Goal: Task Accomplishment & Management: Use online tool/utility

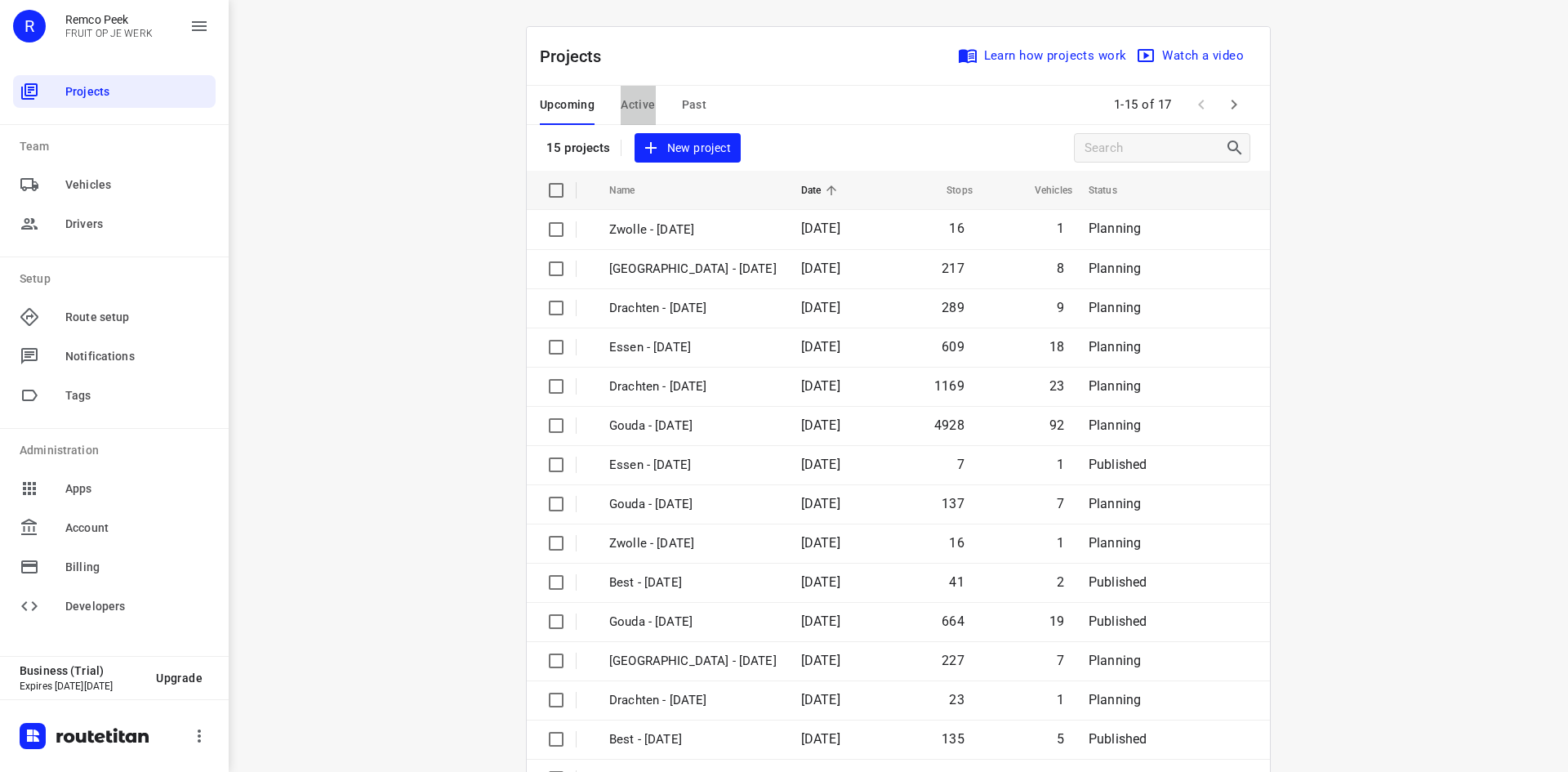
click at [637, 101] on span "Active" at bounding box center [637, 104] width 34 height 20
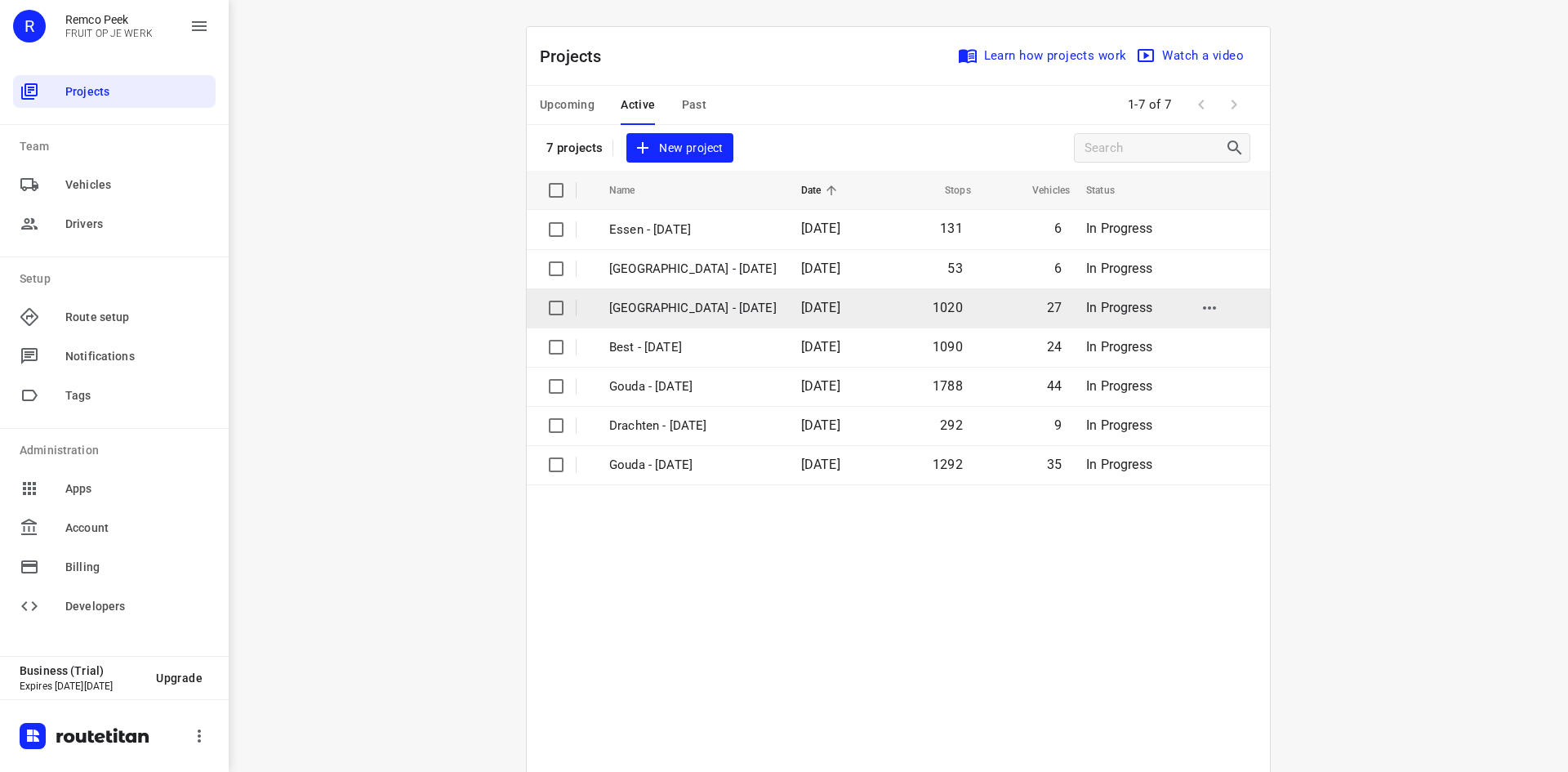
click at [658, 306] on p "Zwolle - Wednesday" at bounding box center [692, 307] width 167 height 18
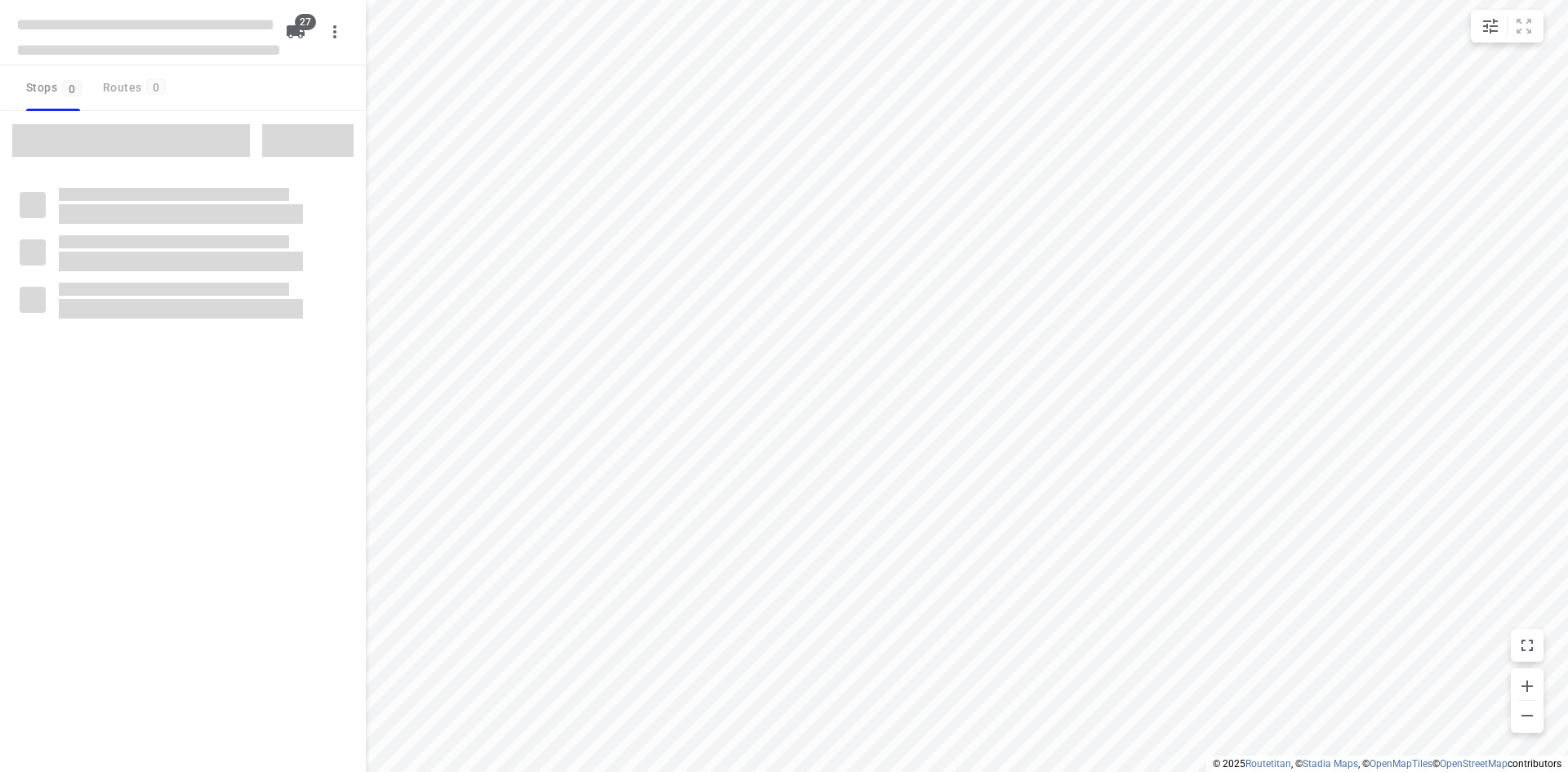
type input "distance"
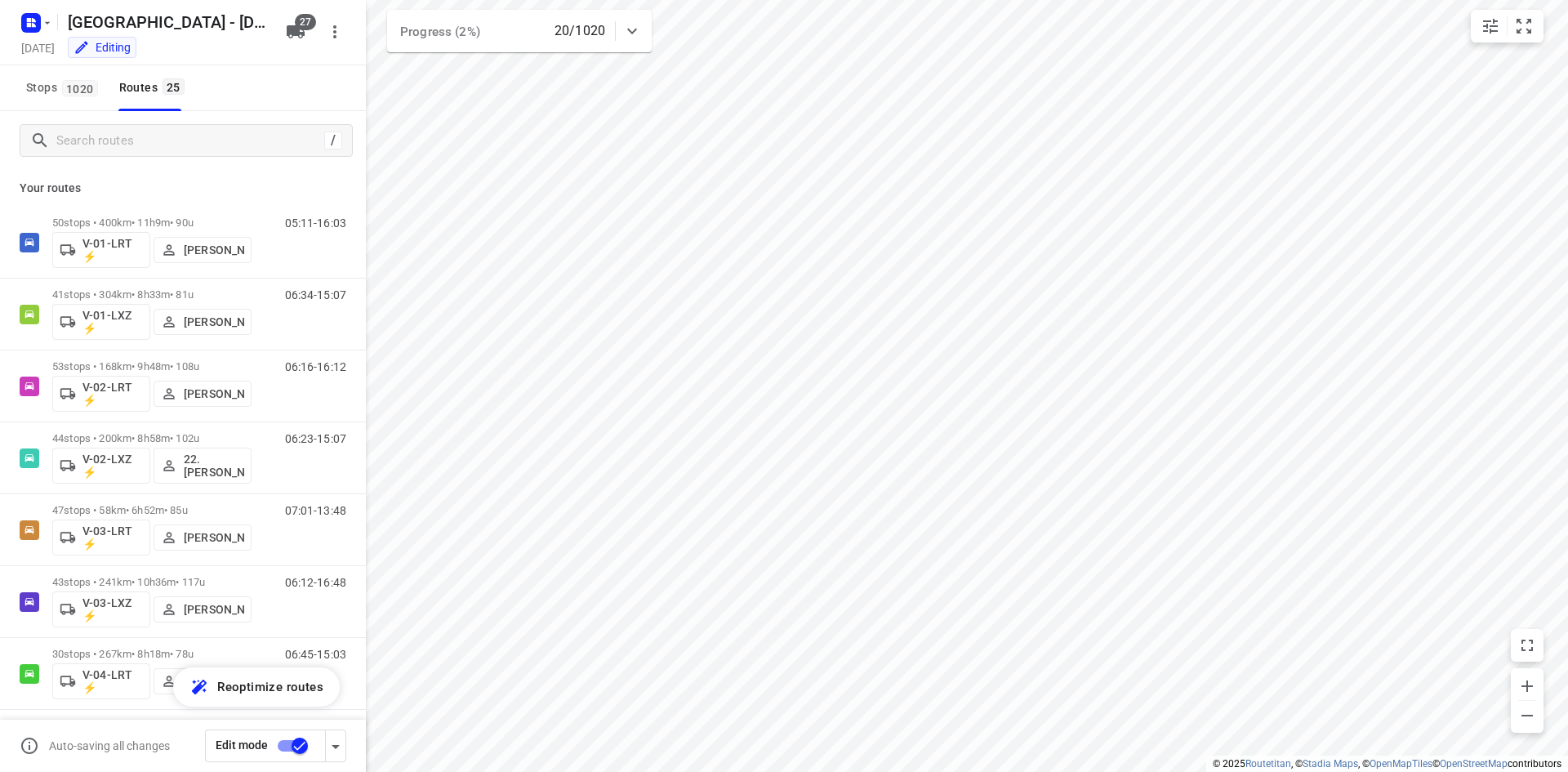
click at [162, 157] on div "/" at bounding box center [183, 140] width 366 height 59
click at [166, 141] on input "Search routes" at bounding box center [187, 141] width 261 height 25
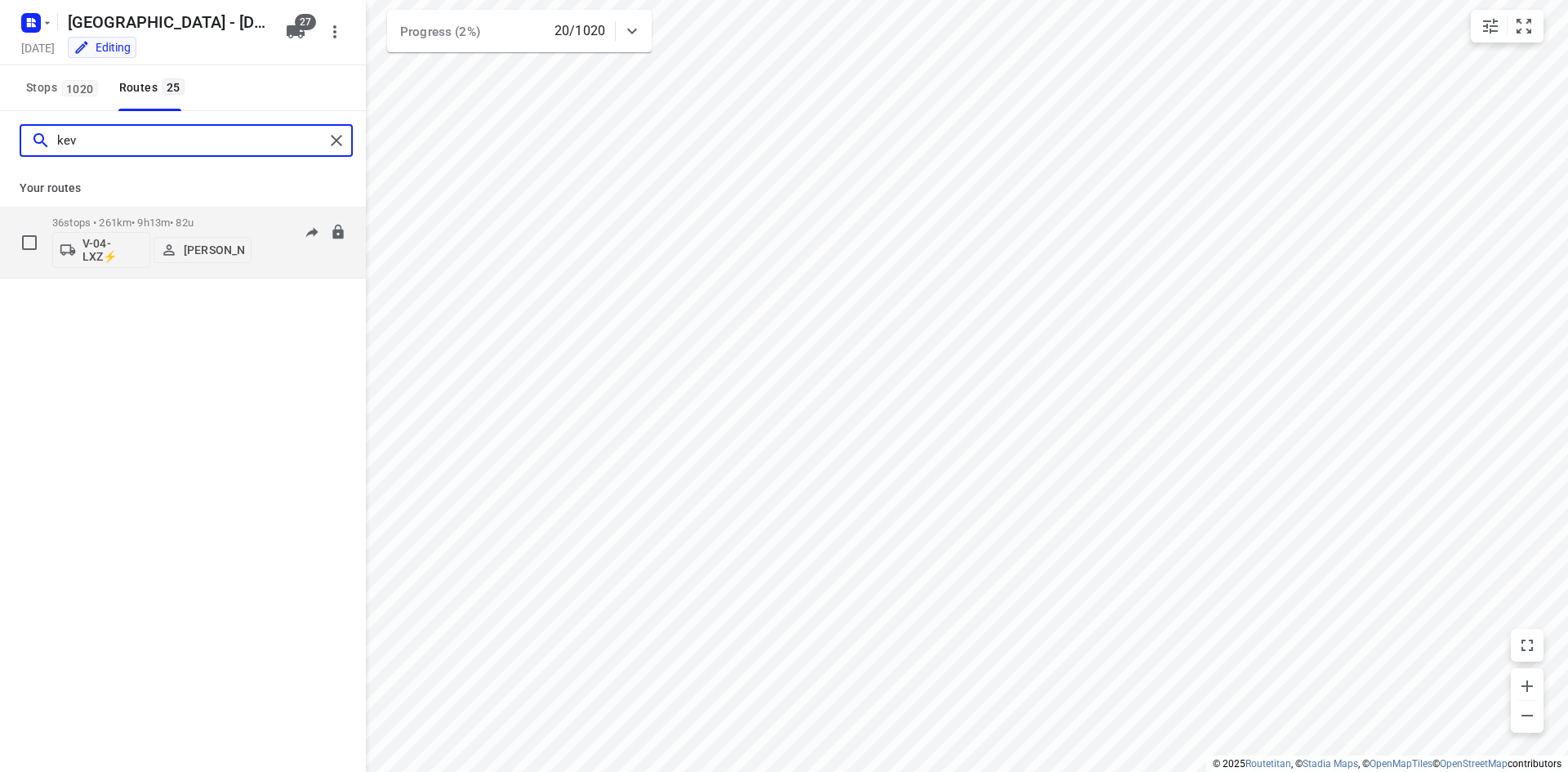
type input "kev"
click at [84, 218] on p "36 stops • 261km • 9h13m • 82u" at bounding box center [152, 222] width 199 height 13
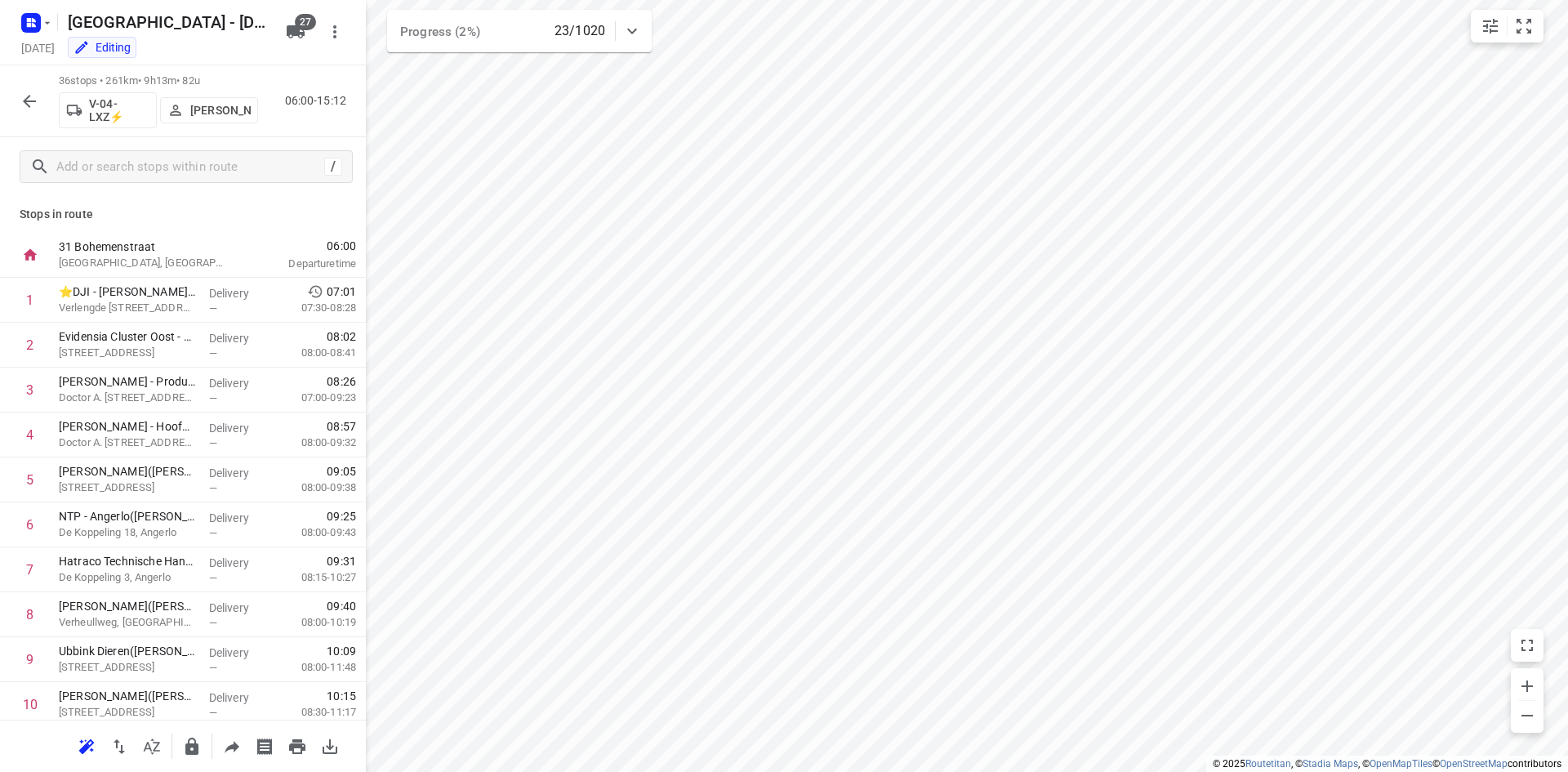
click at [23, 96] on icon "button" at bounding box center [29, 101] width 19 height 19
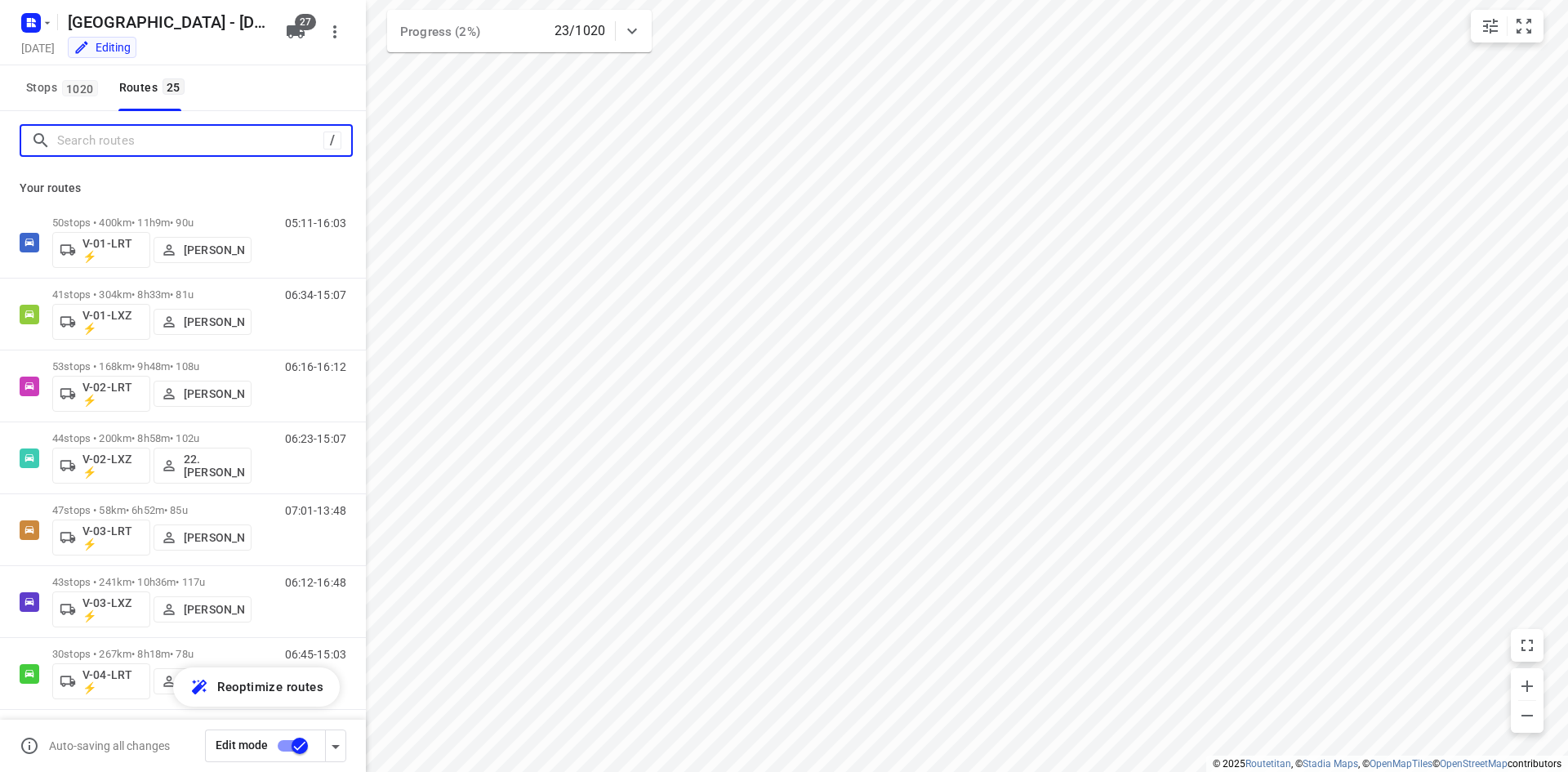
click at [115, 132] on input "Search routes" at bounding box center [190, 141] width 267 height 25
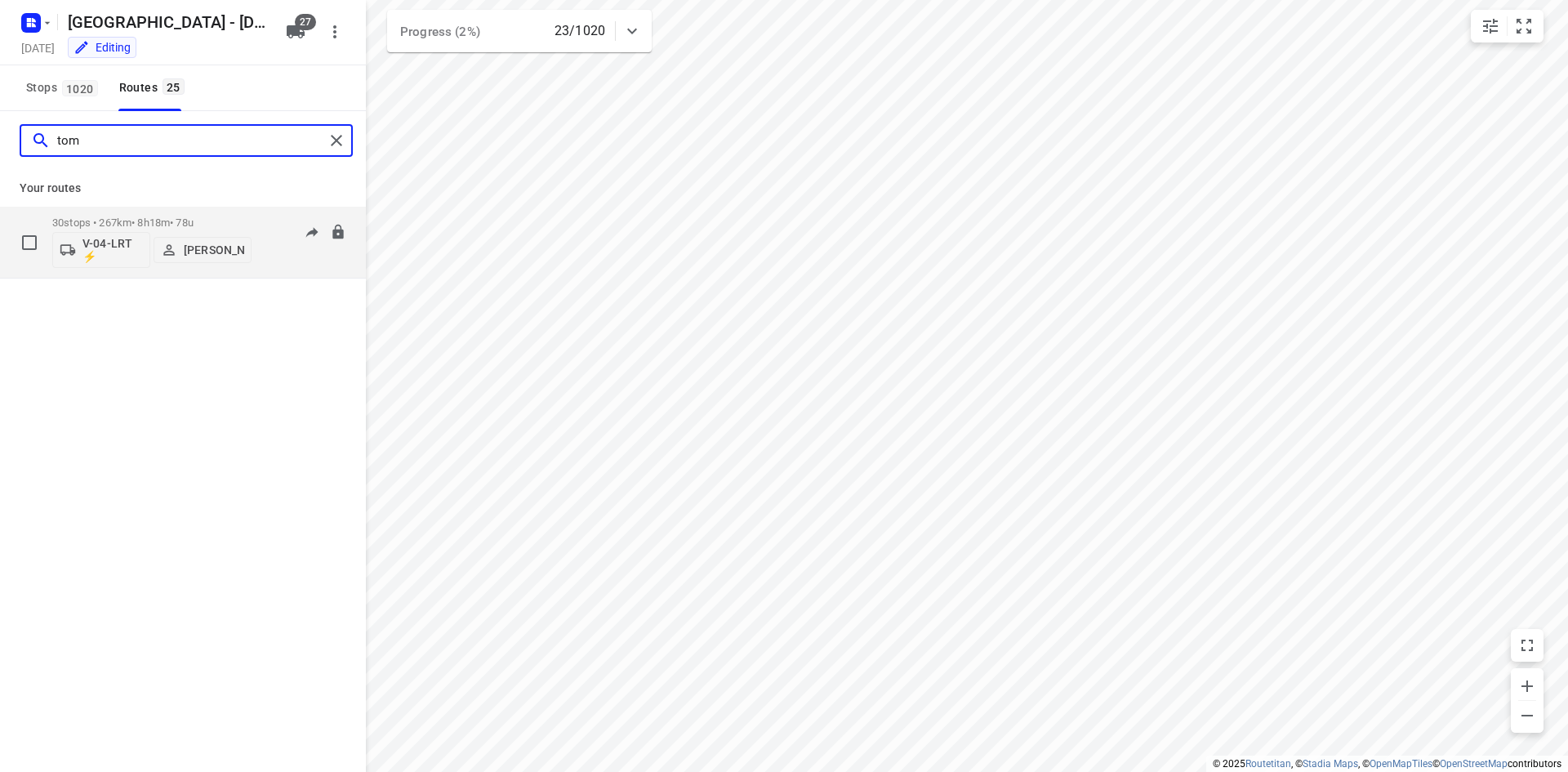
type input "tom"
click at [207, 216] on p "30 stops • 267km • 8h18m • 78u" at bounding box center [152, 222] width 199 height 13
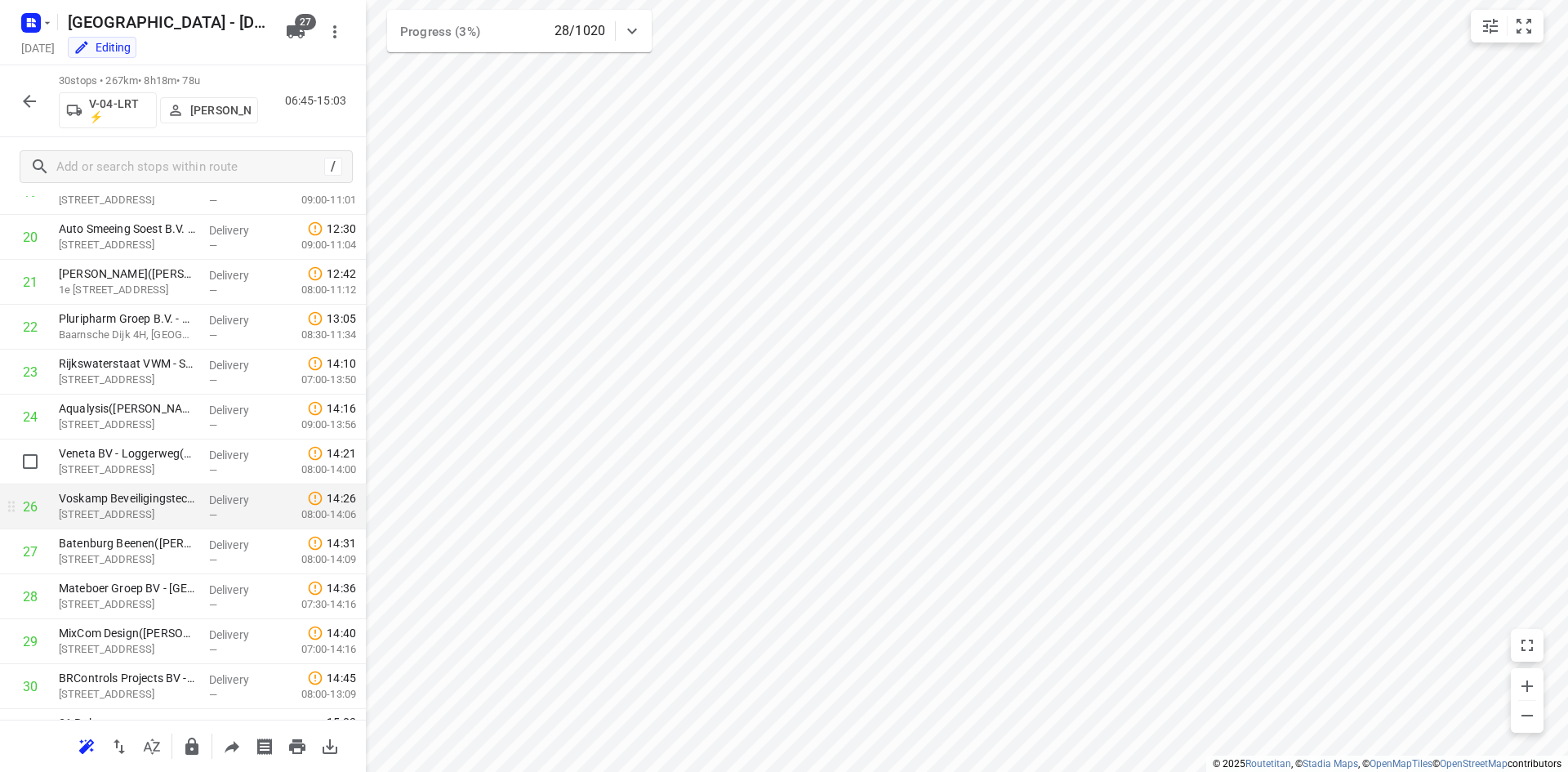
scroll to position [951, 0]
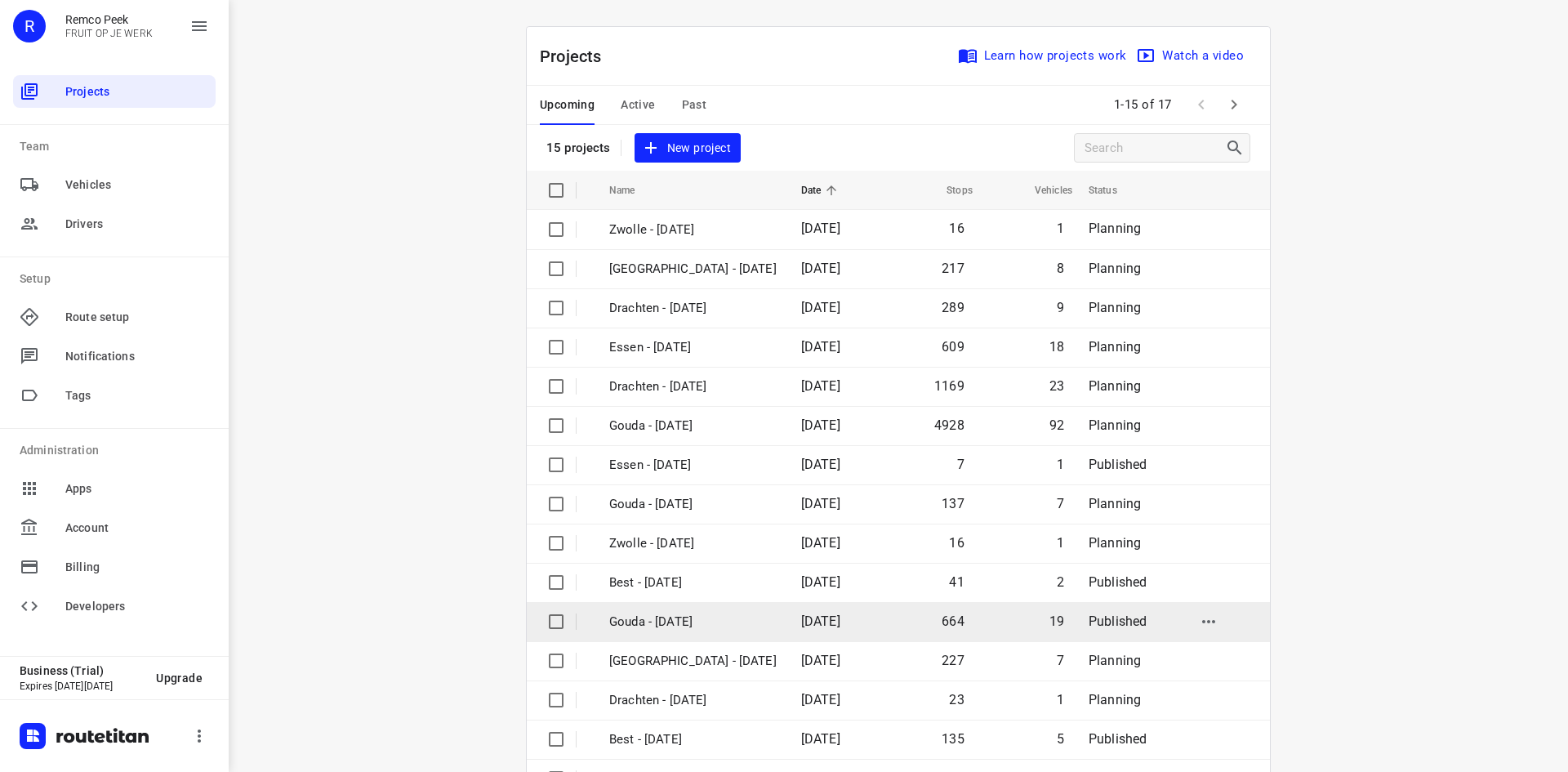
scroll to position [54, 0]
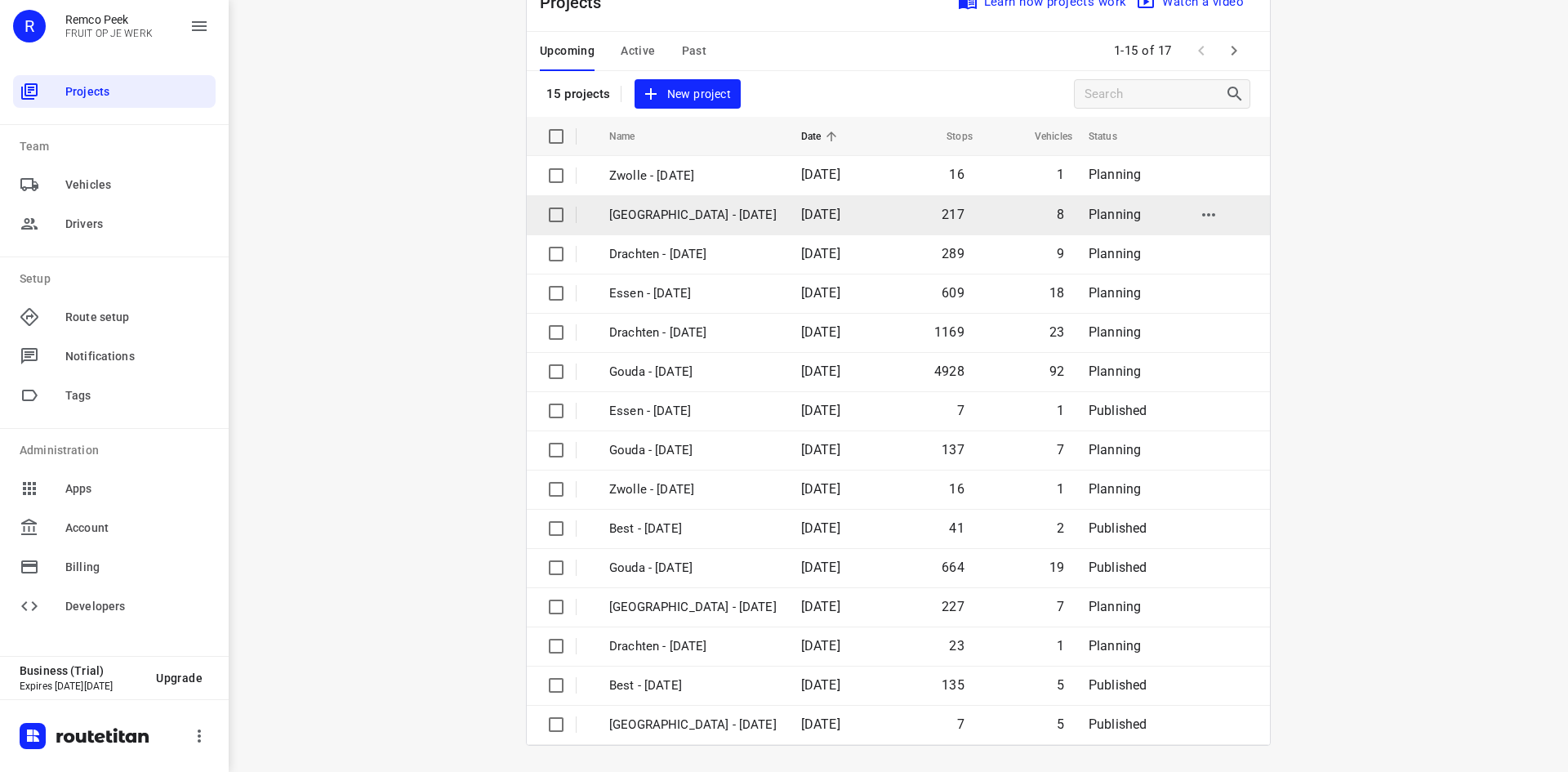
click at [641, 217] on p "[GEOGRAPHIC_DATA] - [DATE]" at bounding box center [692, 214] width 167 height 18
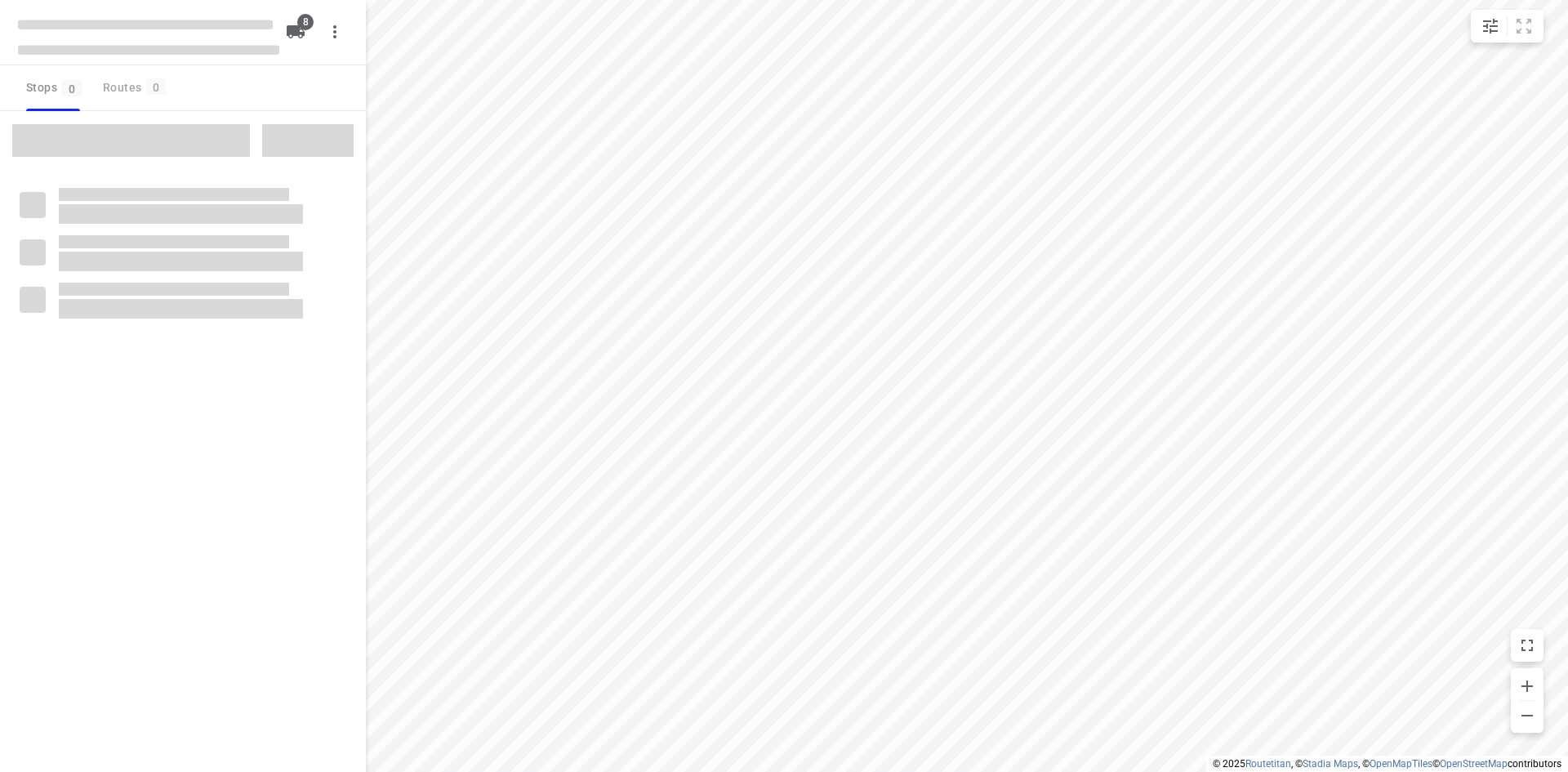
checkbox input "true"
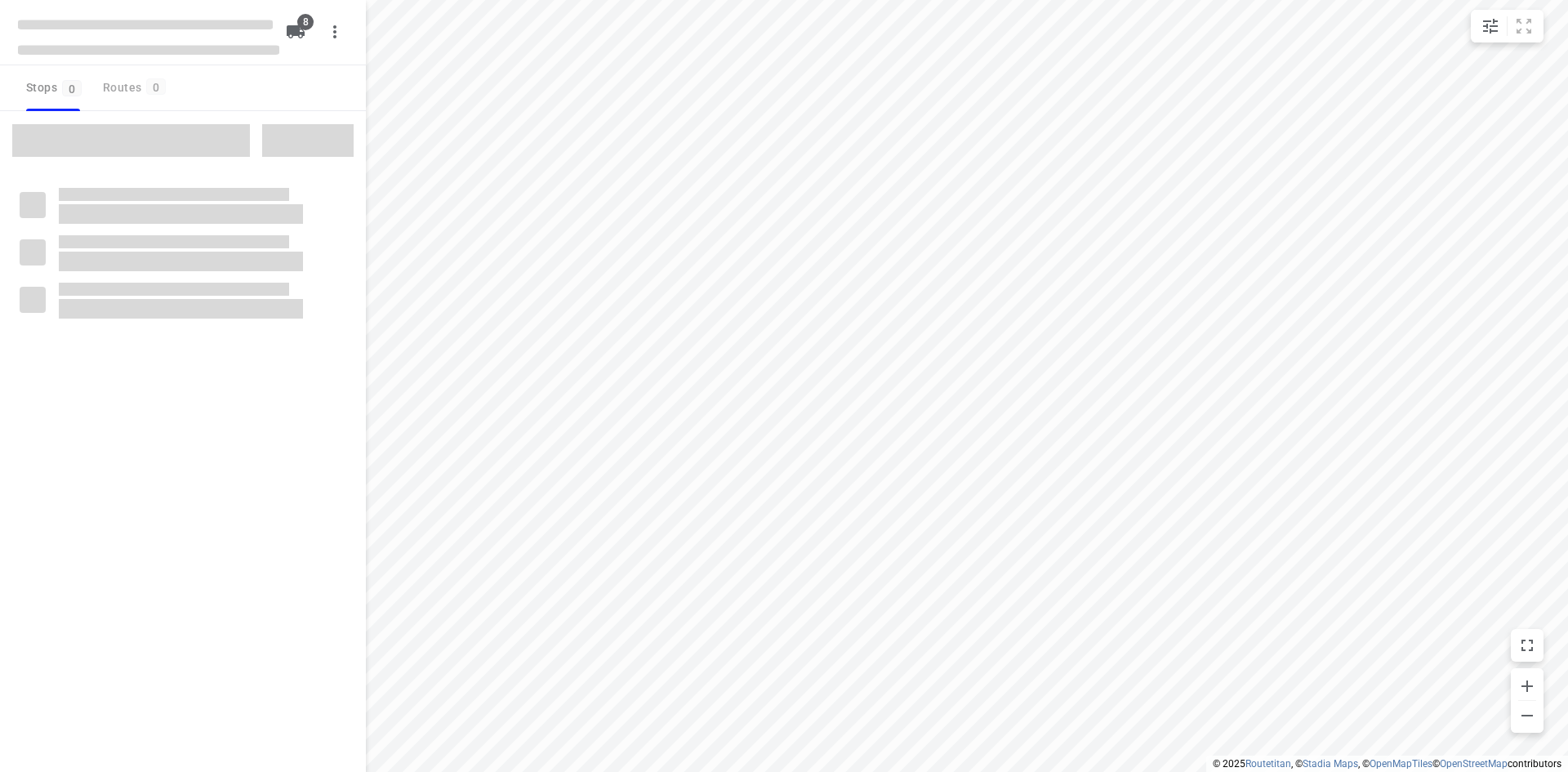
checkbox input "true"
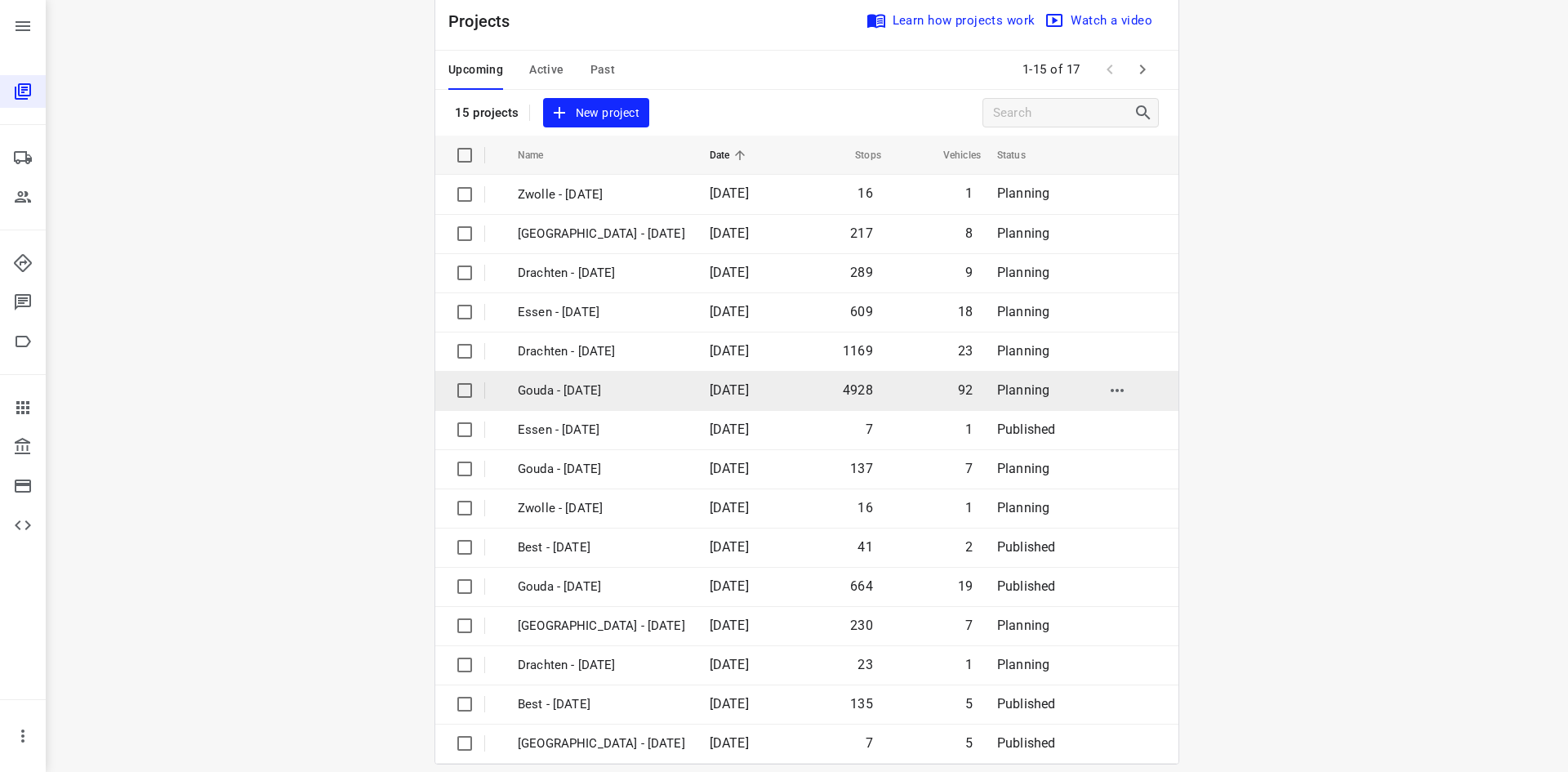
scroll to position [54, 0]
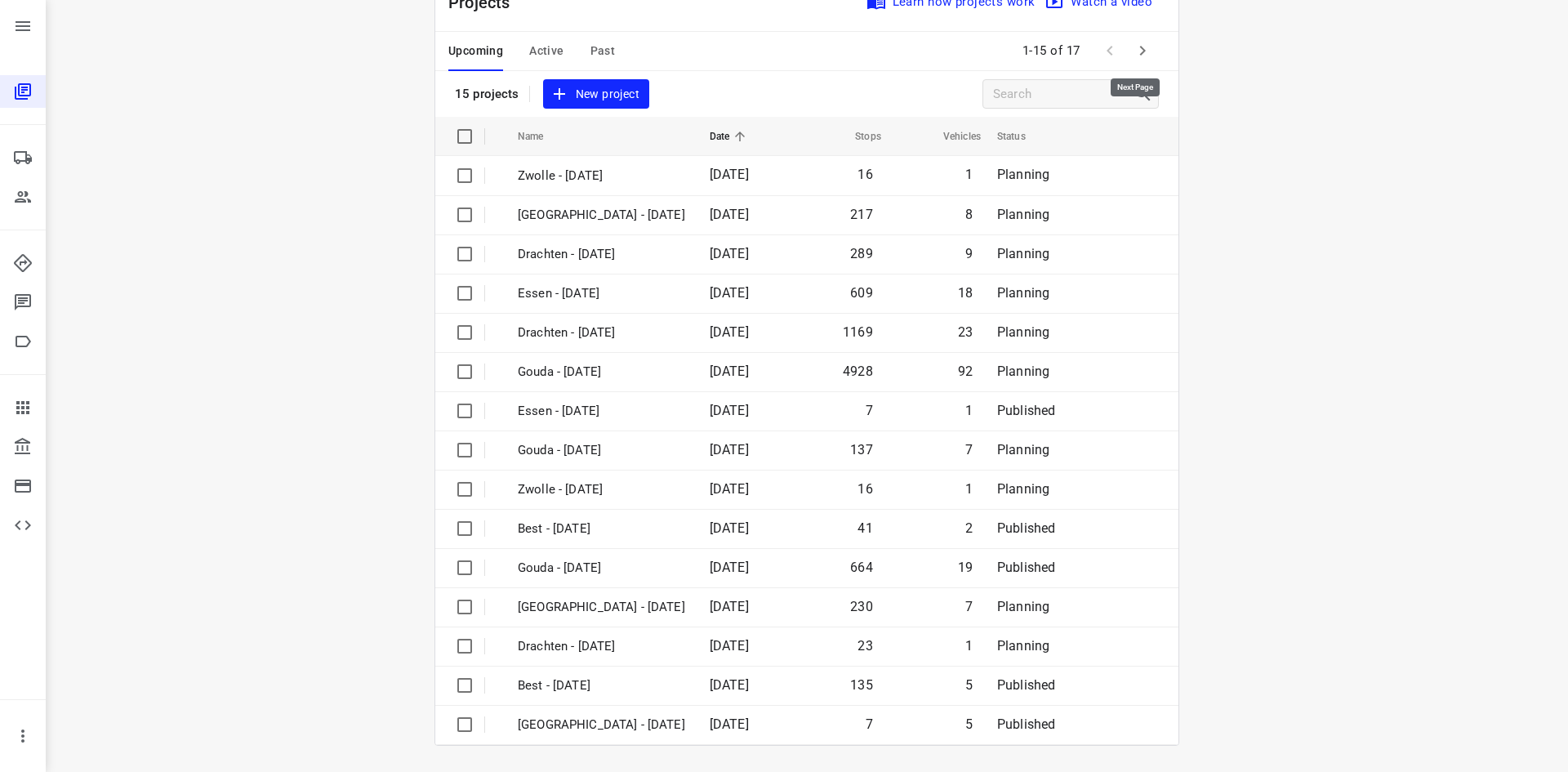
click at [1139, 52] on icon "button" at bounding box center [1142, 50] width 19 height 19
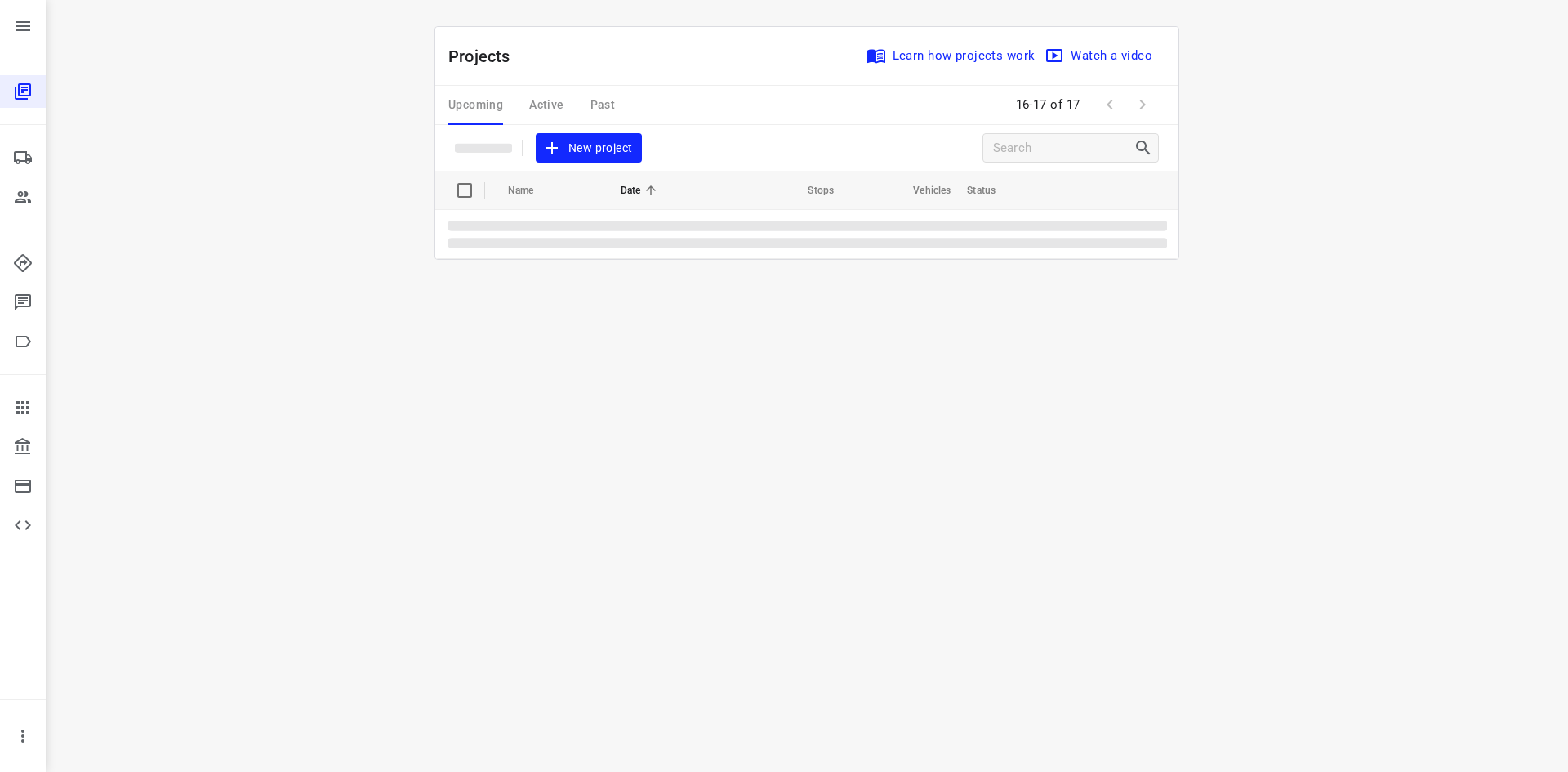
scroll to position [0, 0]
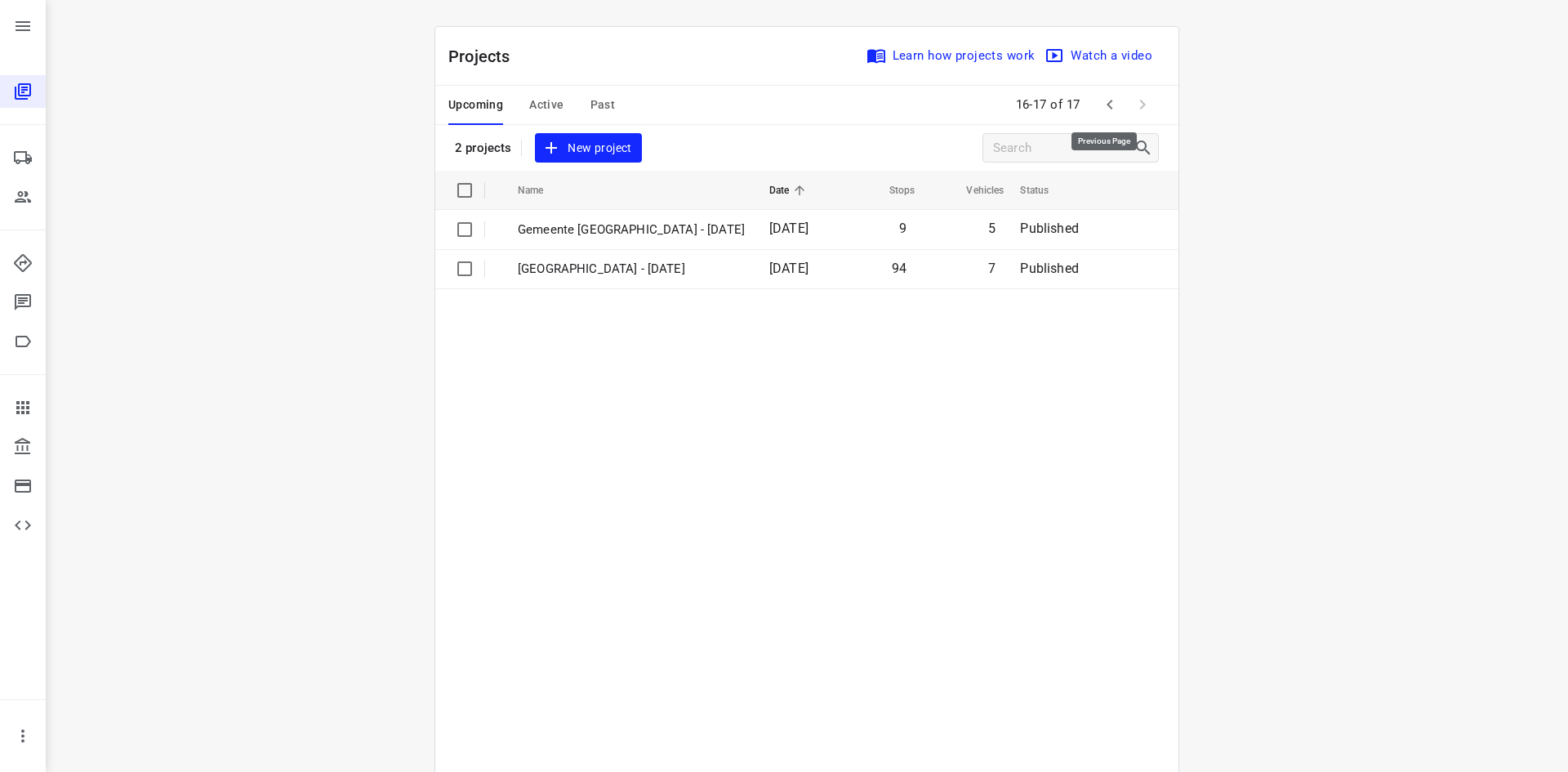
click at [1094, 98] on button "button" at bounding box center [1110, 104] width 33 height 33
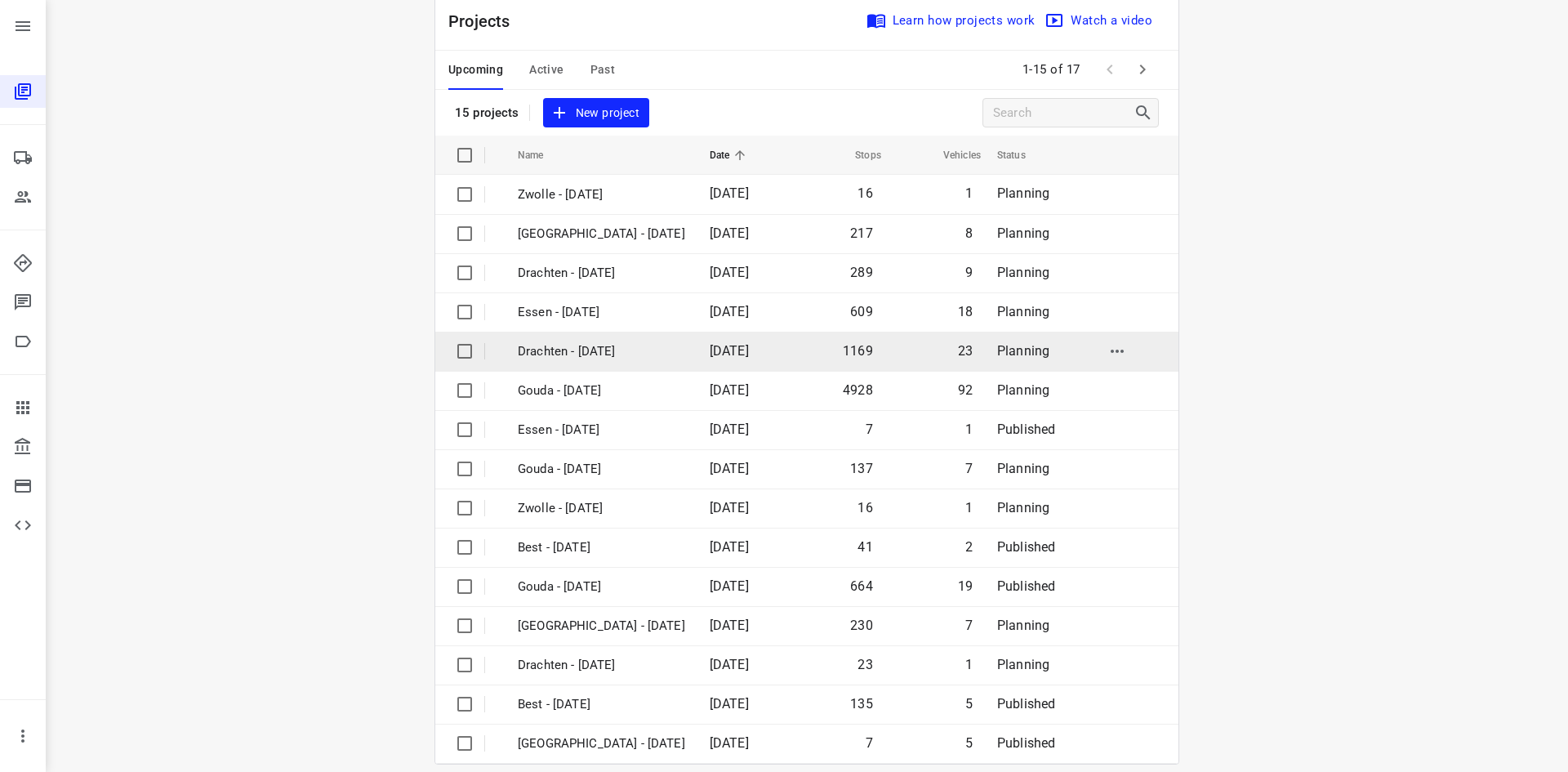
scroll to position [54, 0]
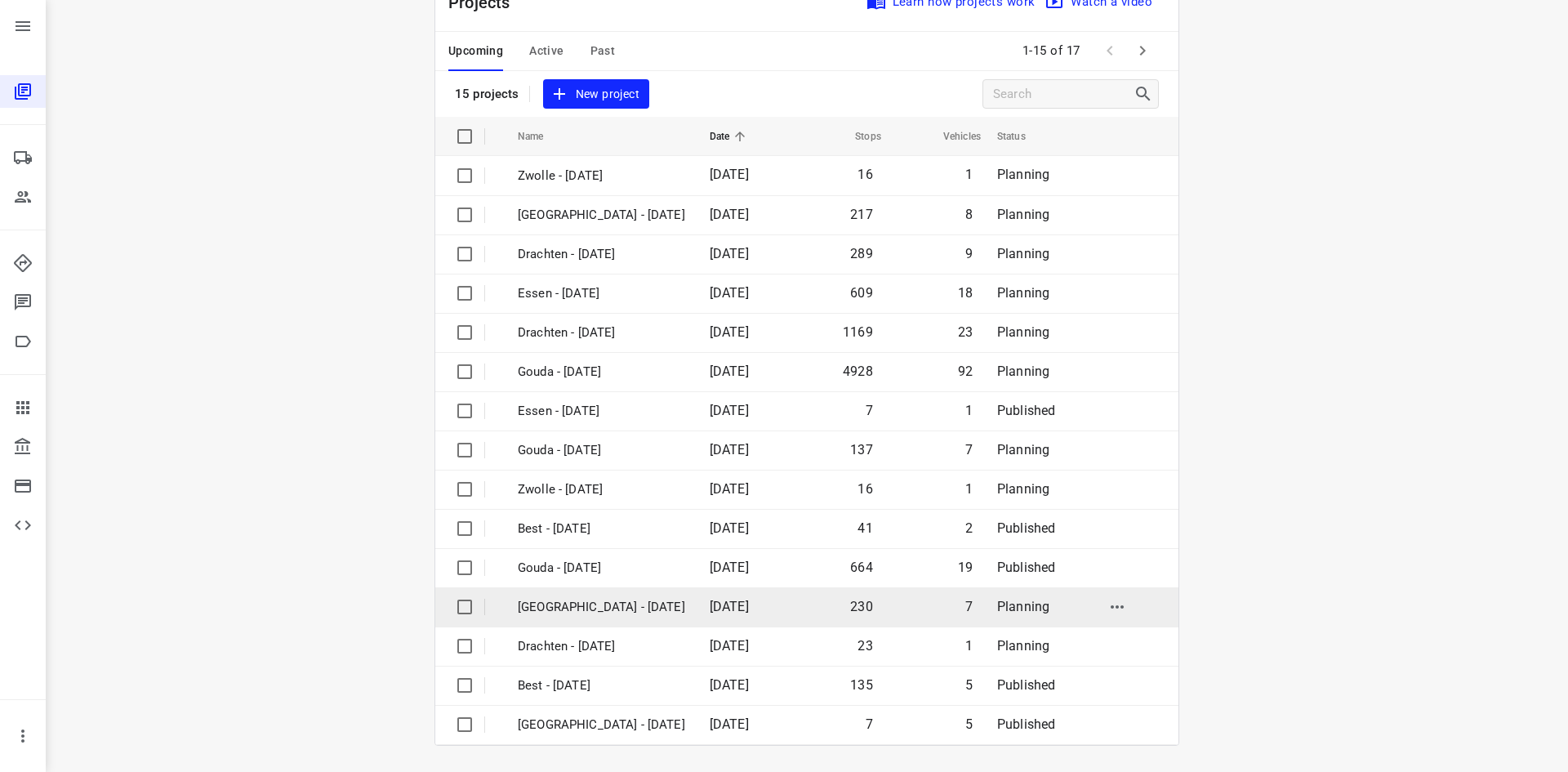
click at [544, 609] on p "[GEOGRAPHIC_DATA] - [DATE]" at bounding box center [601, 607] width 167 height 18
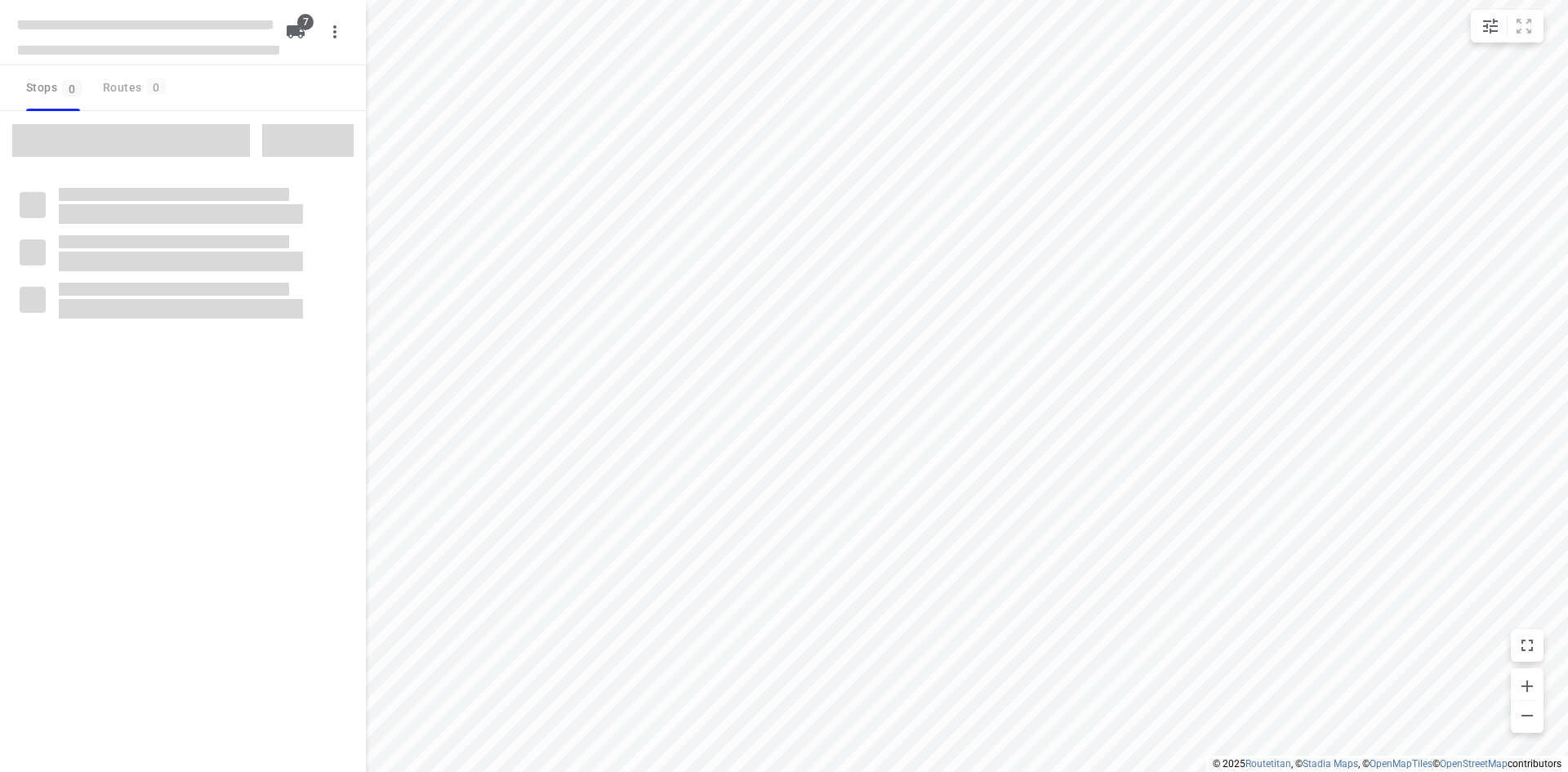
type input "distance"
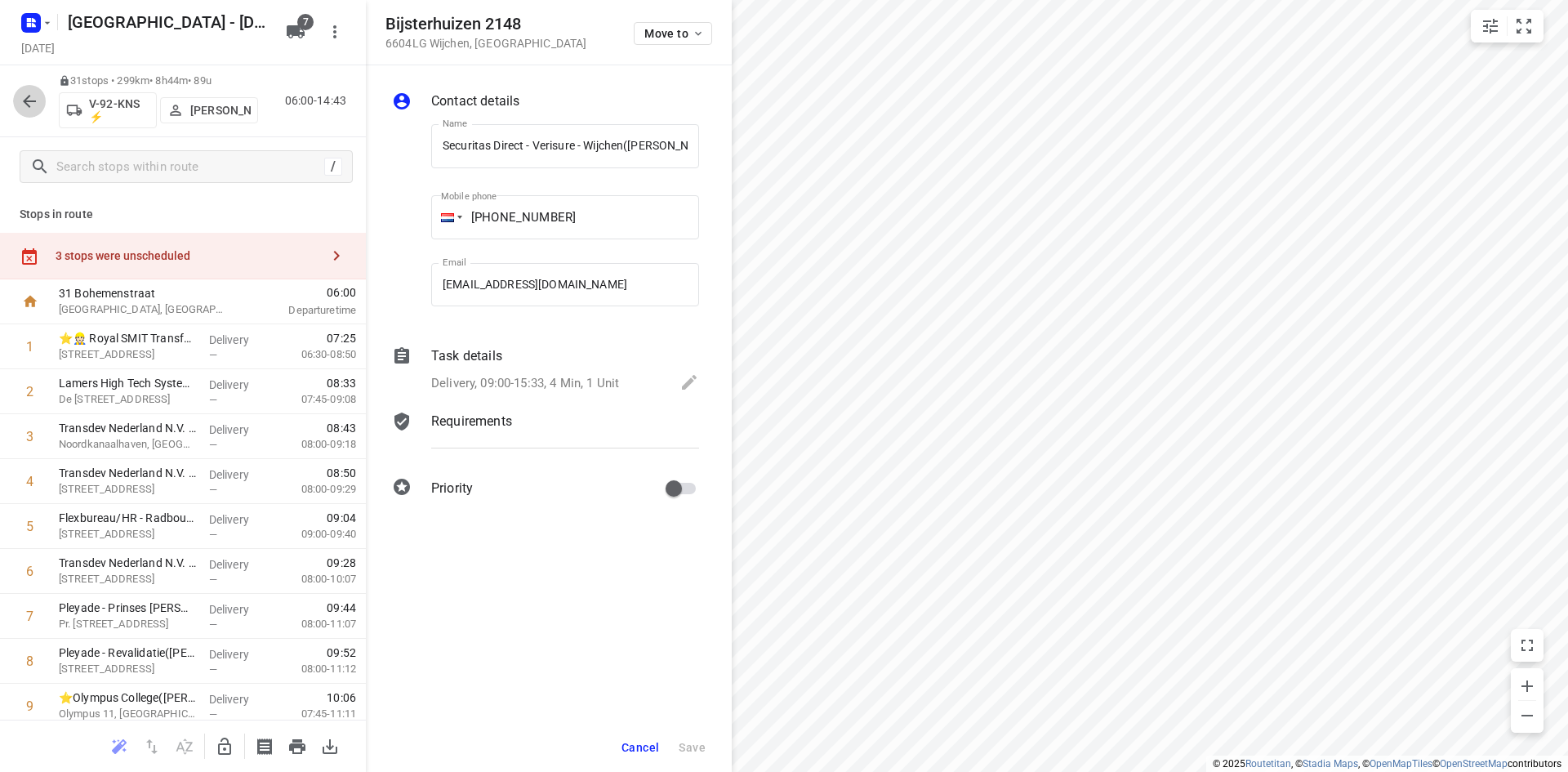
click at [32, 95] on icon "button" at bounding box center [29, 101] width 19 height 19
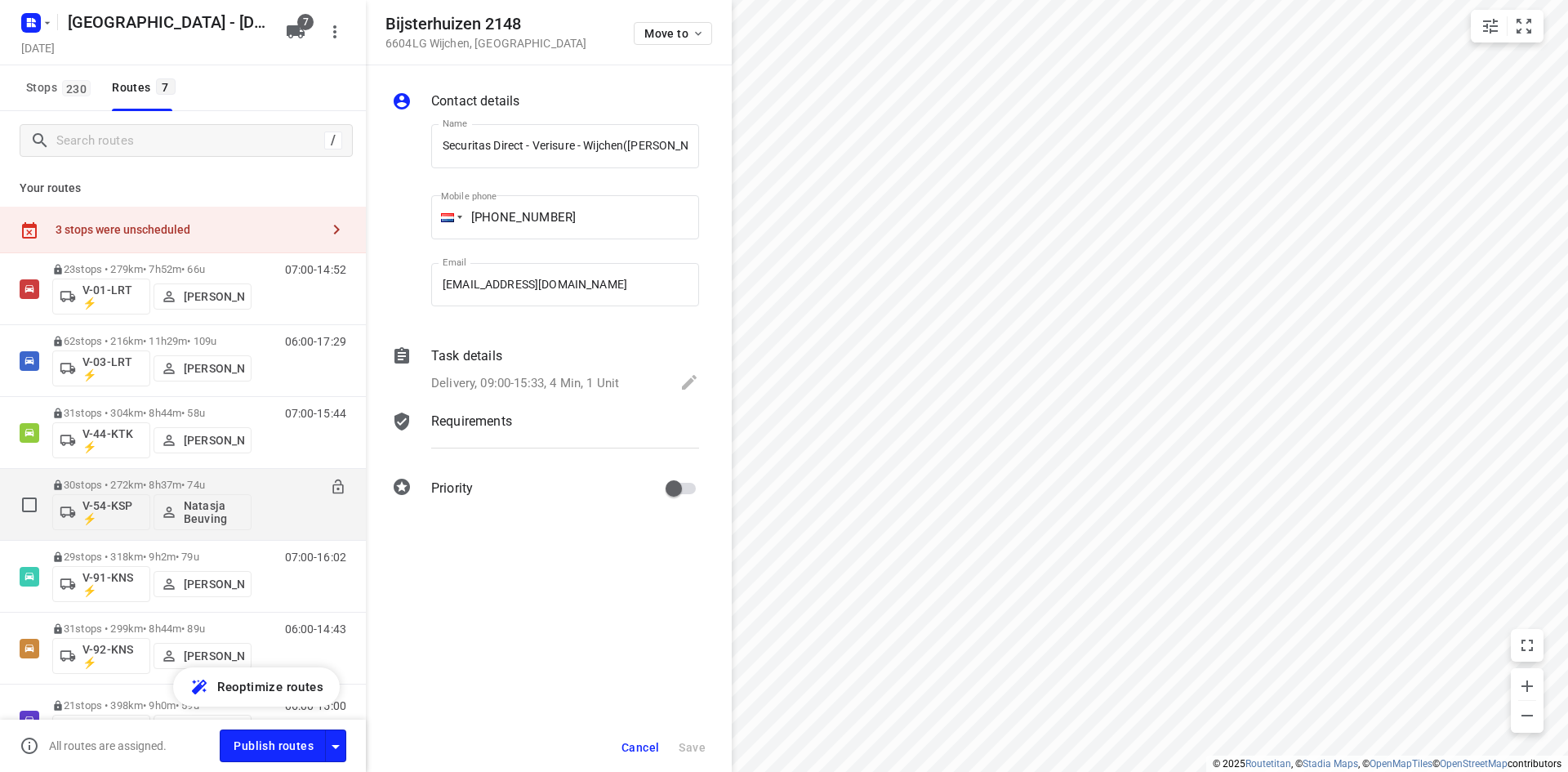
scroll to position [102, 0]
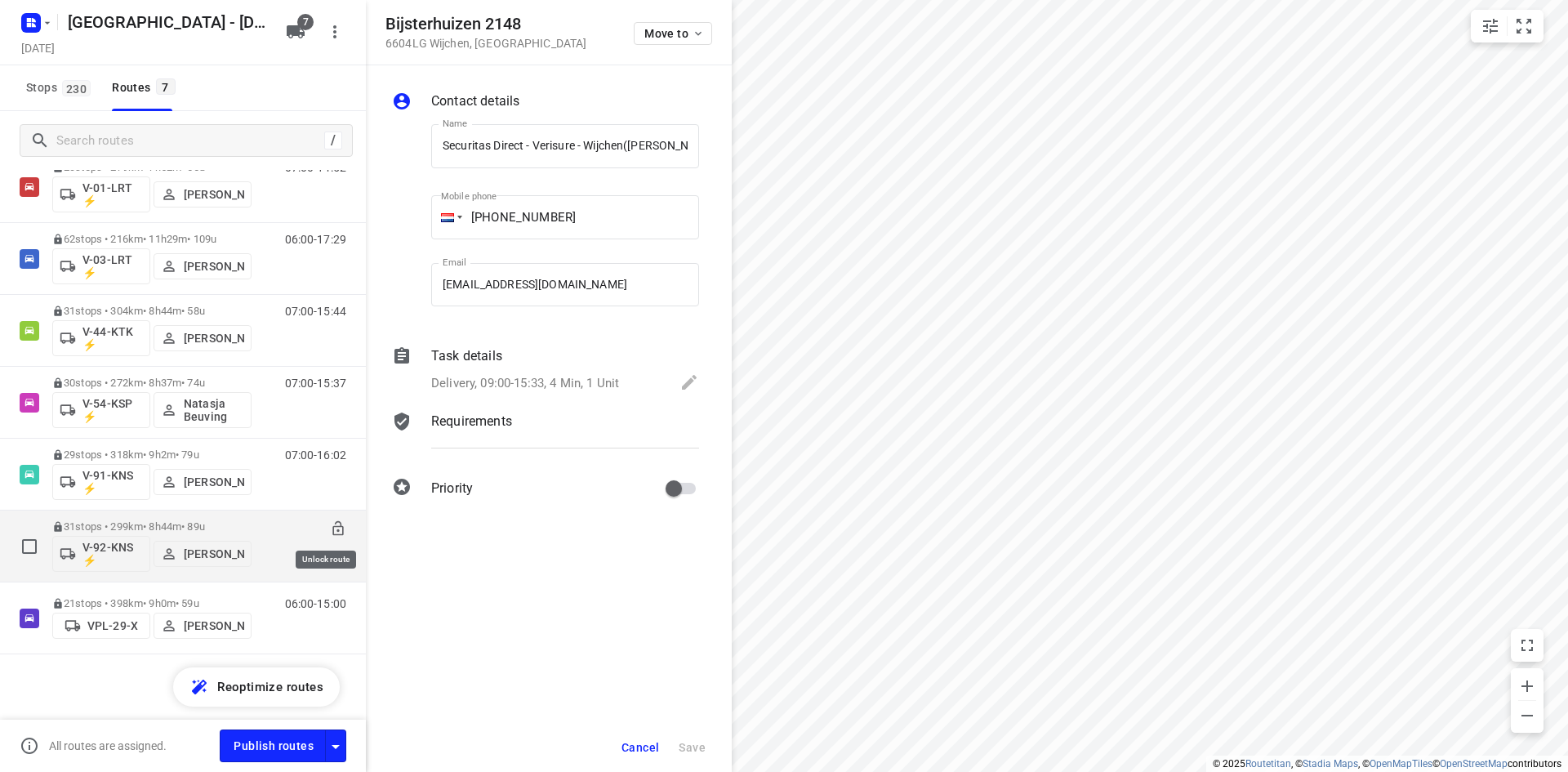
click at [332, 529] on icon at bounding box center [337, 528] width 11 height 14
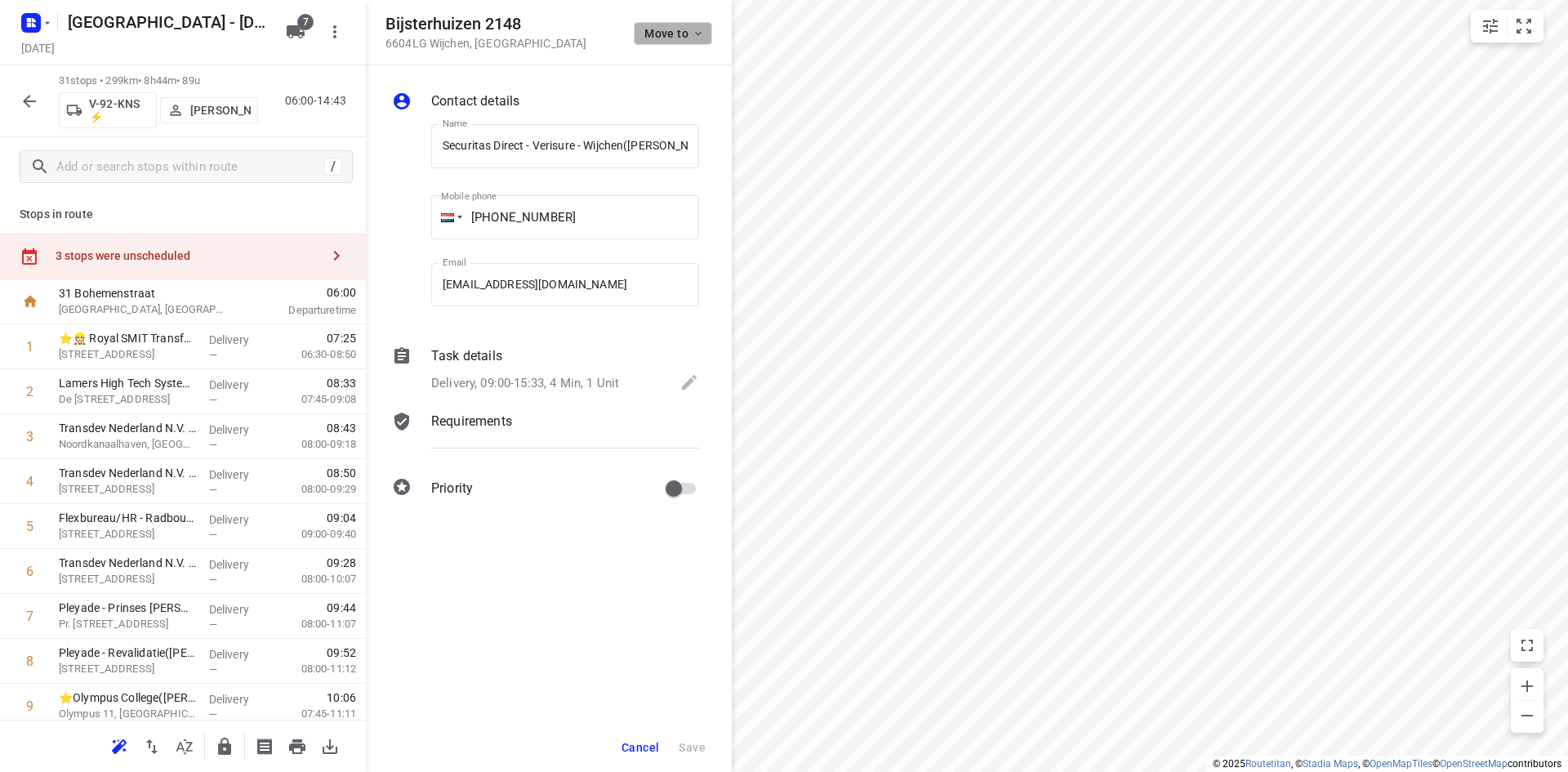
click at [664, 28] on span "Move to" at bounding box center [674, 34] width 61 height 14
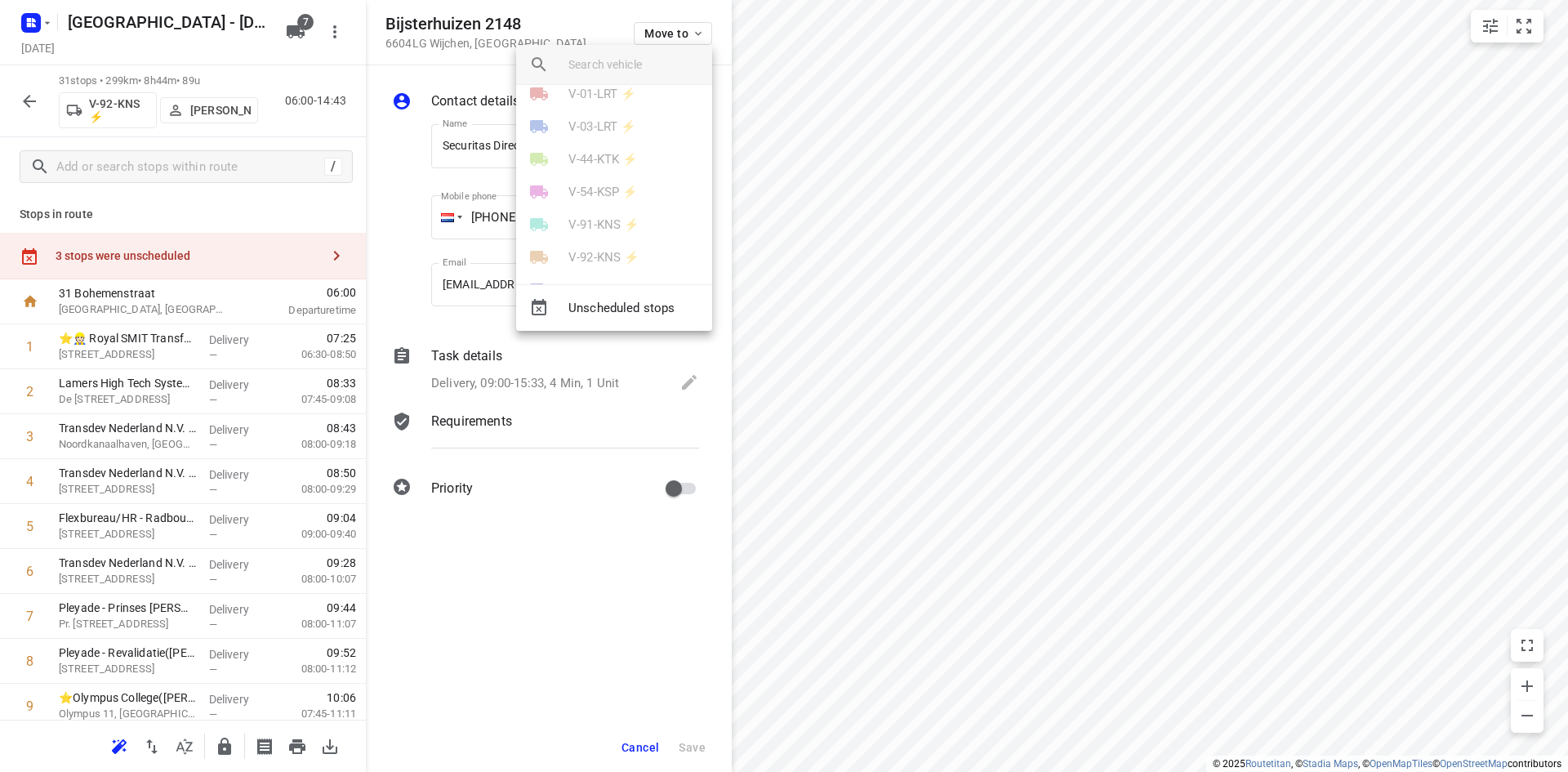
scroll to position [0, 0]
click at [641, 743] on div at bounding box center [784, 386] width 1568 height 772
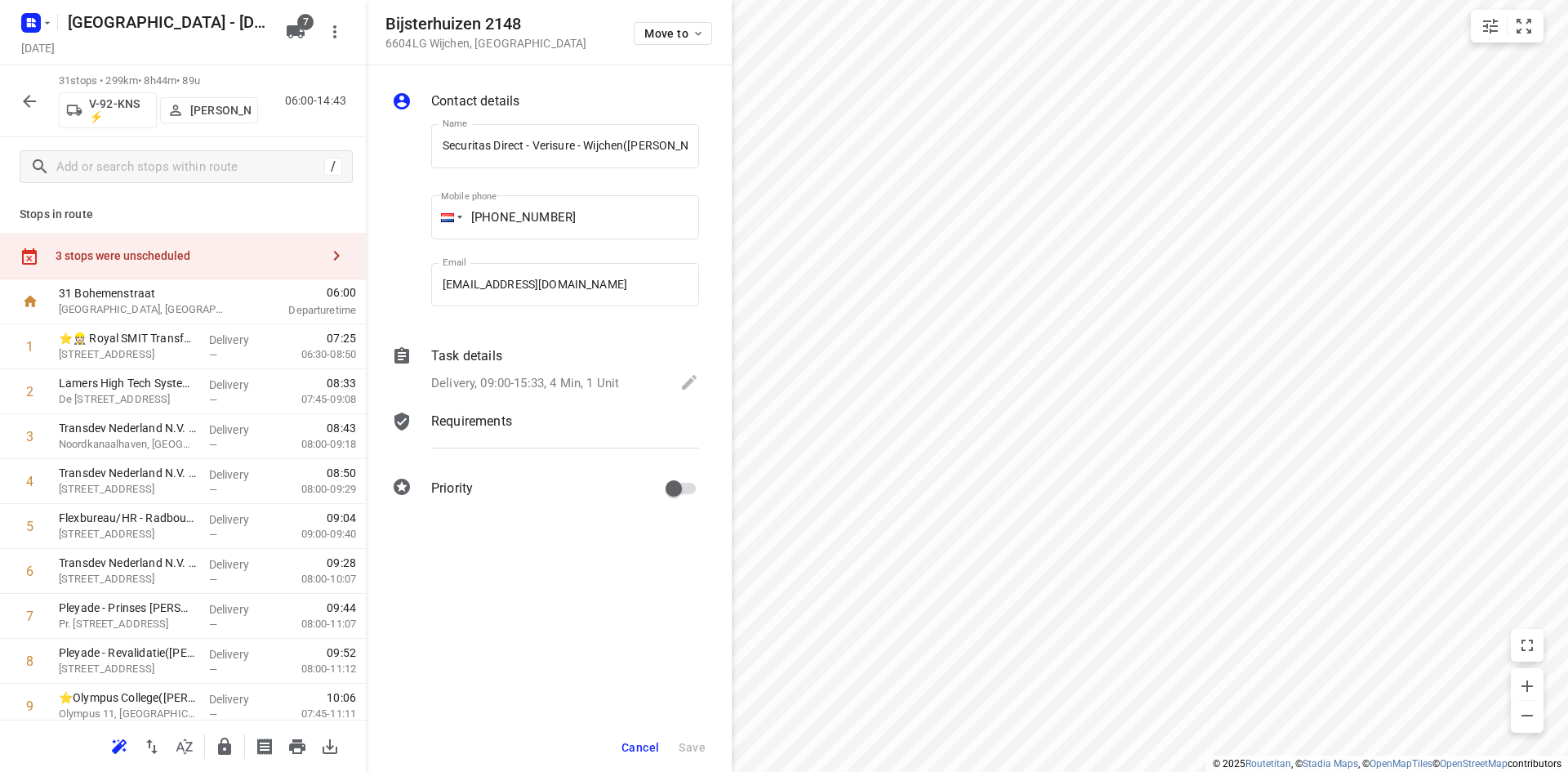
click at [642, 747] on span "Cancel" at bounding box center [640, 748] width 38 height 14
click at [662, 38] on span "Move to" at bounding box center [674, 34] width 61 height 14
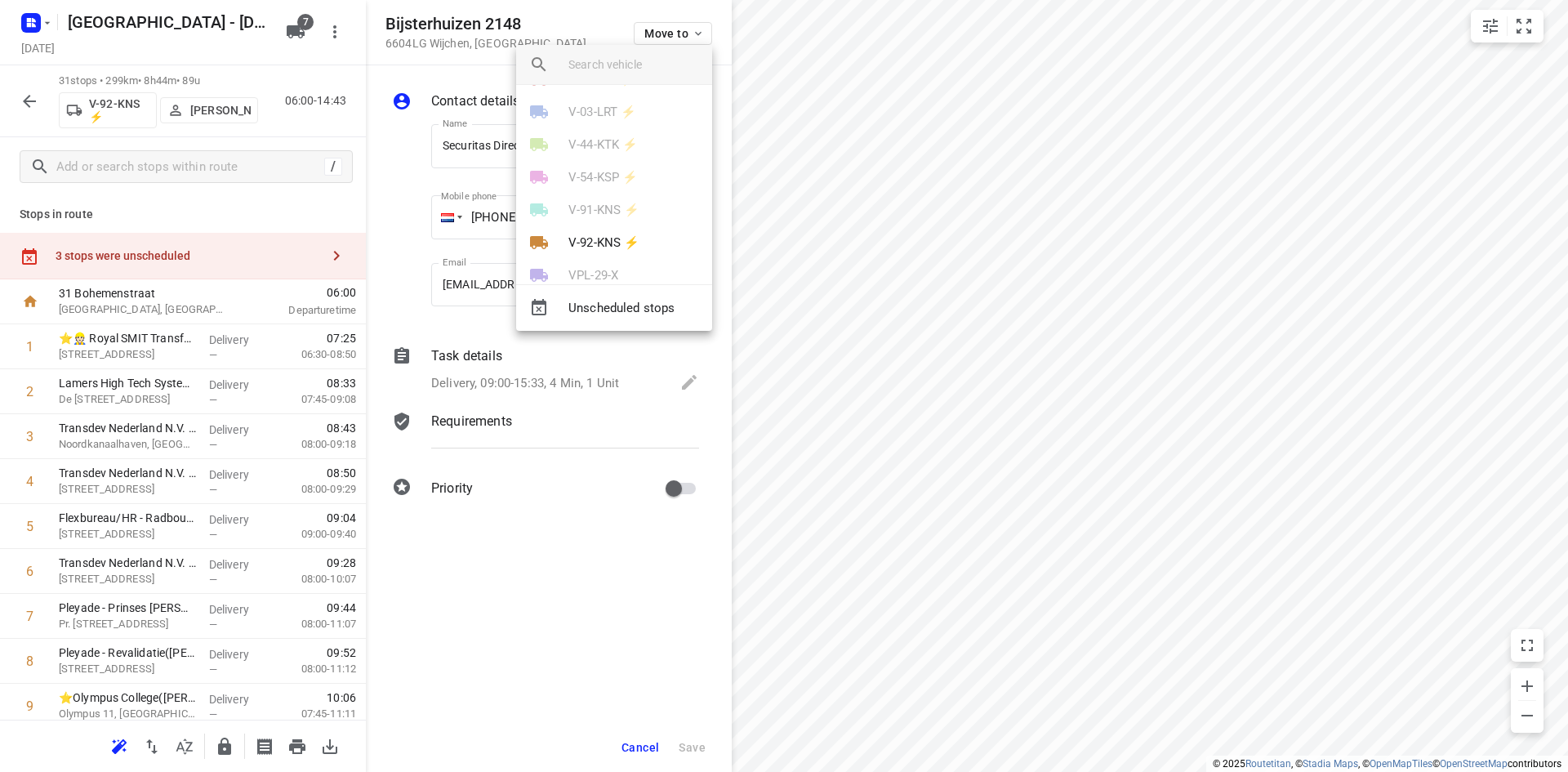
scroll to position [62, 0]
click at [610, 215] on p "V-92-KNS ⚡" at bounding box center [604, 215] width 71 height 18
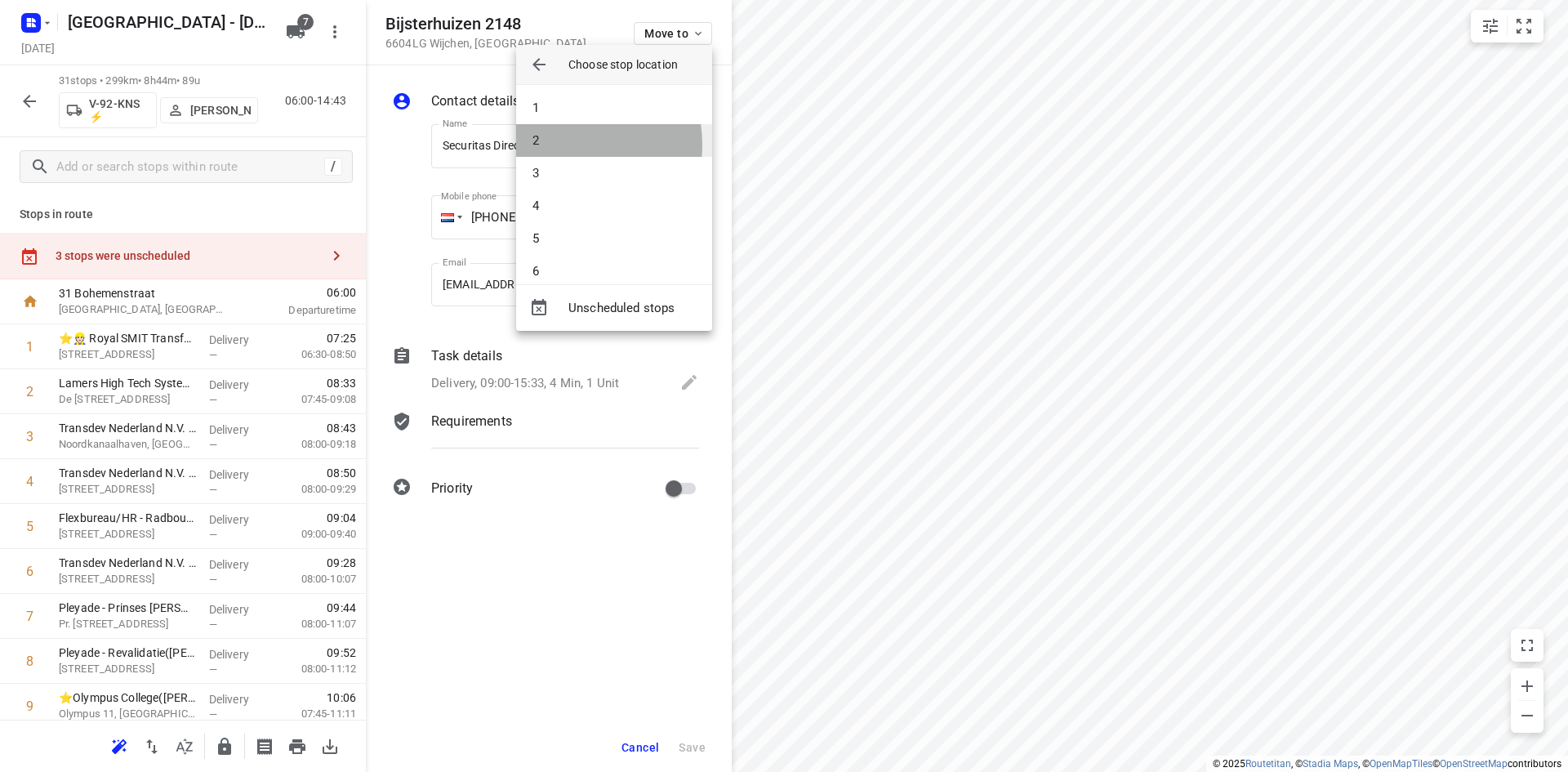
click at [556, 145] on li "2" at bounding box center [613, 140] width 196 height 33
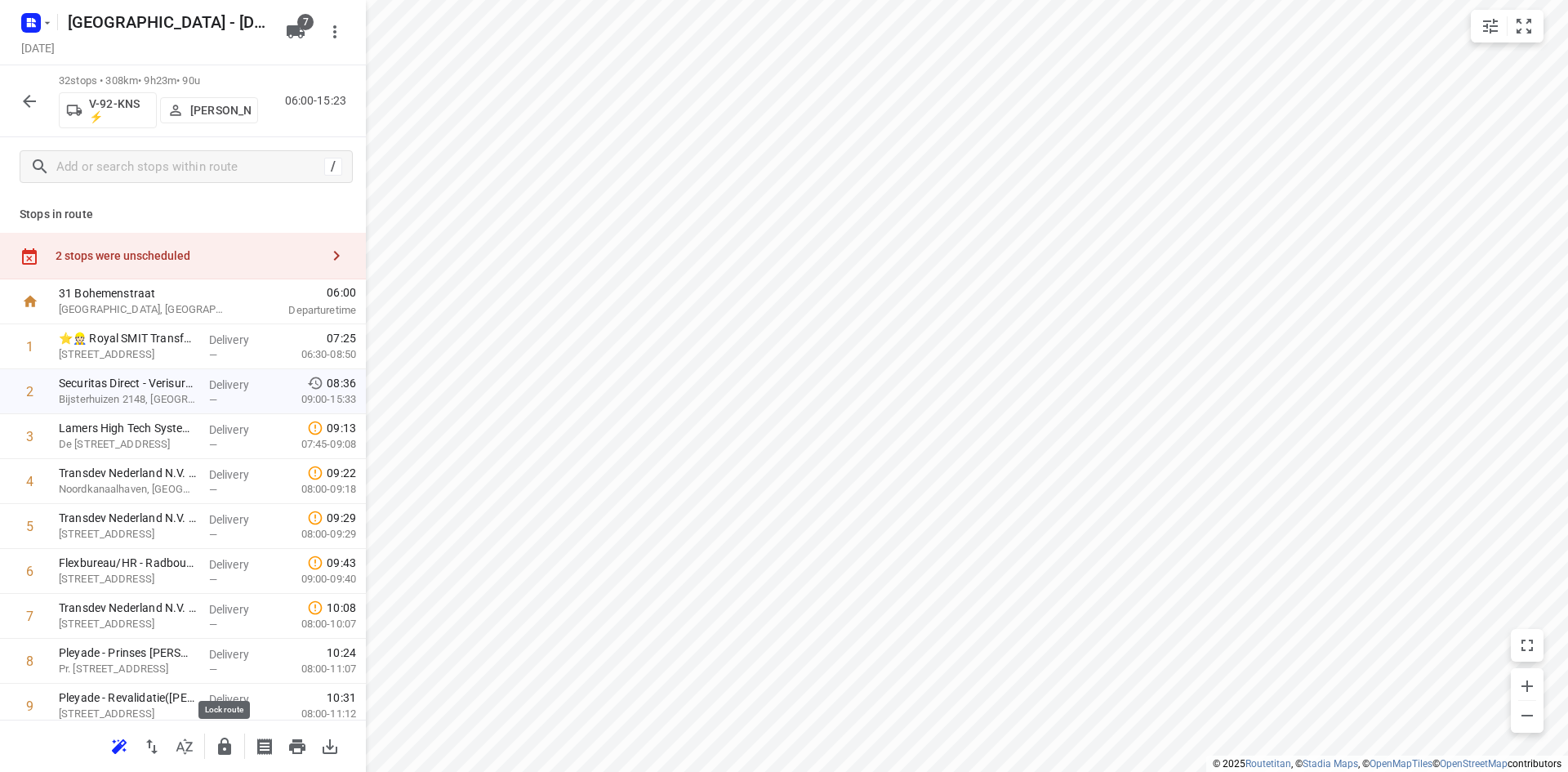
click at [227, 747] on icon "button" at bounding box center [225, 746] width 14 height 17
click at [19, 100] on icon "button" at bounding box center [29, 101] width 19 height 19
click at [108, 260] on div "2 stops were unscheduled" at bounding box center [187, 256] width 265 height 14
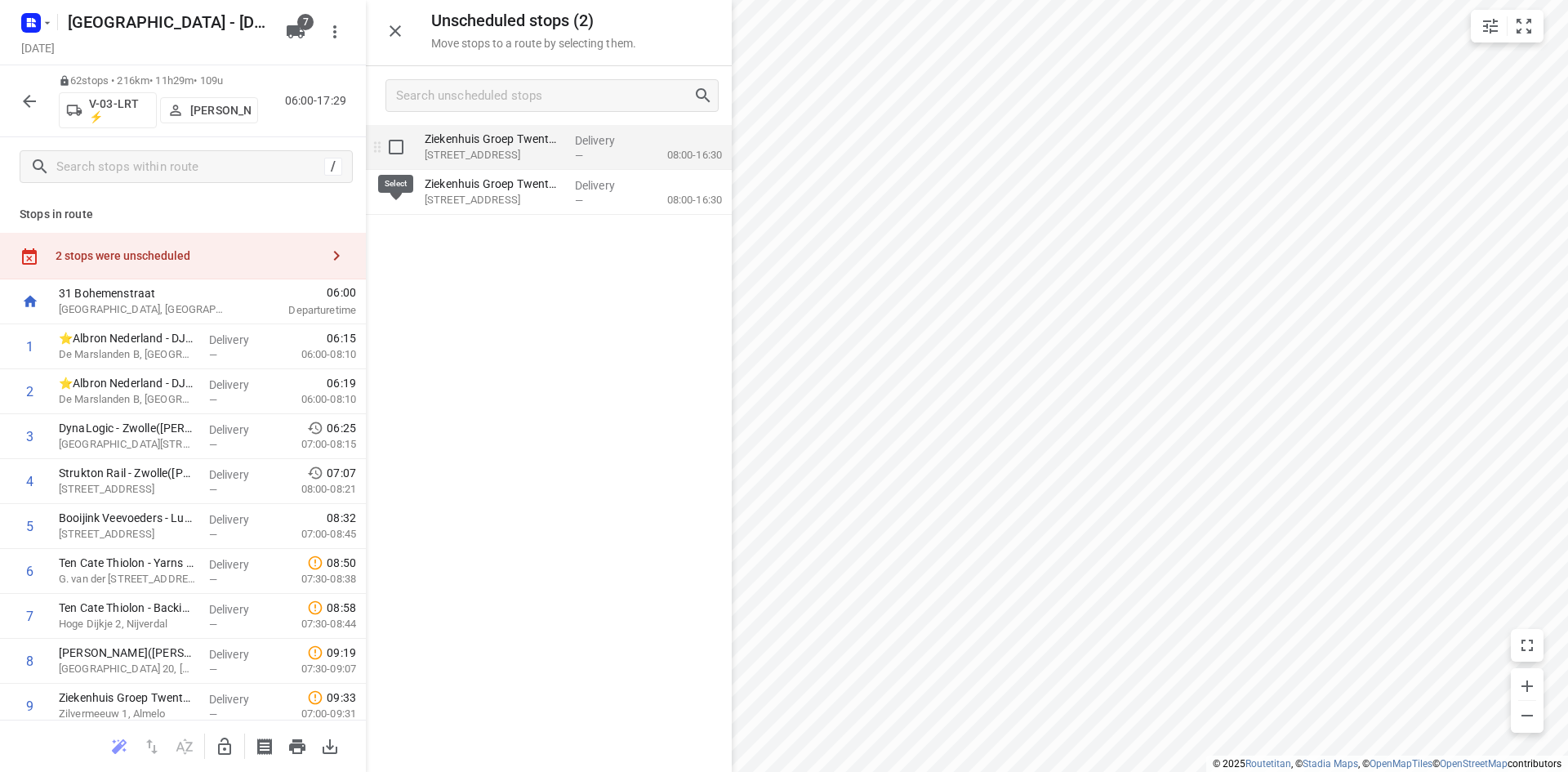
drag, startPoint x: 397, startPoint y: 145, endPoint x: 390, endPoint y: 186, distance: 41.6
click at [399, 147] on input "grid" at bounding box center [396, 147] width 33 height 33
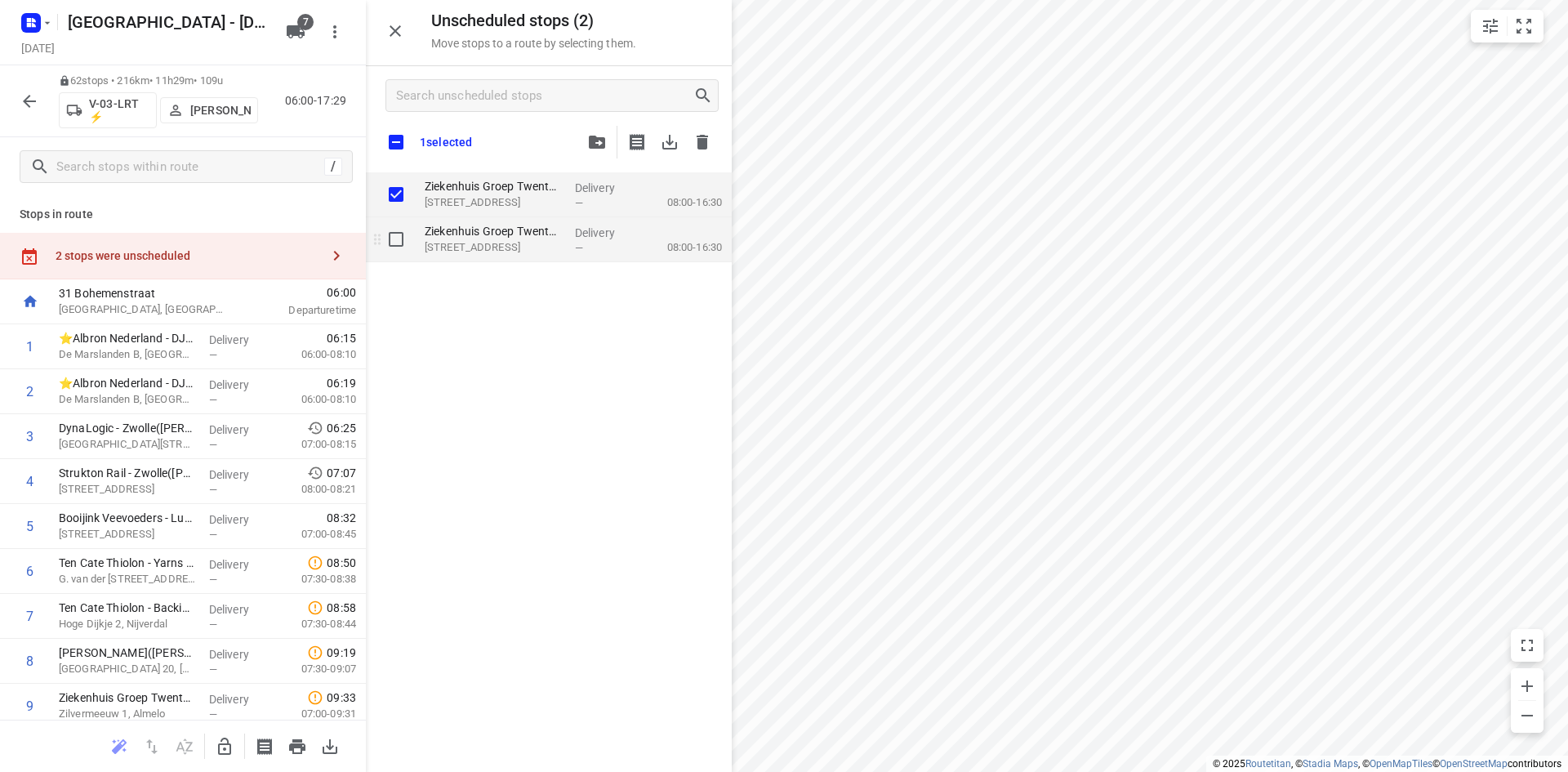
checkbox input "true"
click at [398, 245] on input "grid" at bounding box center [396, 240] width 33 height 33
checkbox input "true"
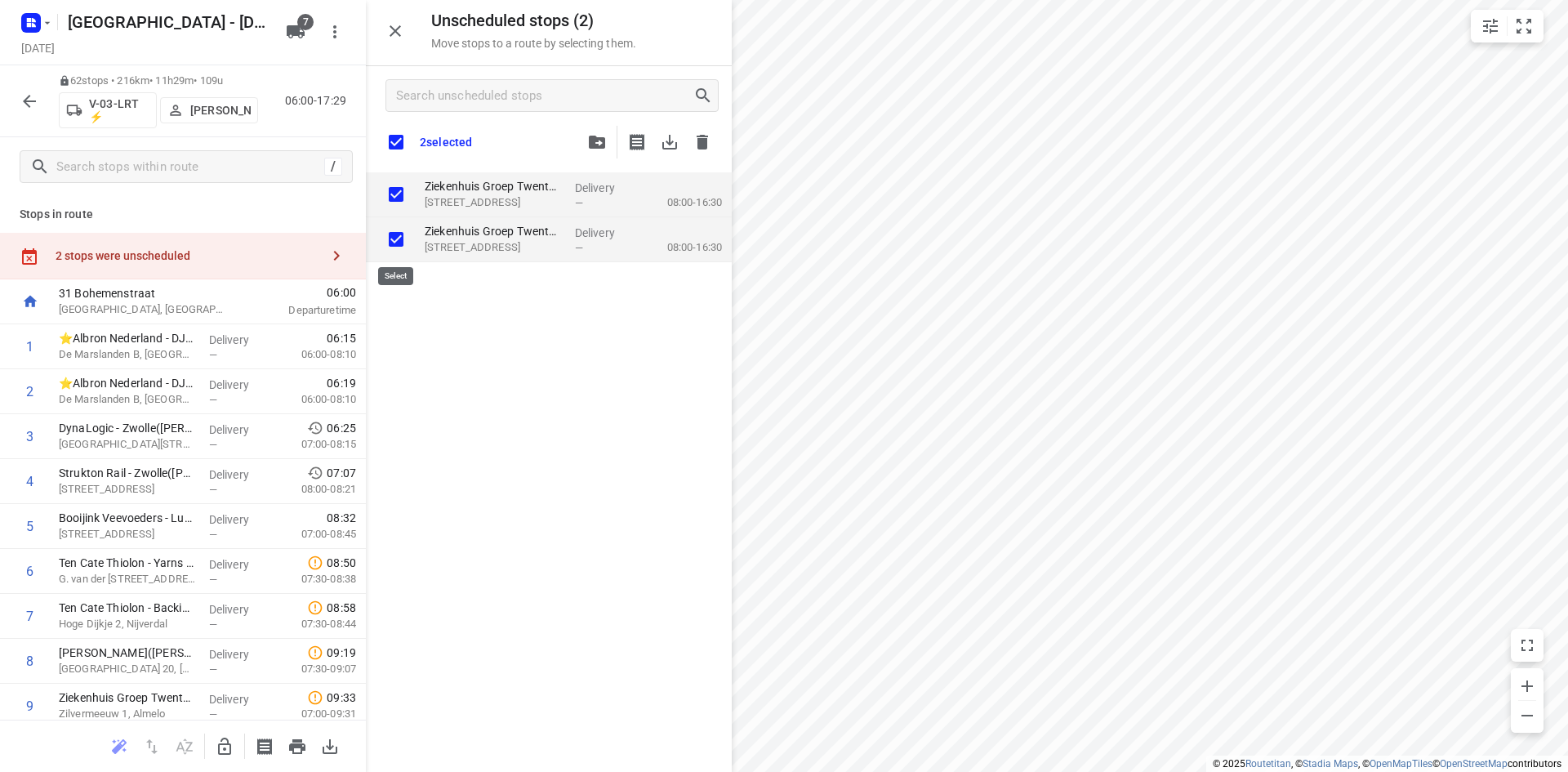
checkbox input "true"
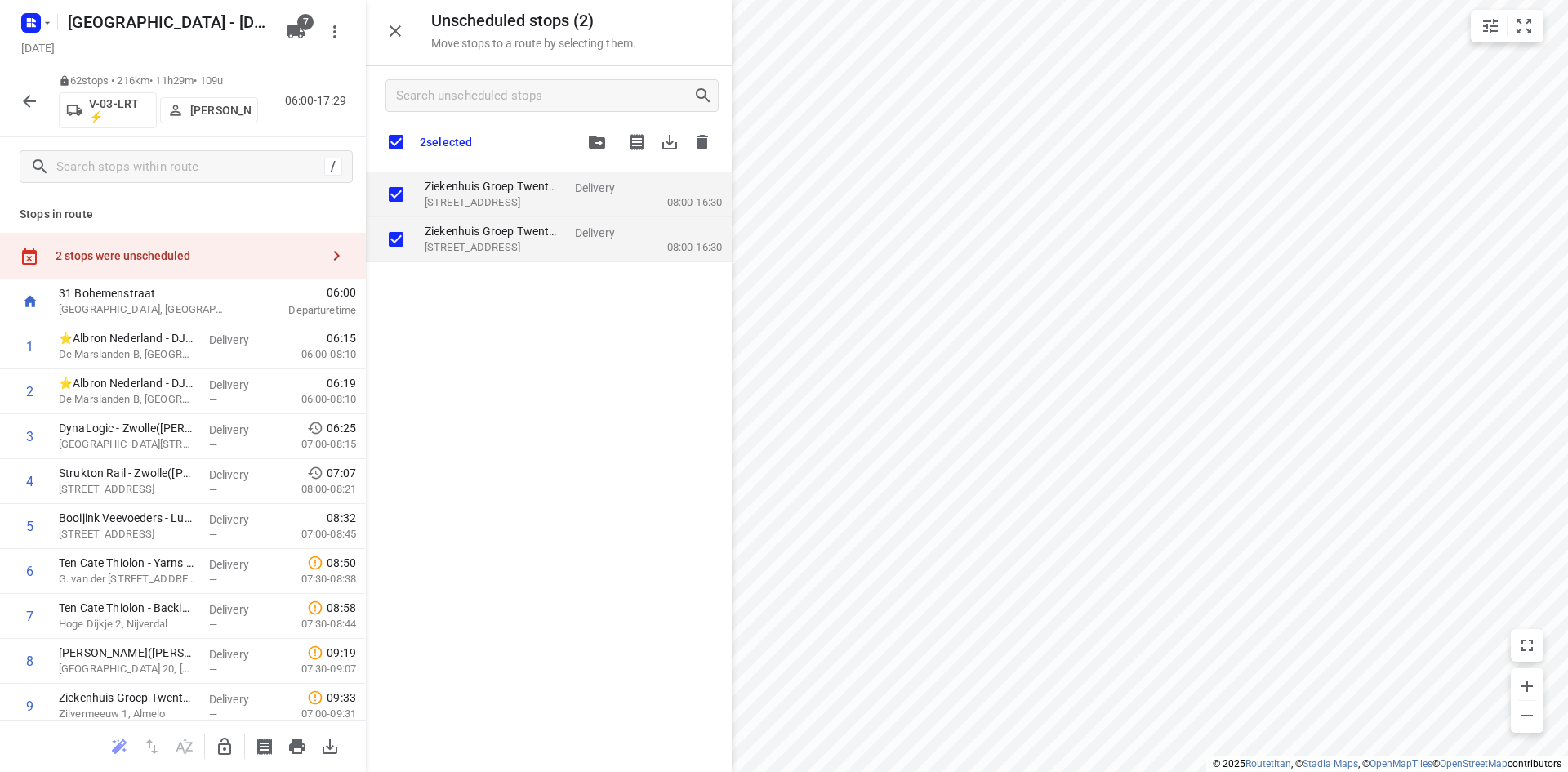
checkbox input "true"
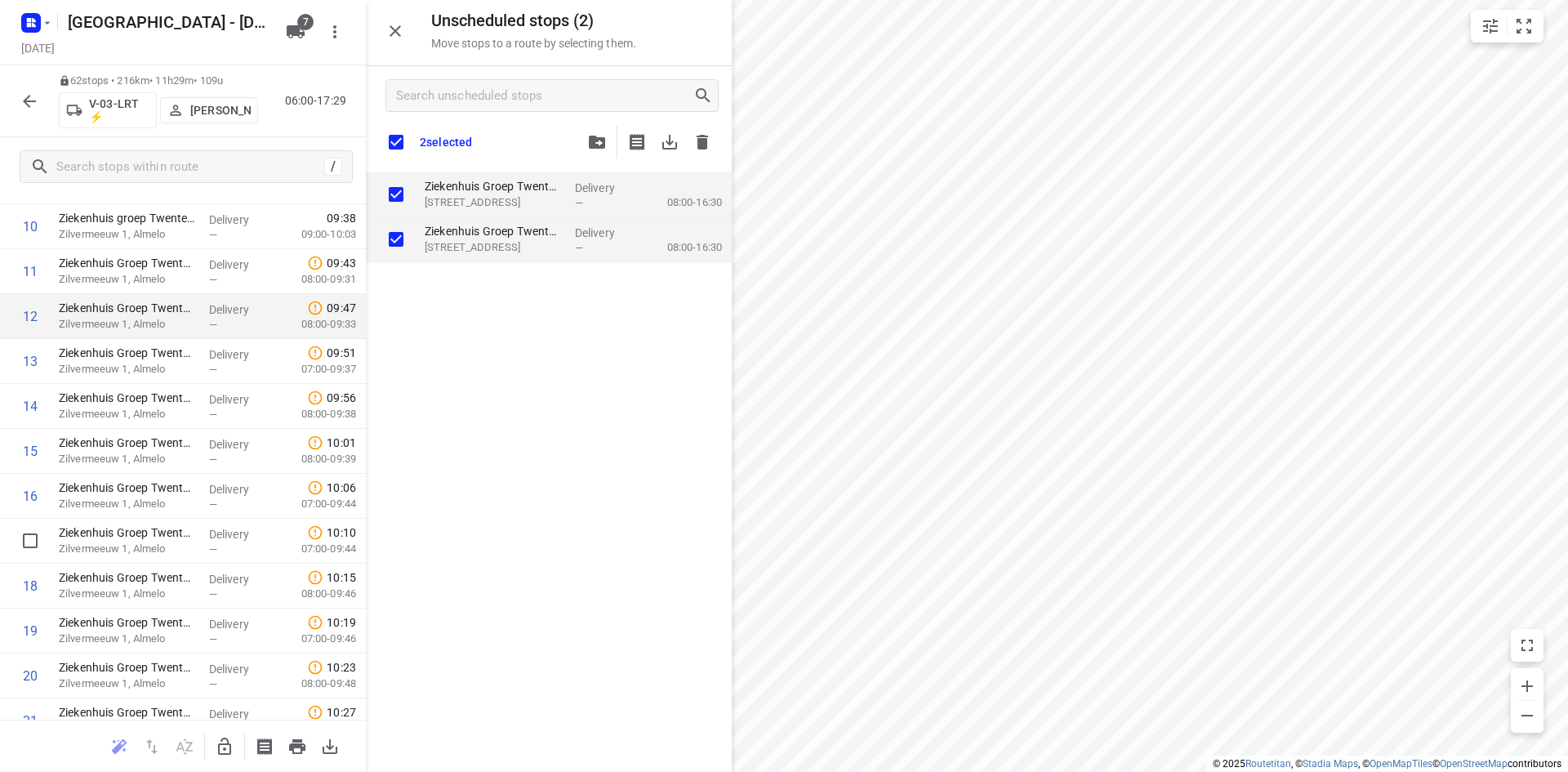
scroll to position [653, 0]
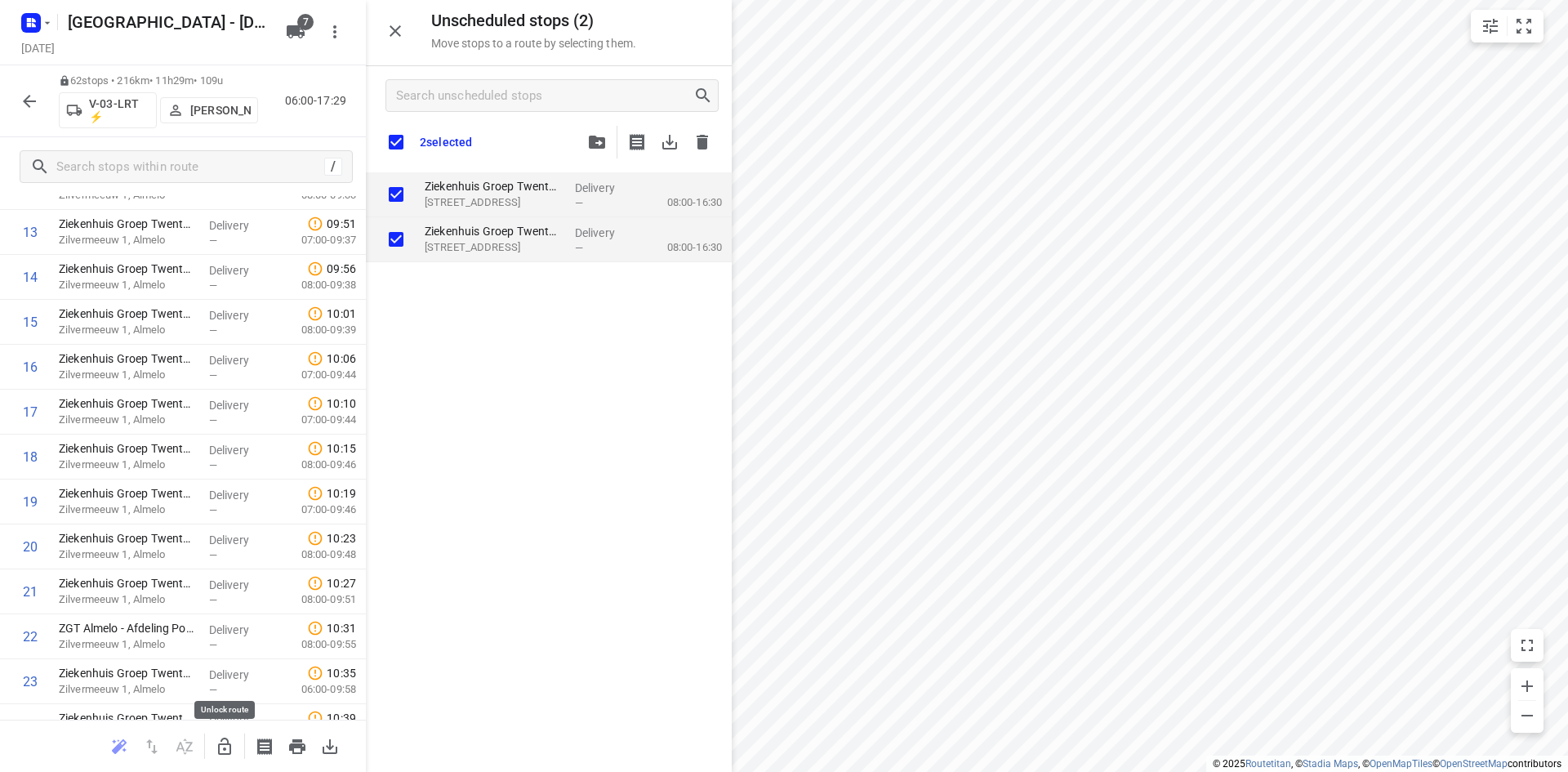
click at [226, 747] on icon "button" at bounding box center [224, 746] width 19 height 19
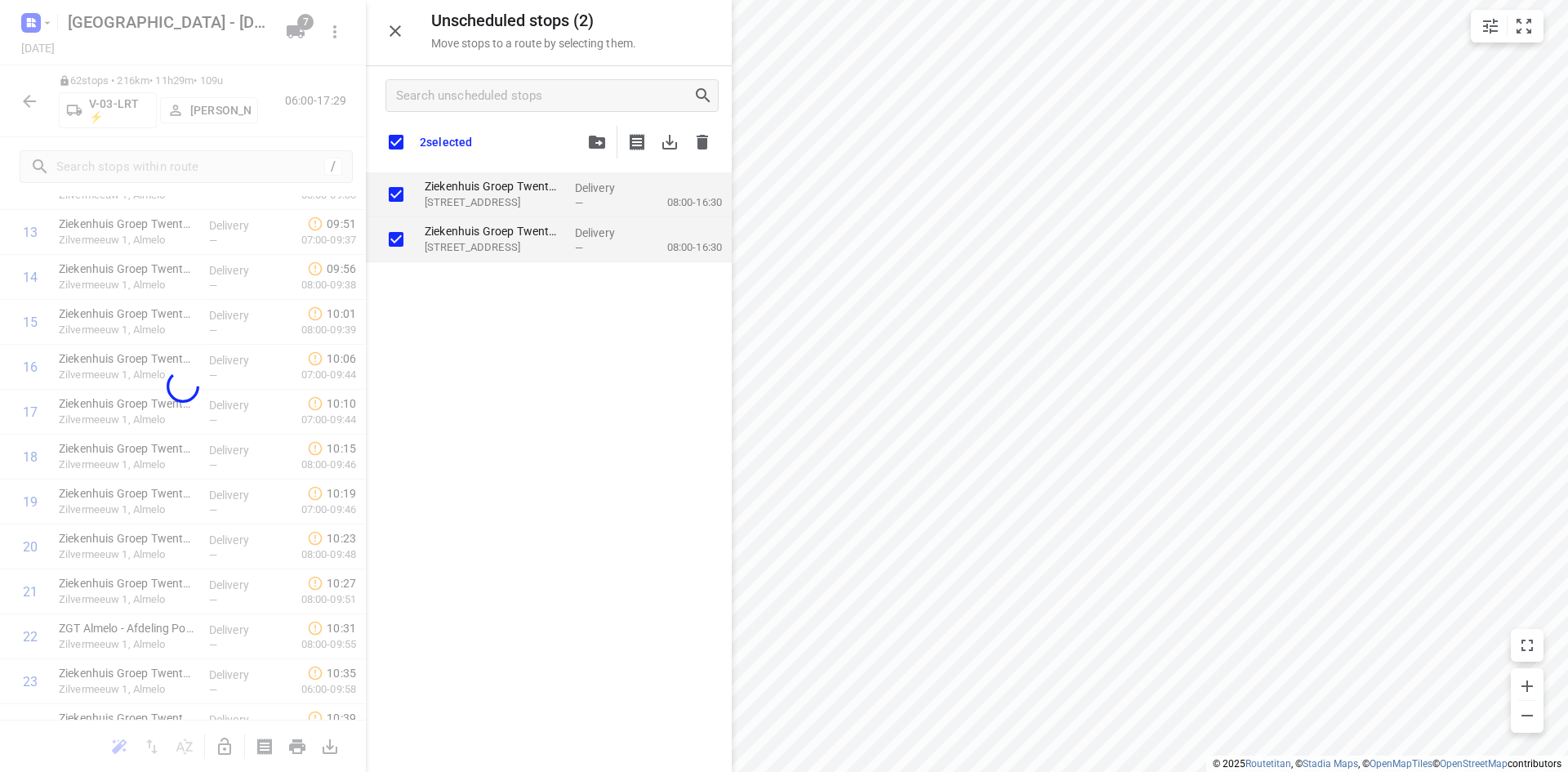
checkbox input "true"
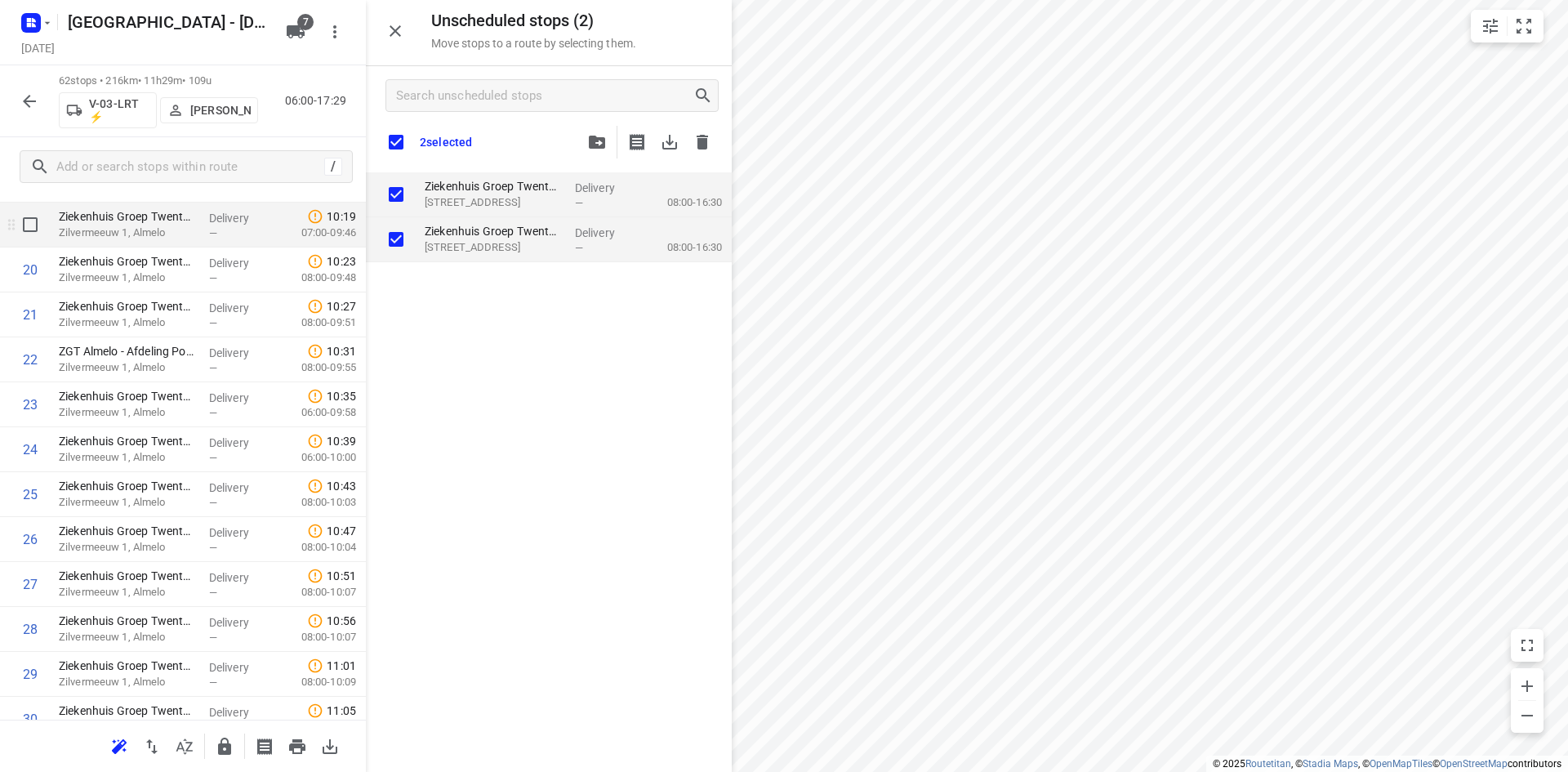
scroll to position [980, 0]
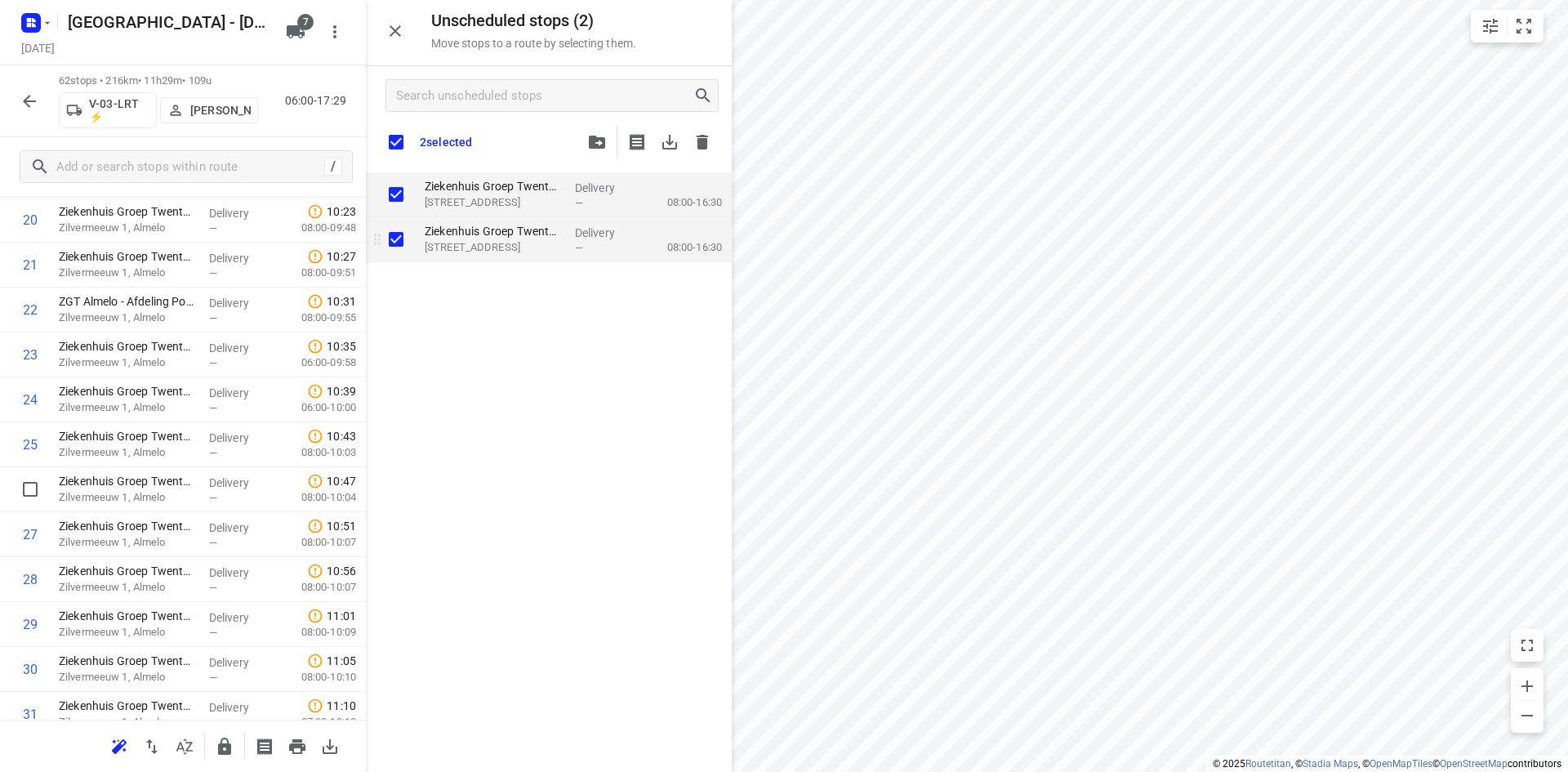
checkbox input "true"
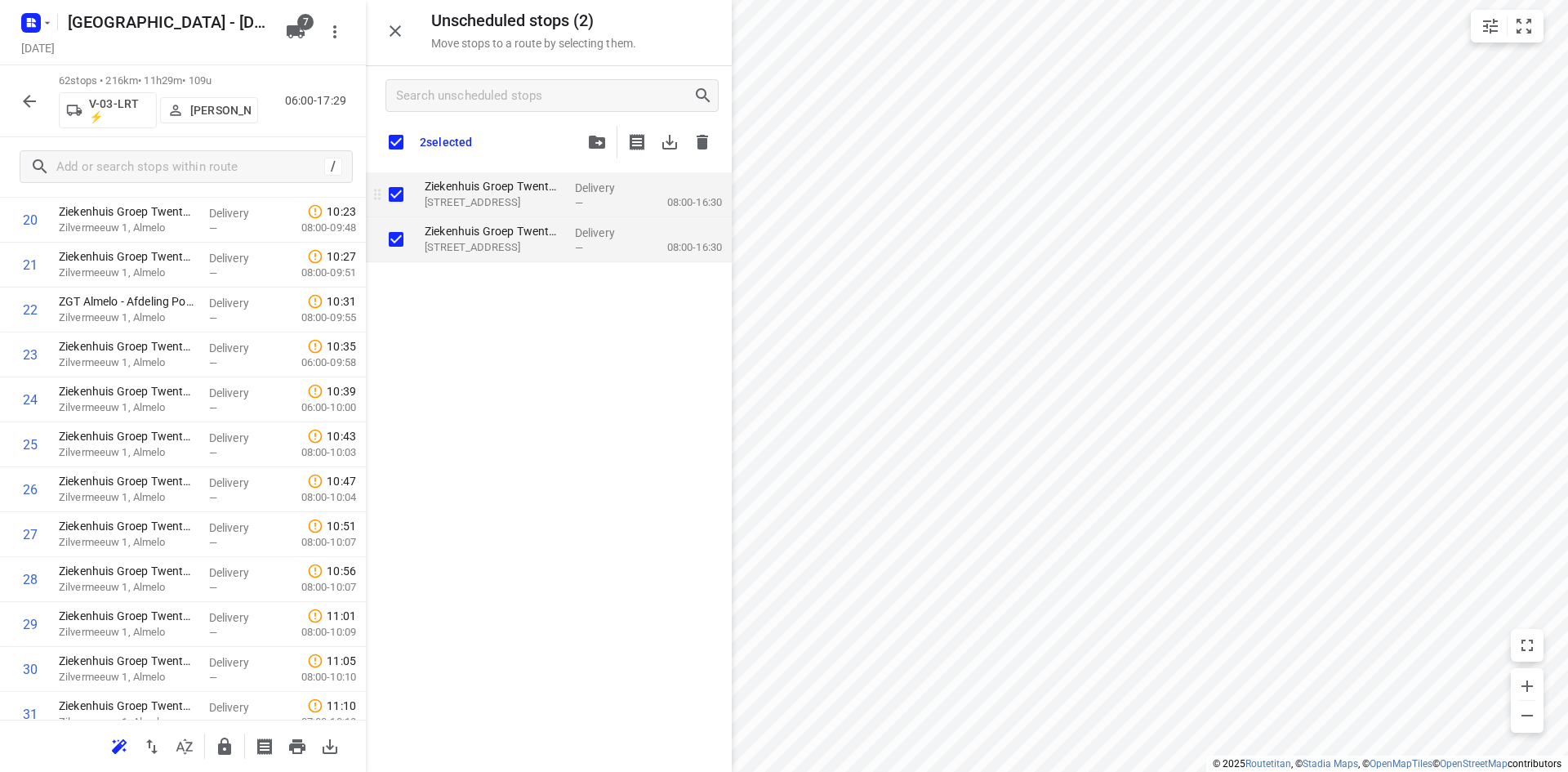
checkbox input "true"
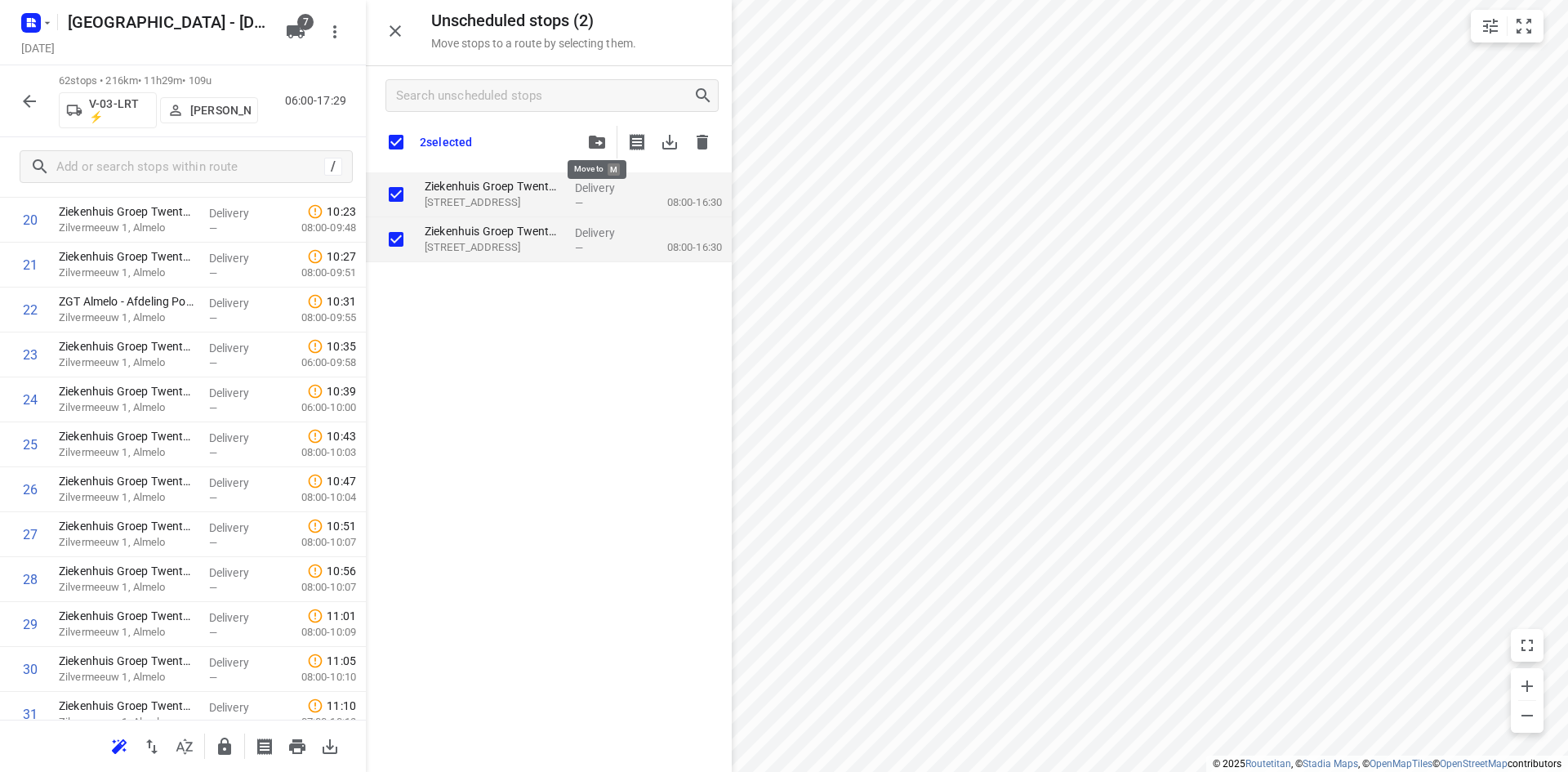
click at [600, 136] on icon "button" at bounding box center [596, 142] width 16 height 14
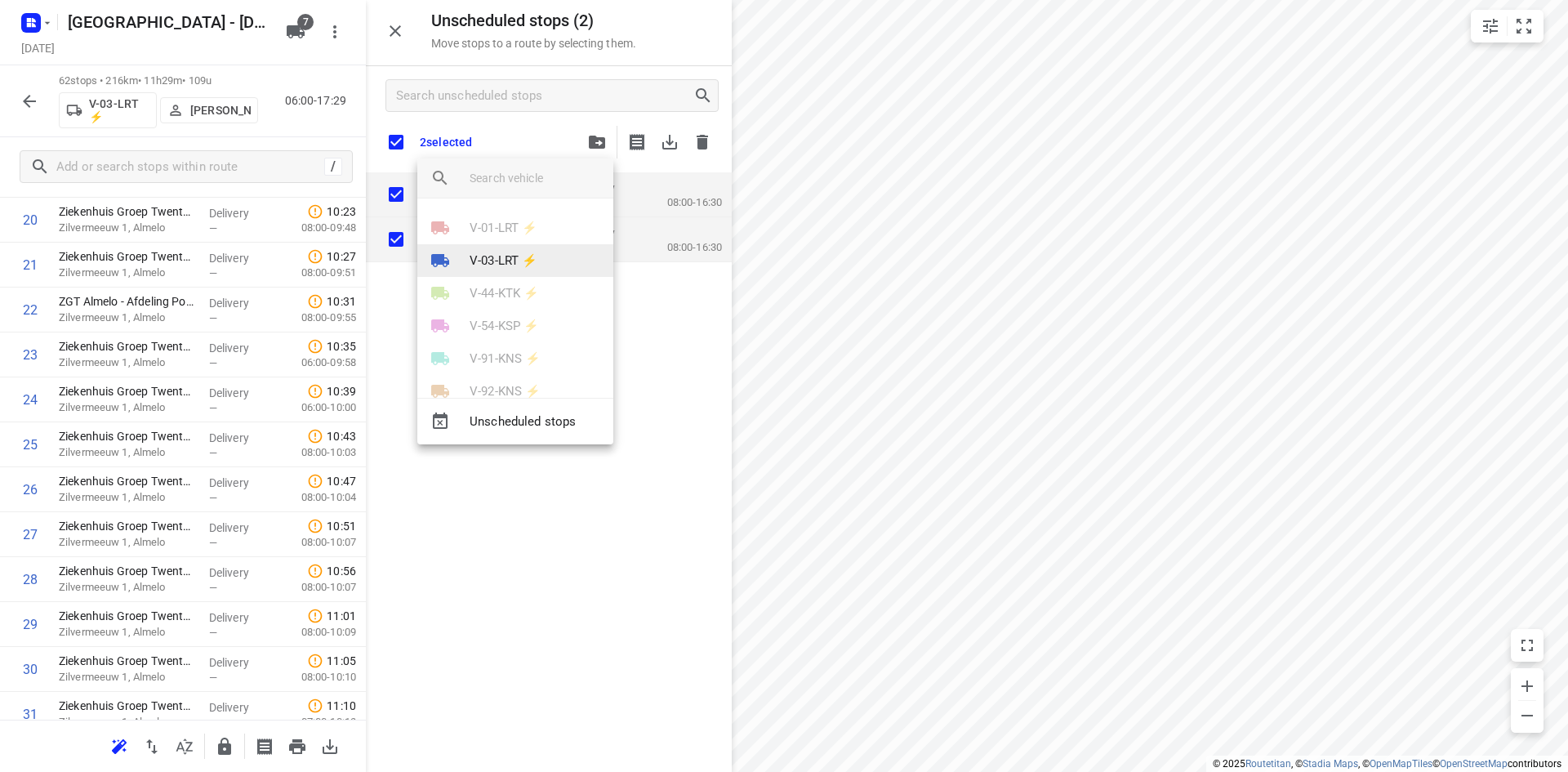
click at [510, 250] on li "V-03-LRT ⚡" at bounding box center [515, 261] width 196 height 33
click at [464, 333] on li "42" at bounding box center [515, 335] width 196 height 33
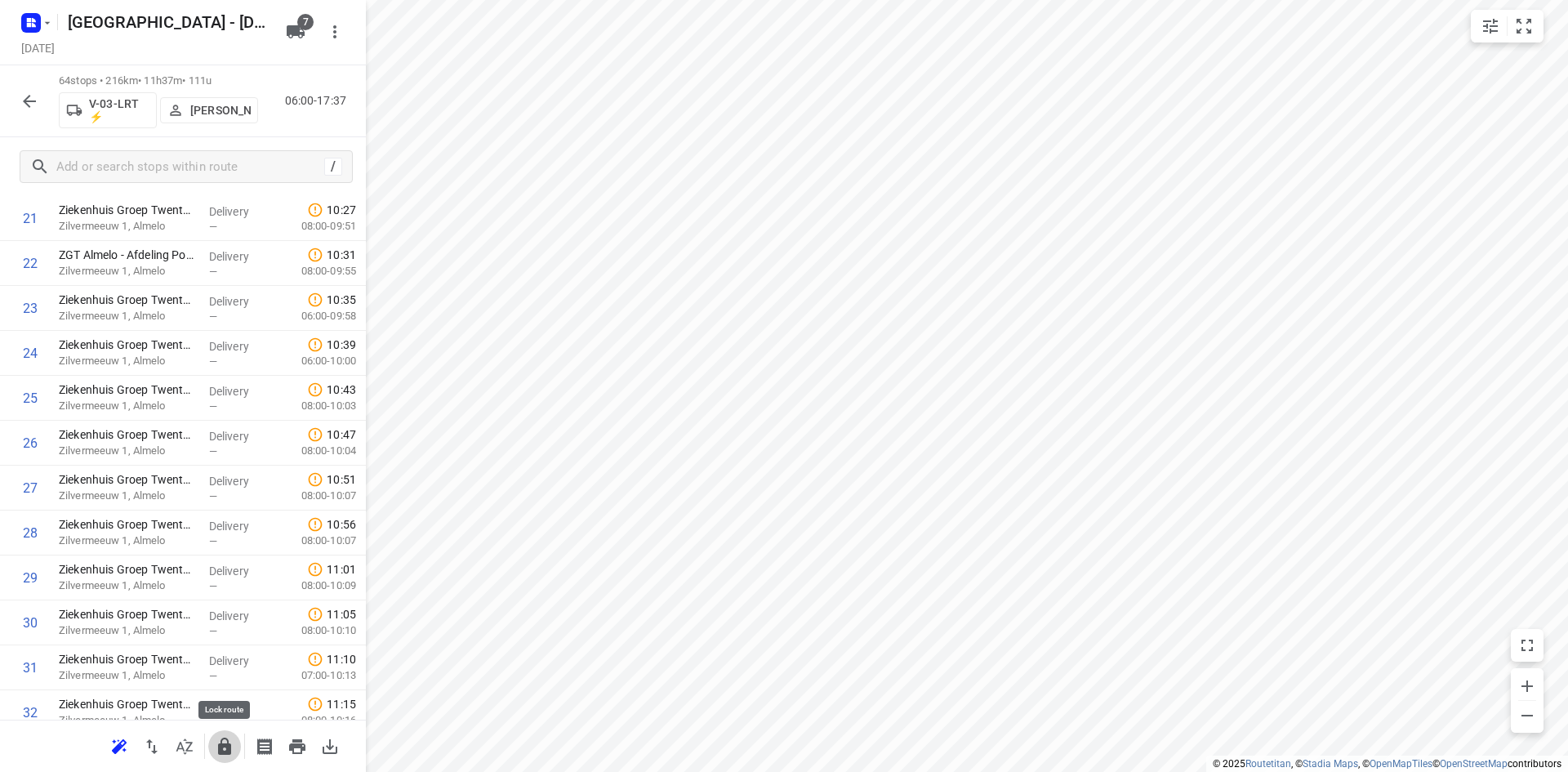
click at [233, 746] on icon "button" at bounding box center [224, 746] width 19 height 19
click at [30, 100] on icon "button" at bounding box center [30, 101] width 14 height 14
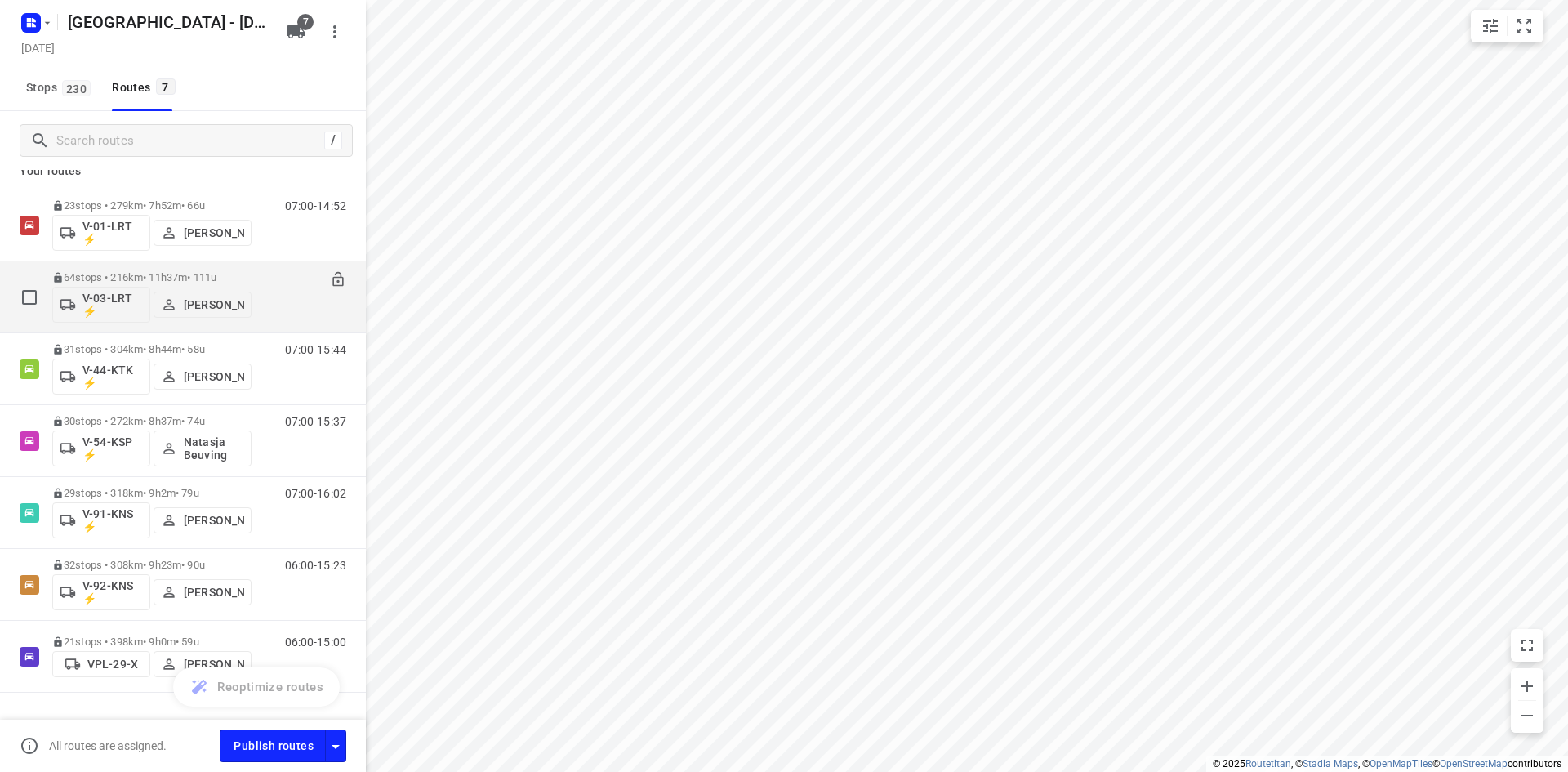
scroll to position [0, 0]
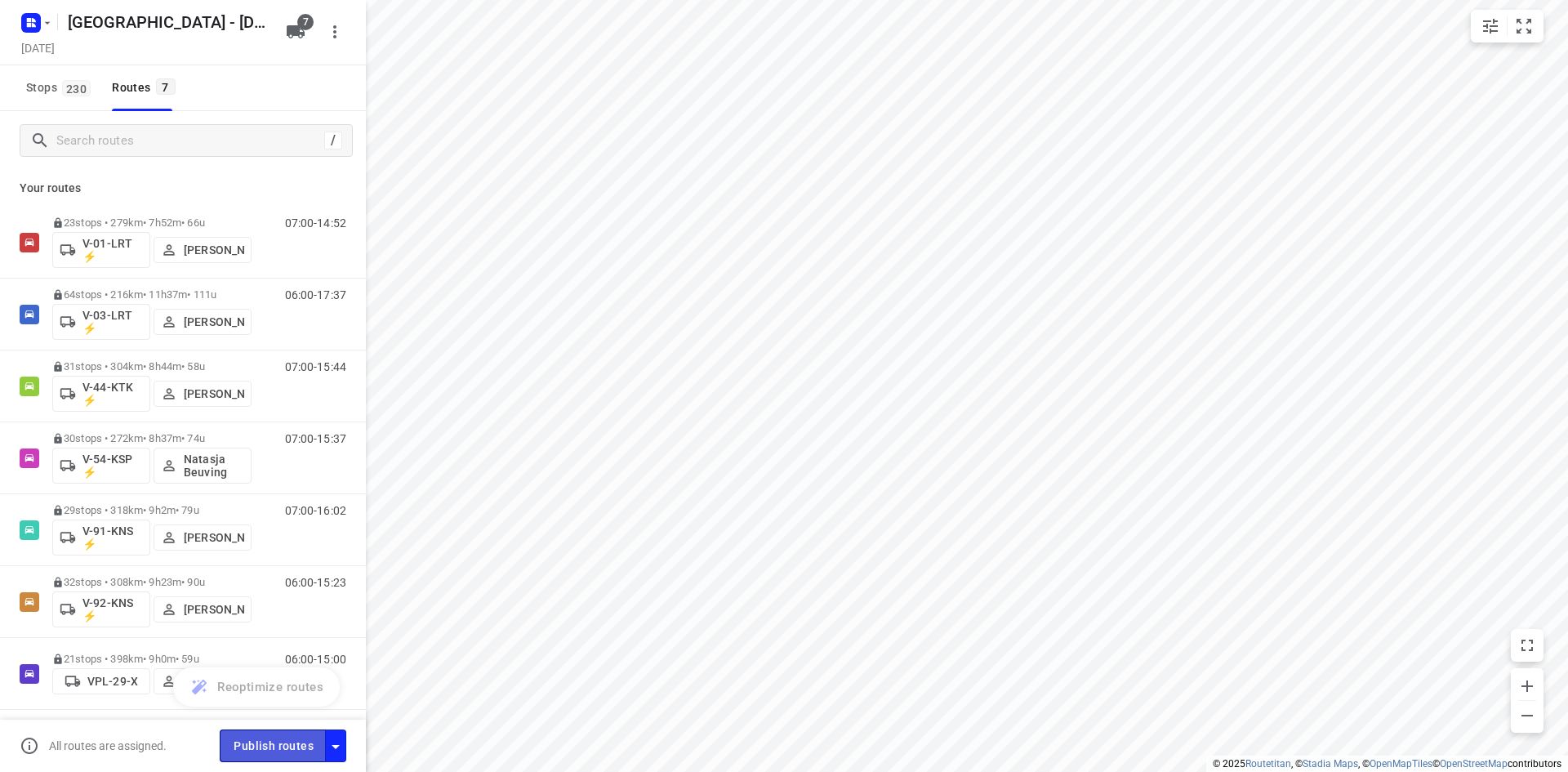
click at [299, 743] on span "Publish routes" at bounding box center [273, 745] width 80 height 20
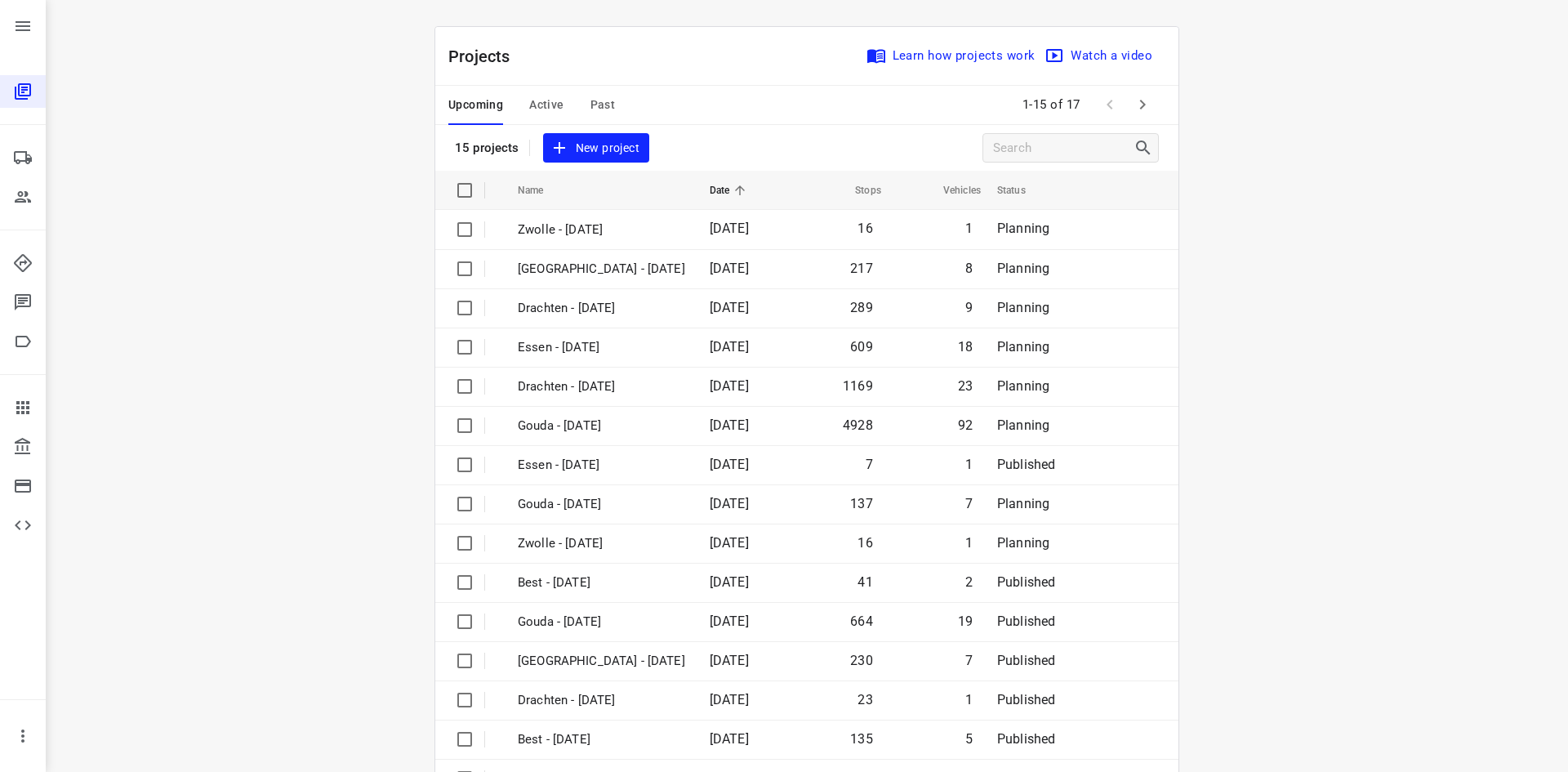
click at [535, 113] on button "Active" at bounding box center [546, 105] width 34 height 40
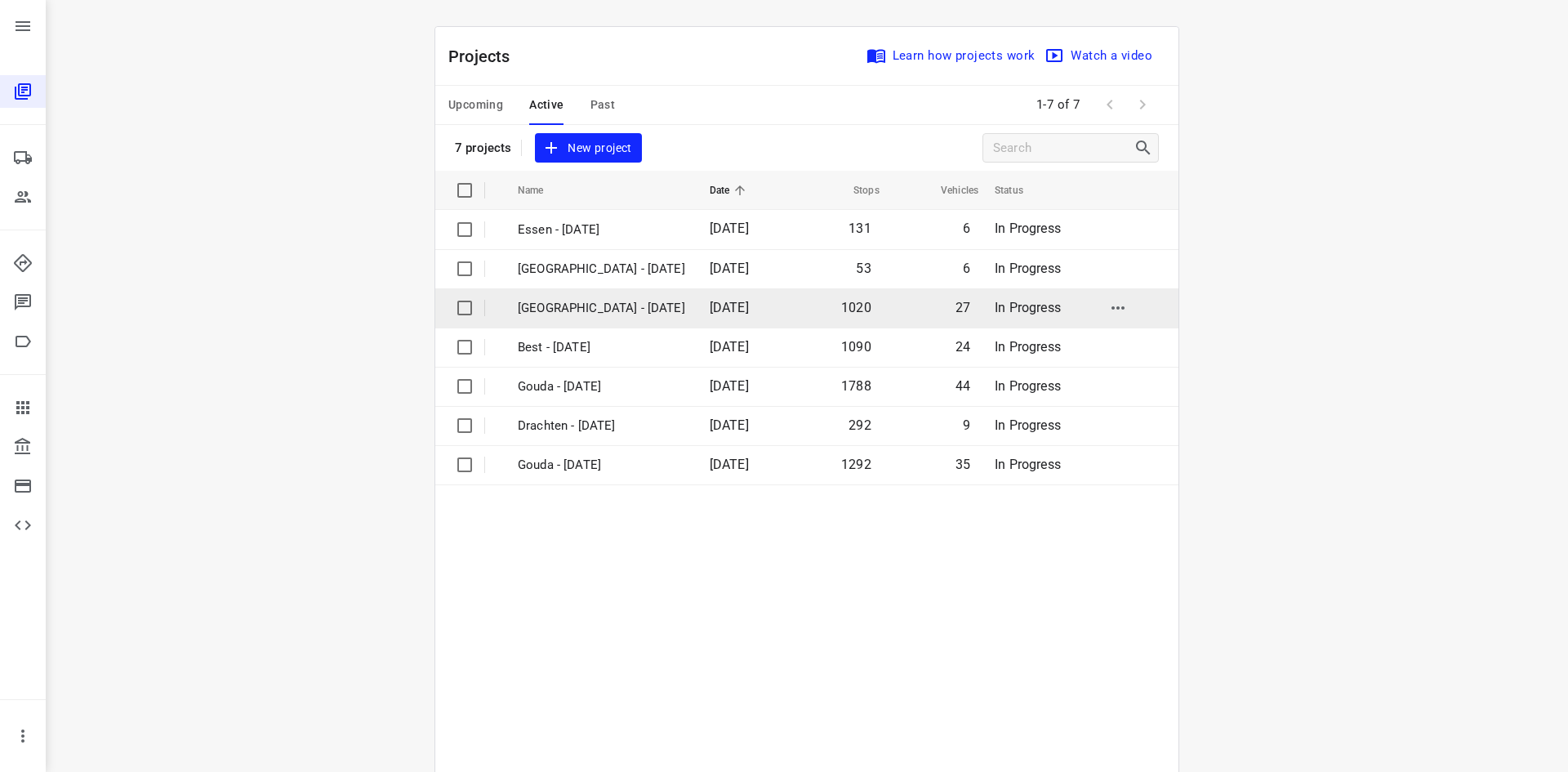
click at [558, 314] on p "Zwolle - Wednesday" at bounding box center [601, 307] width 167 height 18
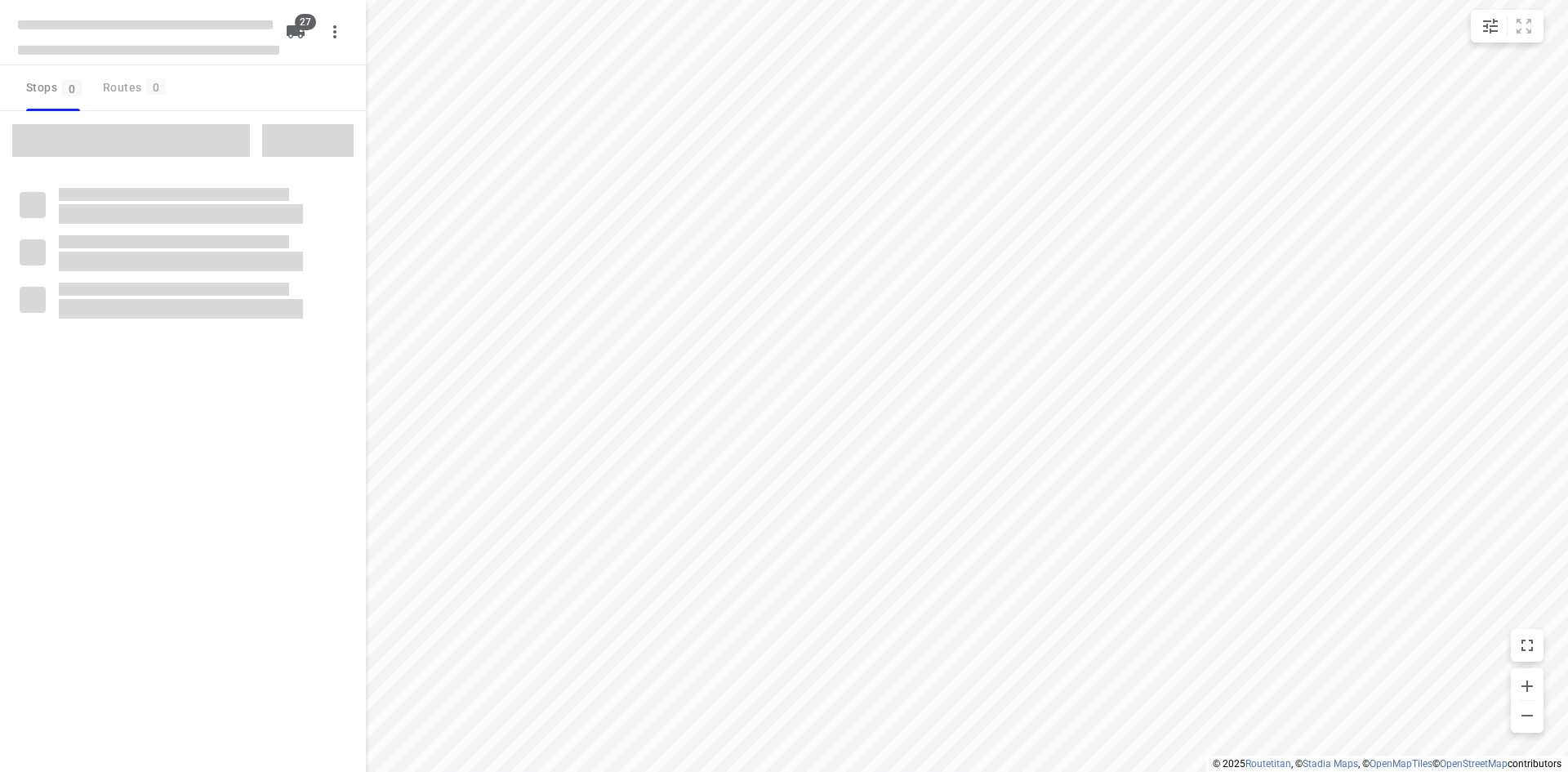
type input "distance"
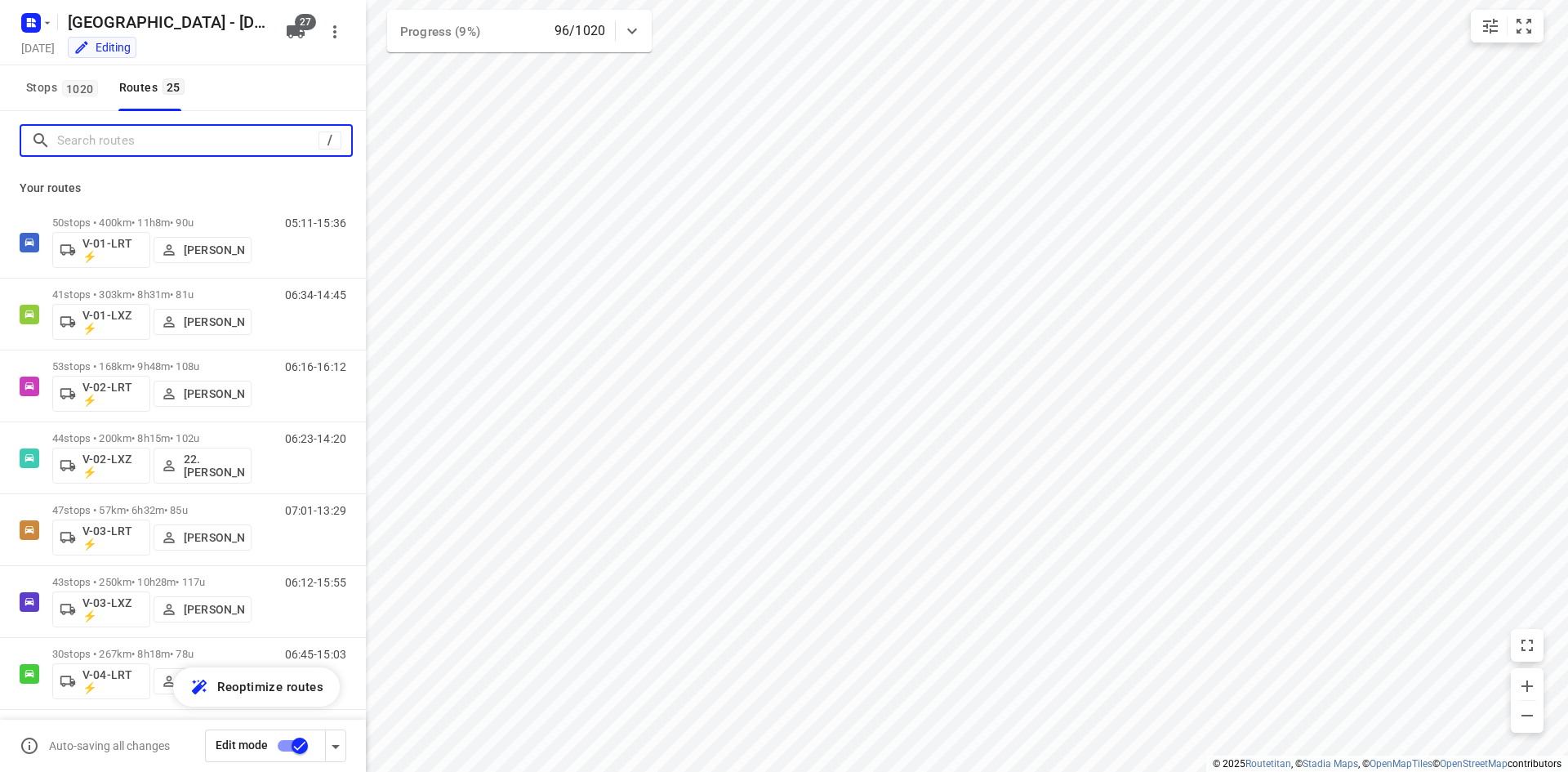
click at [98, 145] on input "Search routes" at bounding box center [187, 141] width 261 height 25
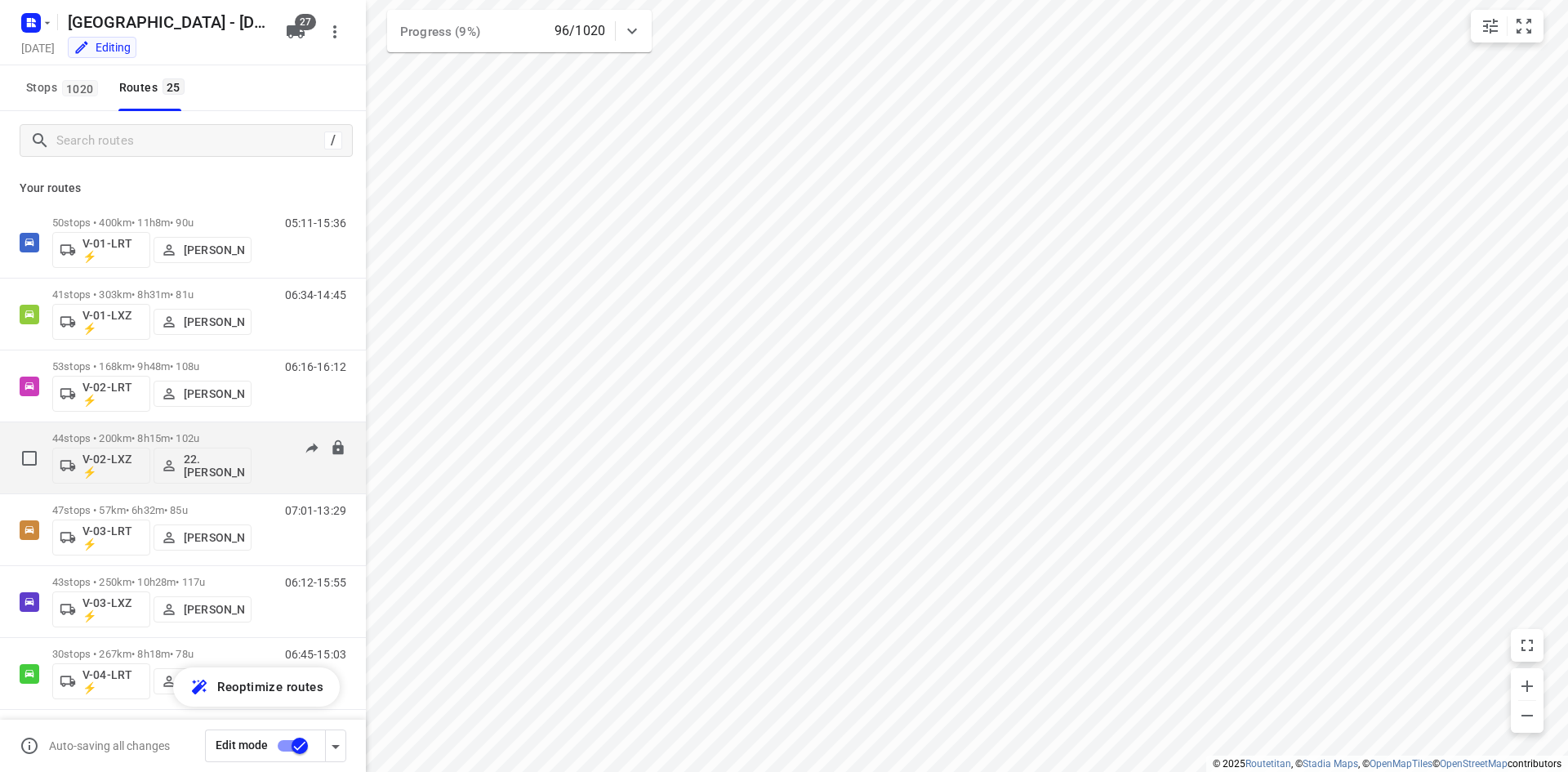
click at [282, 482] on div "06:23-14:20" at bounding box center [305, 462] width 82 height 60
click at [136, 430] on div "44 stops • 200km • 8h15m • 102u V-02-LXZ ⚡ 22. Franky Tahamata" at bounding box center [152, 458] width 199 height 68
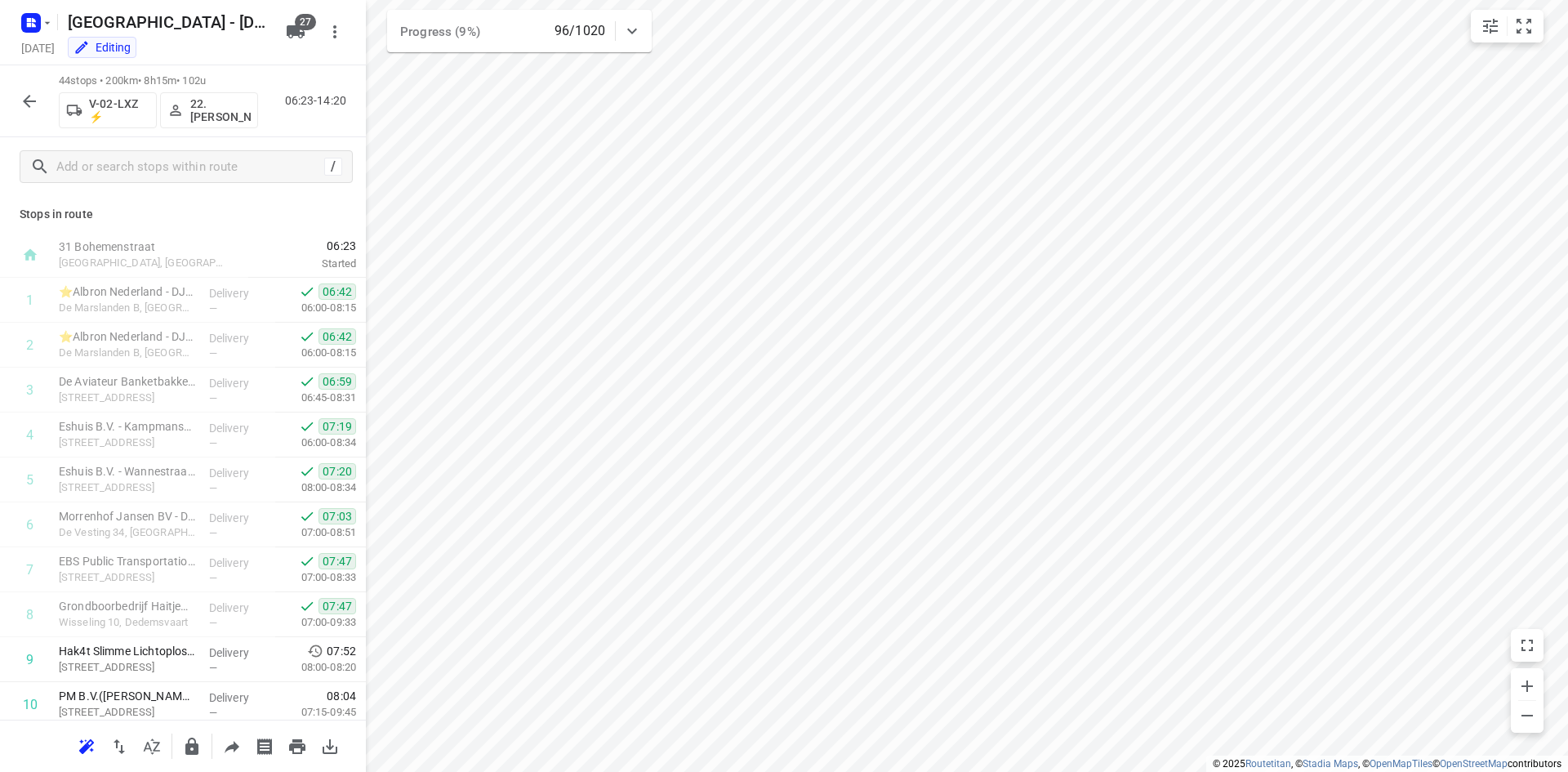
click at [34, 112] on button "button" at bounding box center [30, 101] width 33 height 33
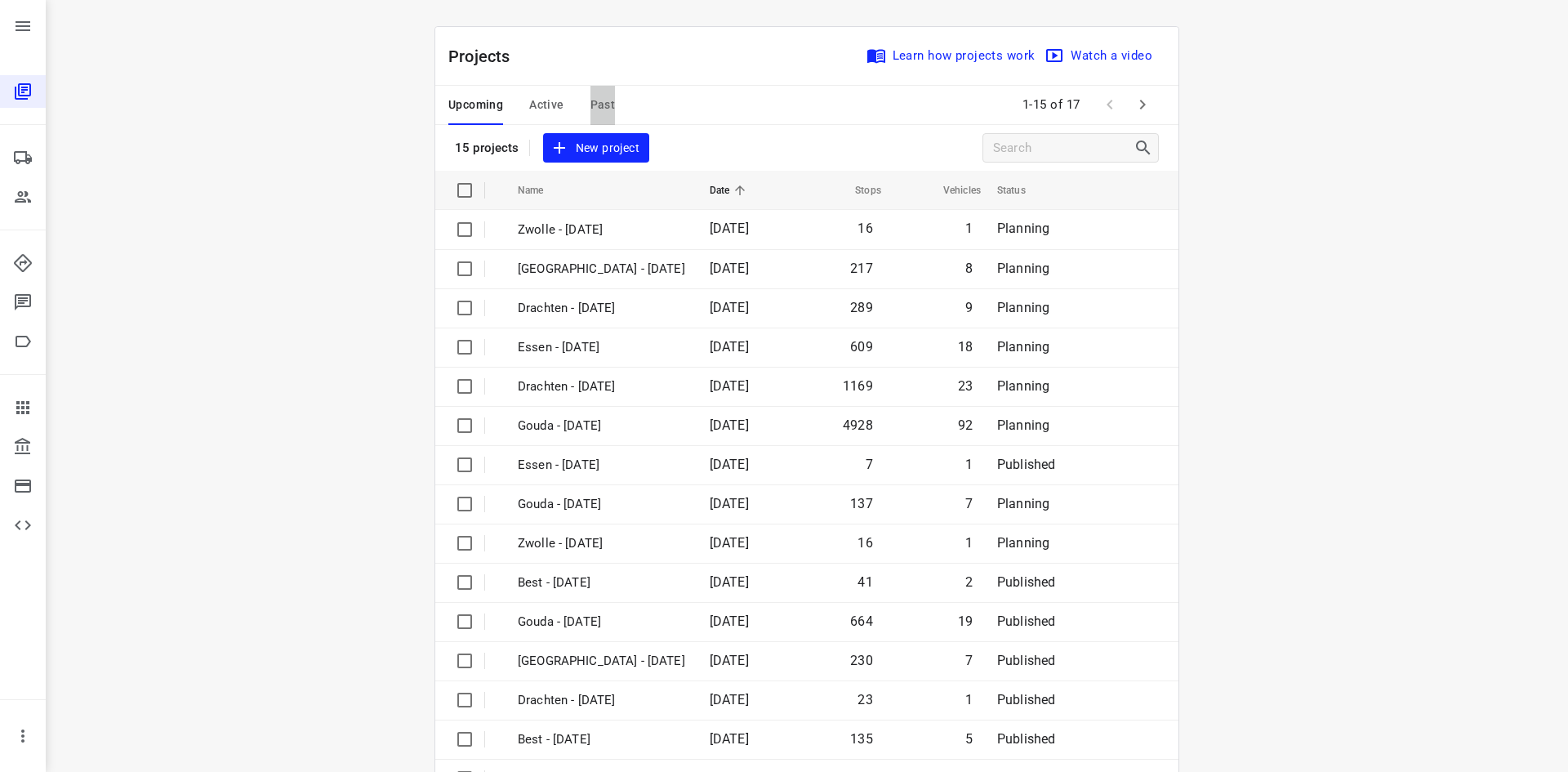
click at [595, 107] on span "Past" at bounding box center [603, 104] width 25 height 20
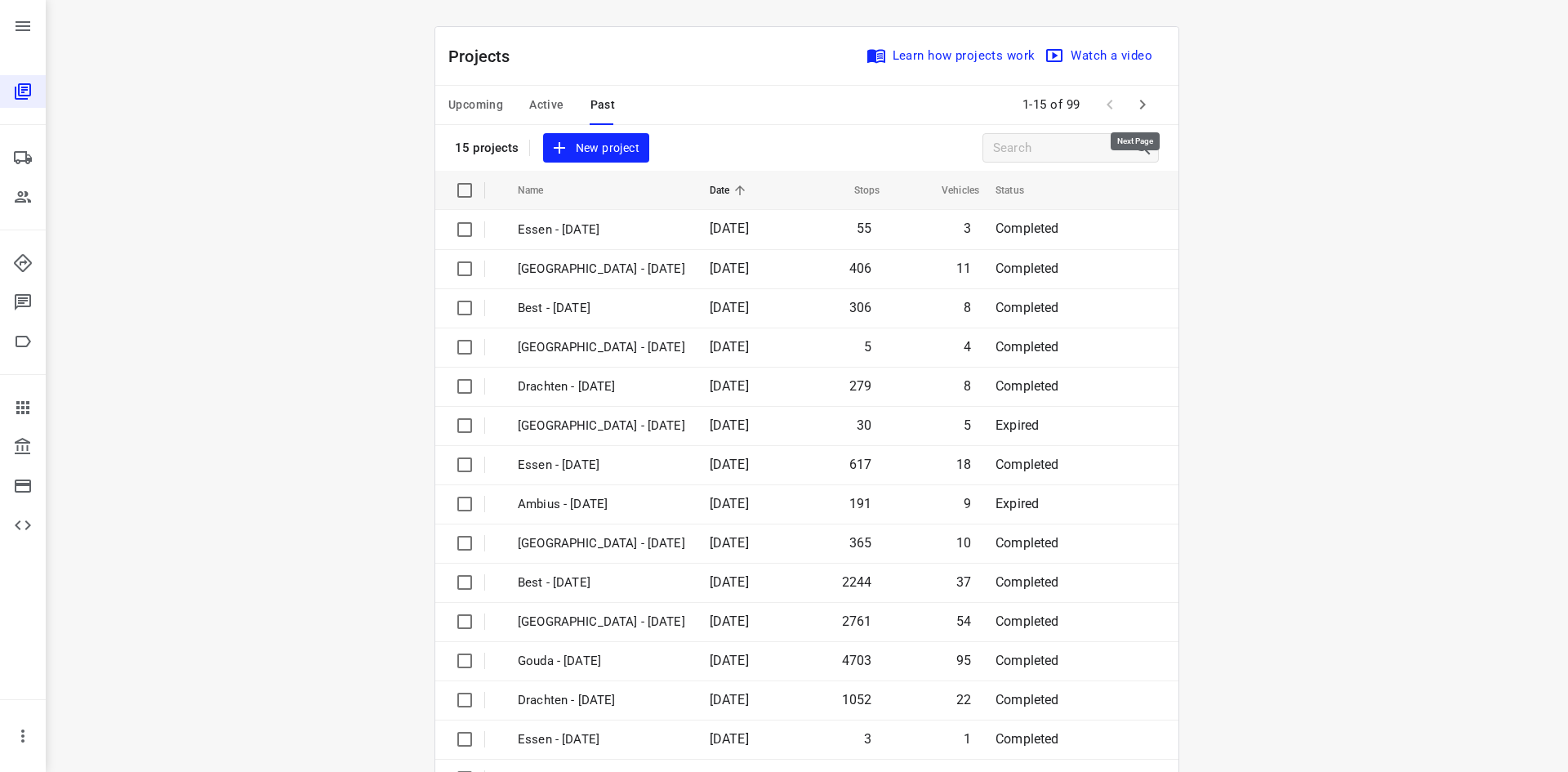
click at [1141, 110] on icon "button" at bounding box center [1142, 104] width 19 height 19
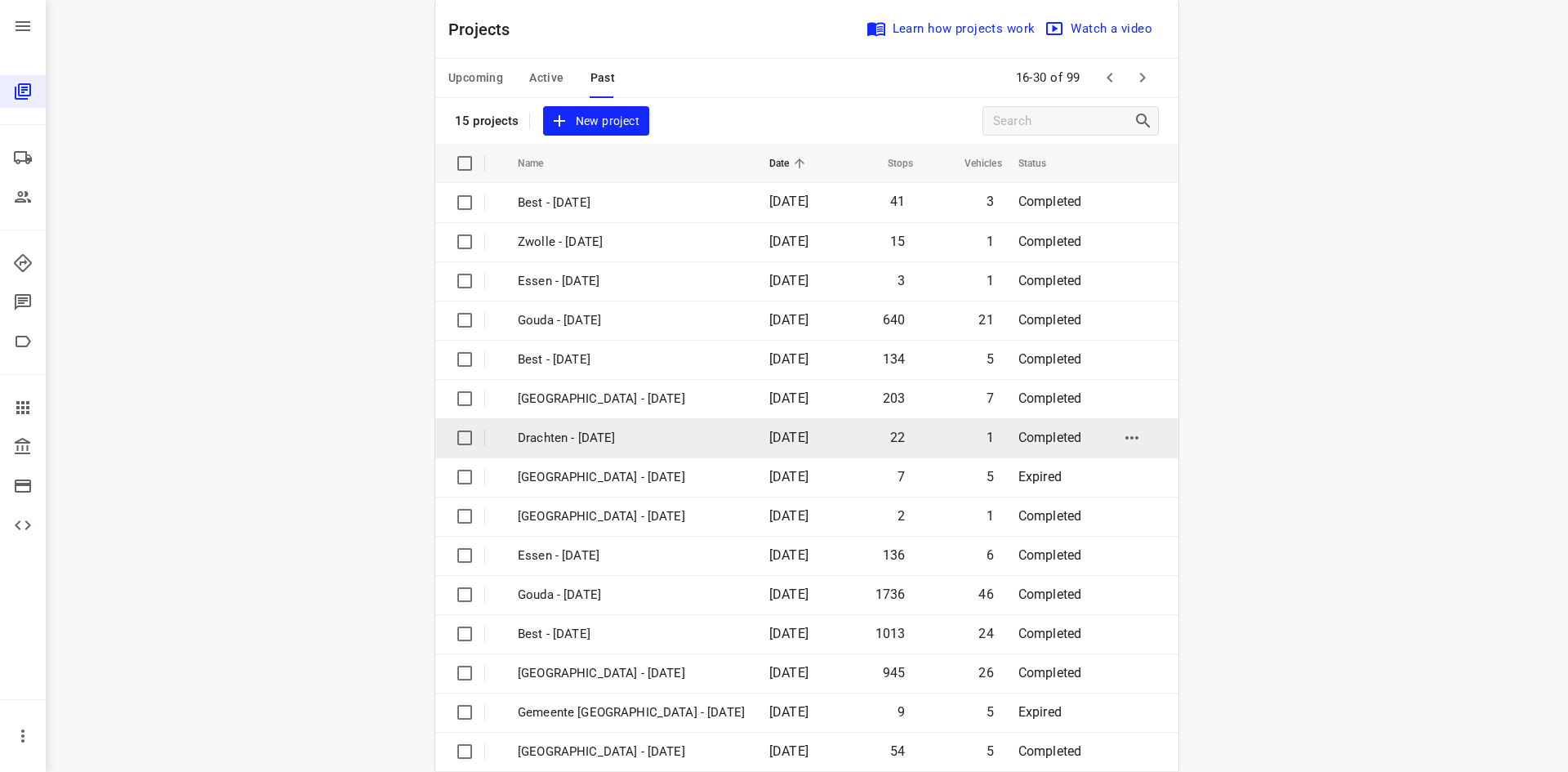
scroll to position [54, 0]
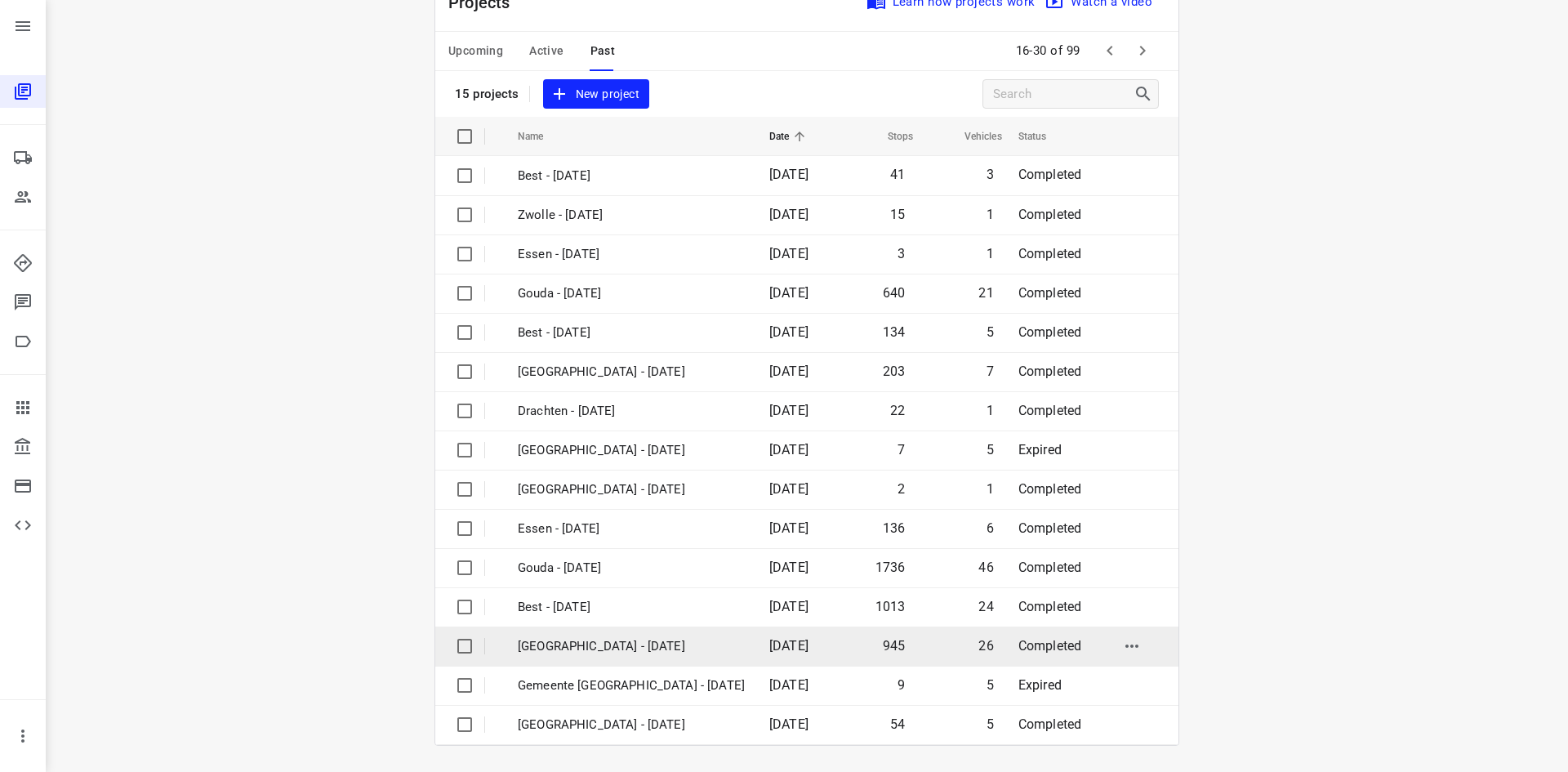
click at [572, 643] on p "Zwolle - Wednesday" at bounding box center [631, 645] width 227 height 18
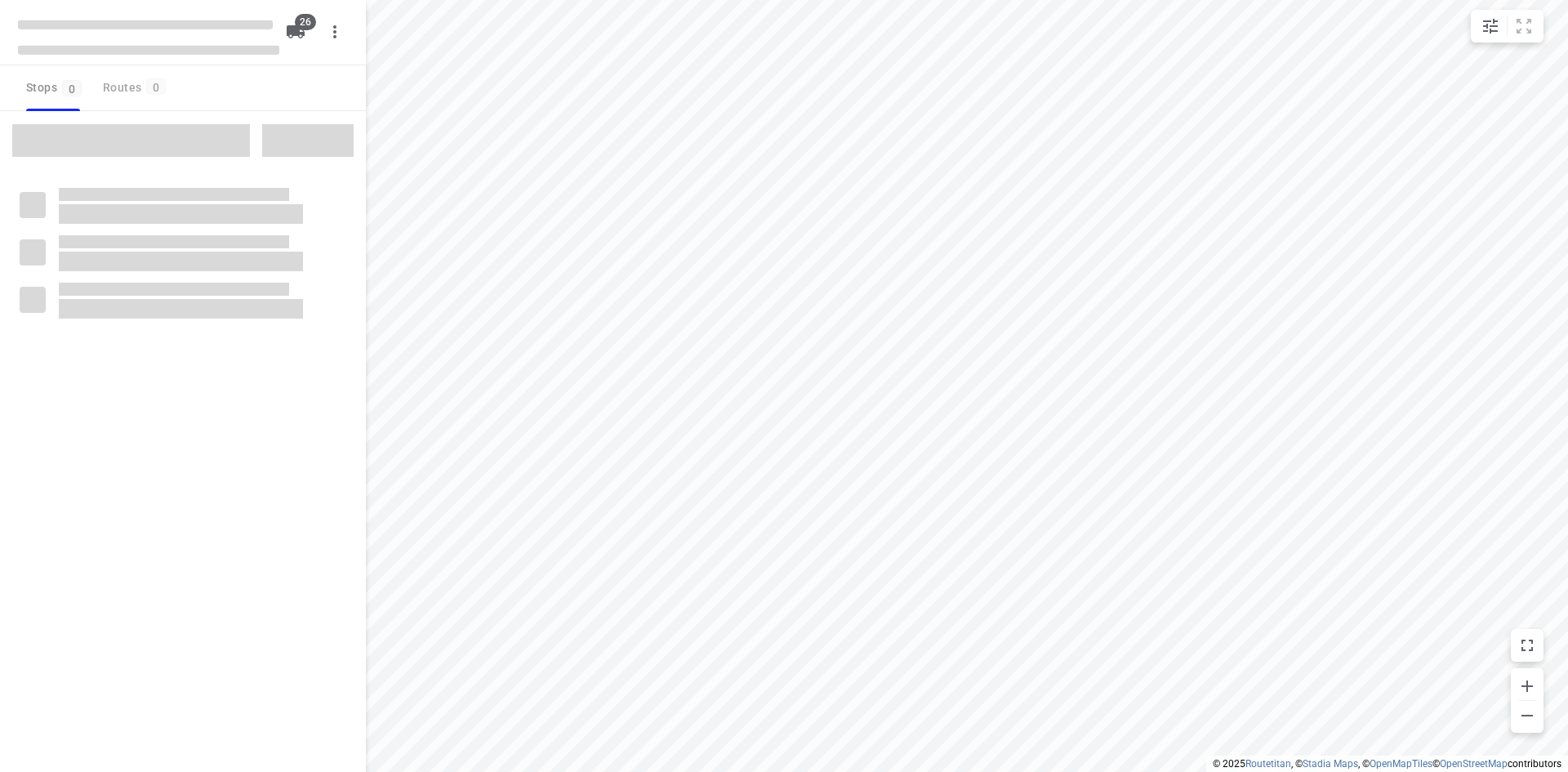
type input "distance"
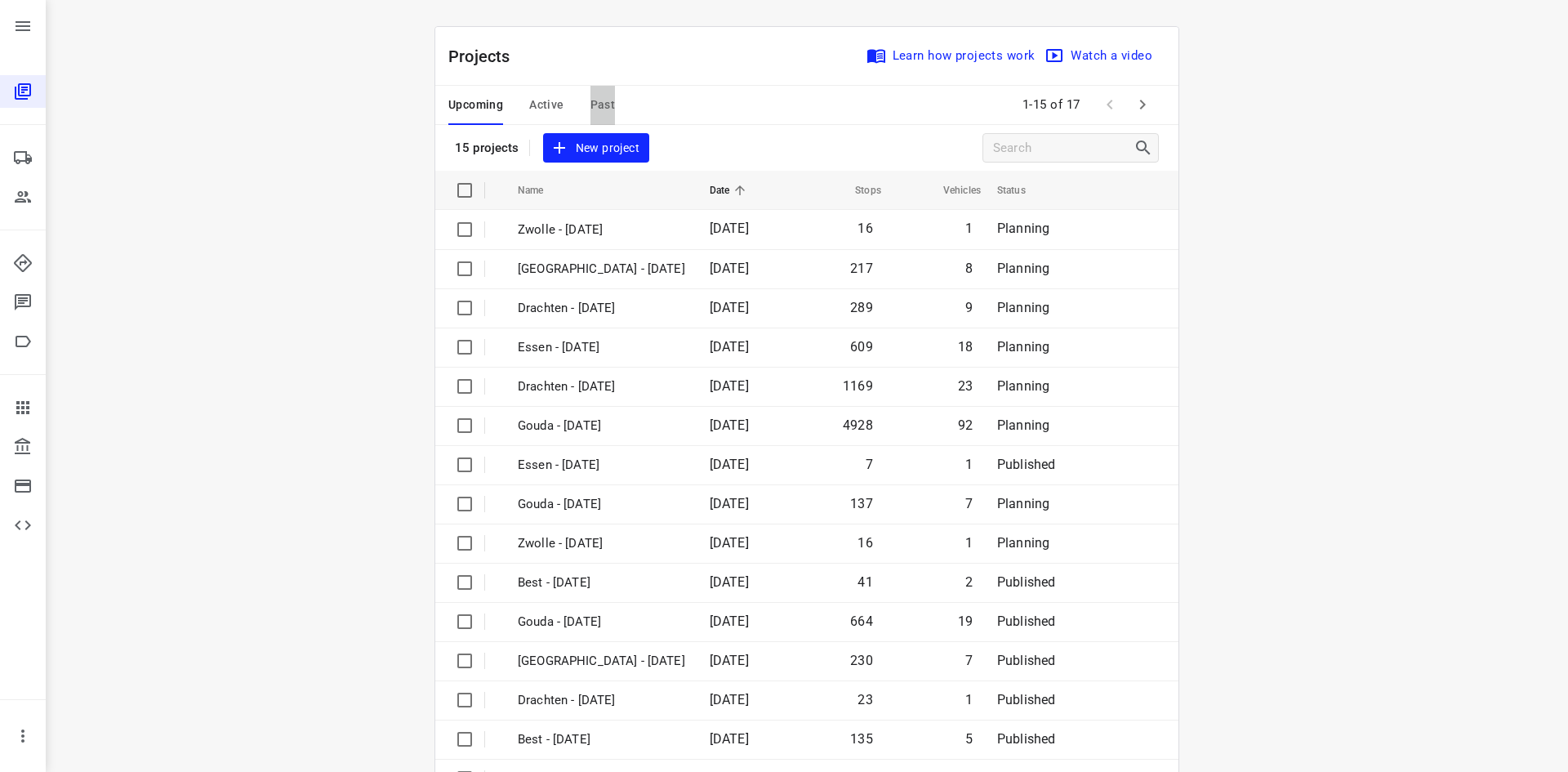
click at [590, 104] on span "Past" at bounding box center [603, 104] width 25 height 20
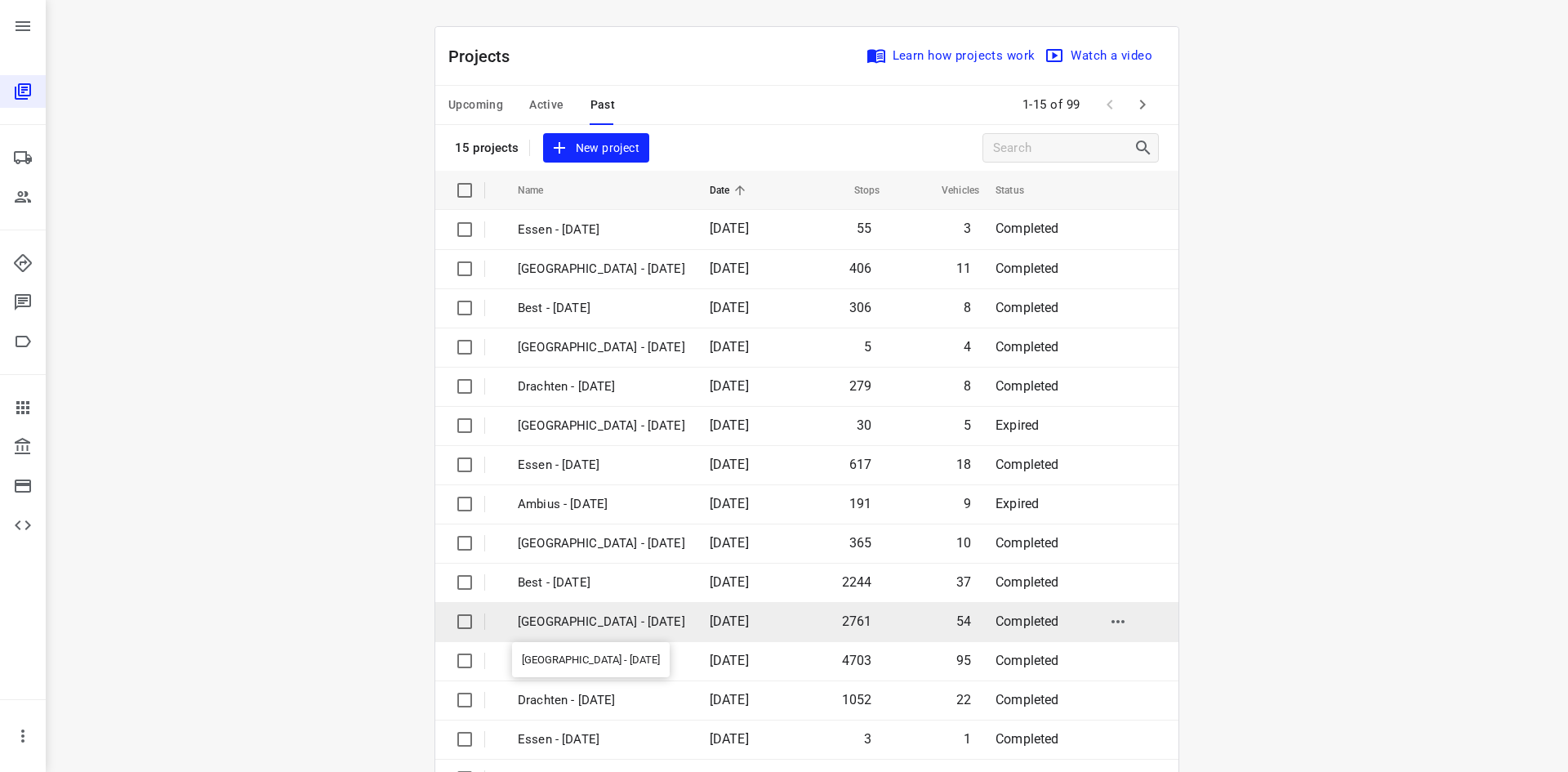
click at [628, 621] on p "Zwolle - Monday" at bounding box center [601, 621] width 167 height 18
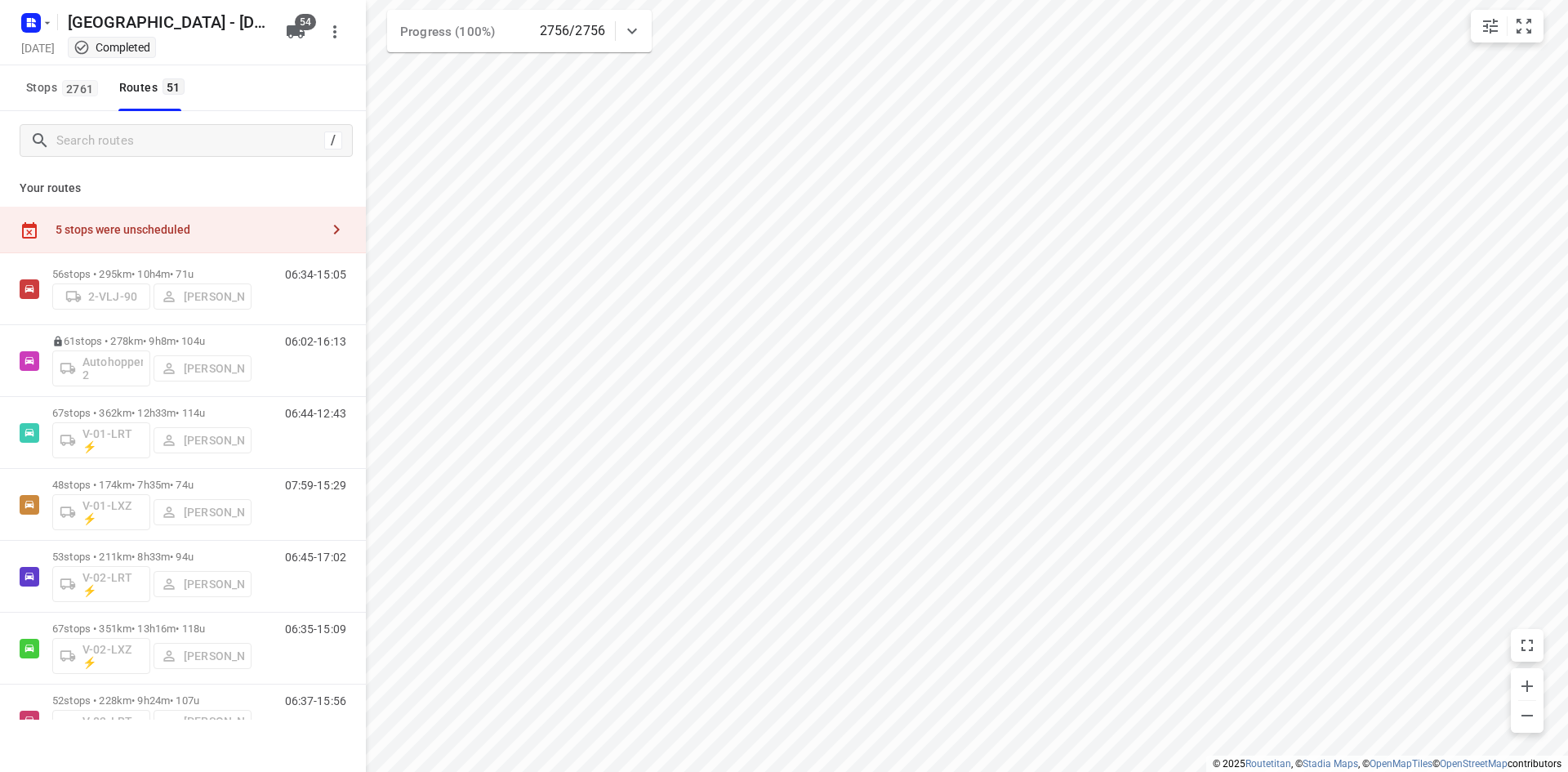
type input "distance"
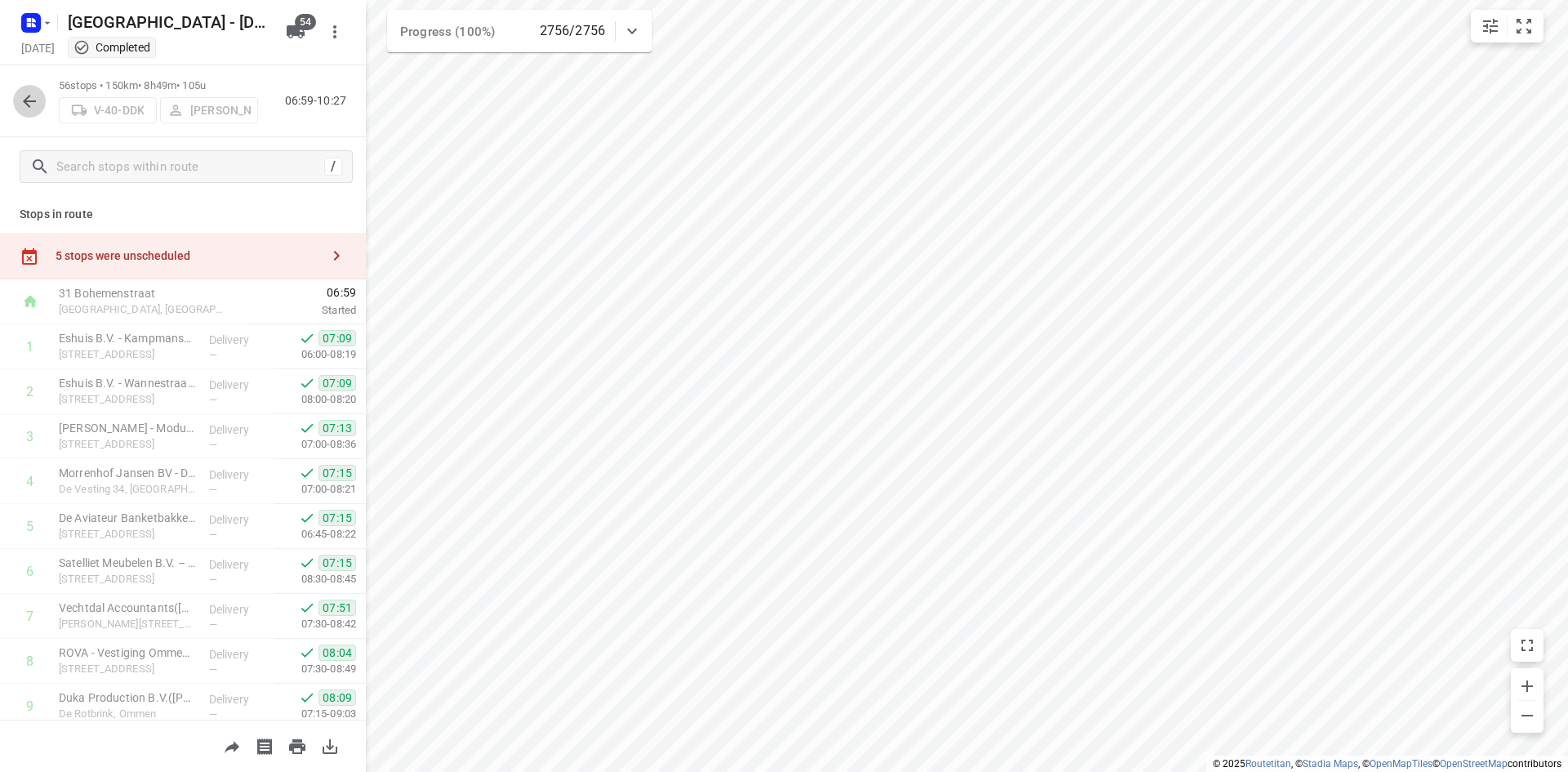
click at [29, 103] on icon "button" at bounding box center [29, 101] width 19 height 19
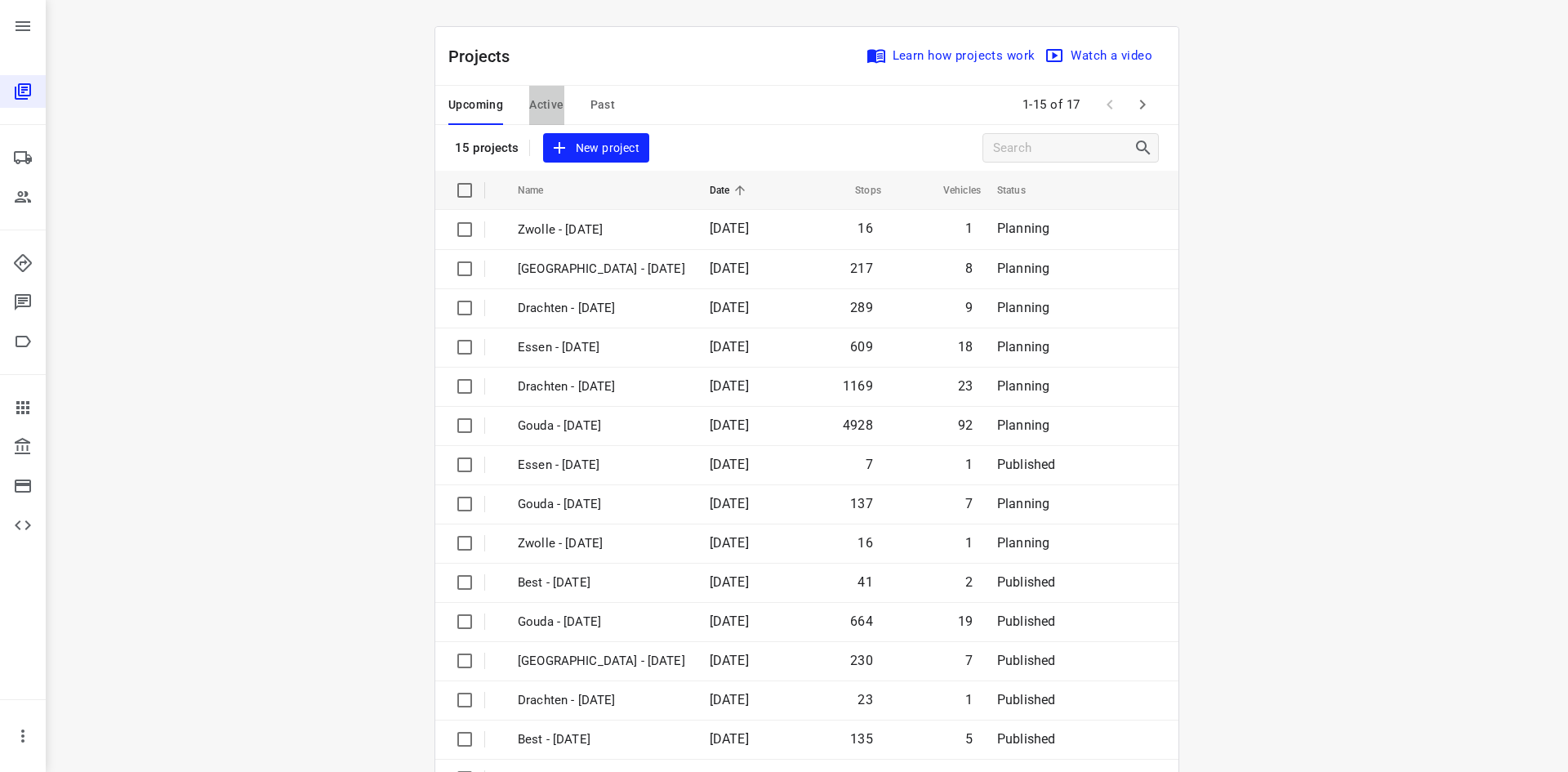
click at [546, 102] on span "Active" at bounding box center [546, 104] width 34 height 20
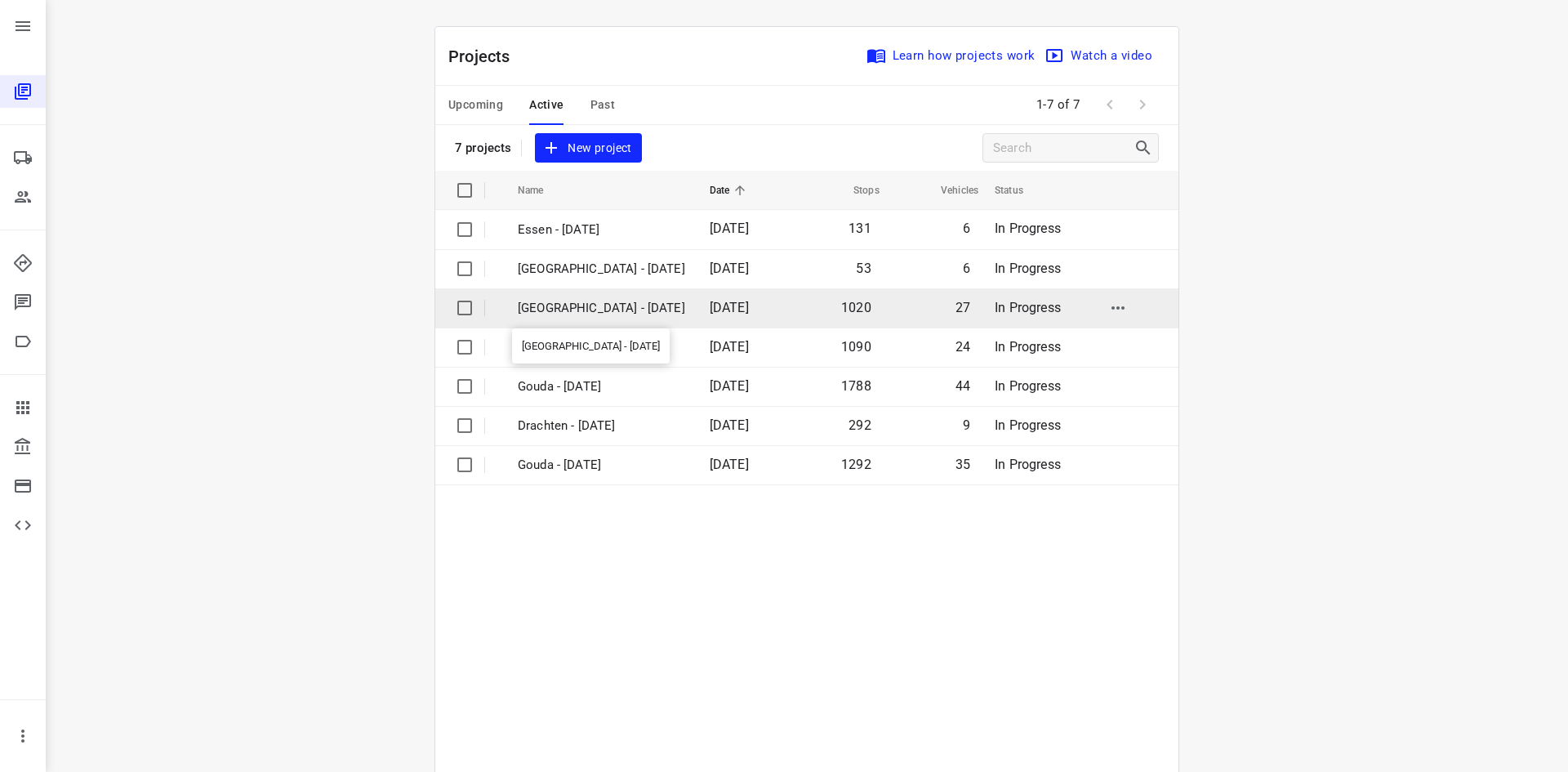
click at [571, 312] on p "Zwolle - Wednesday" at bounding box center [601, 307] width 167 height 18
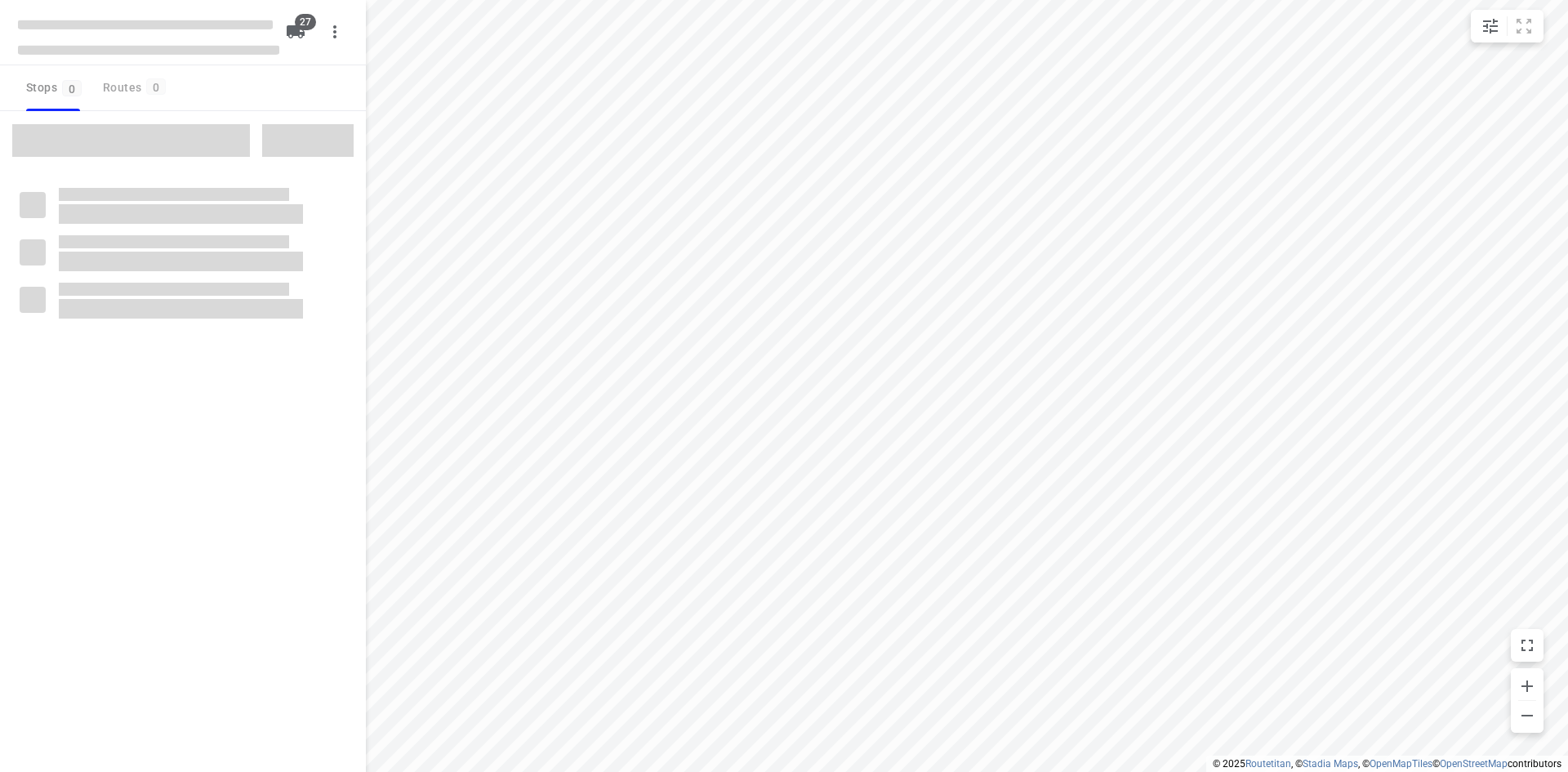
type input "distance"
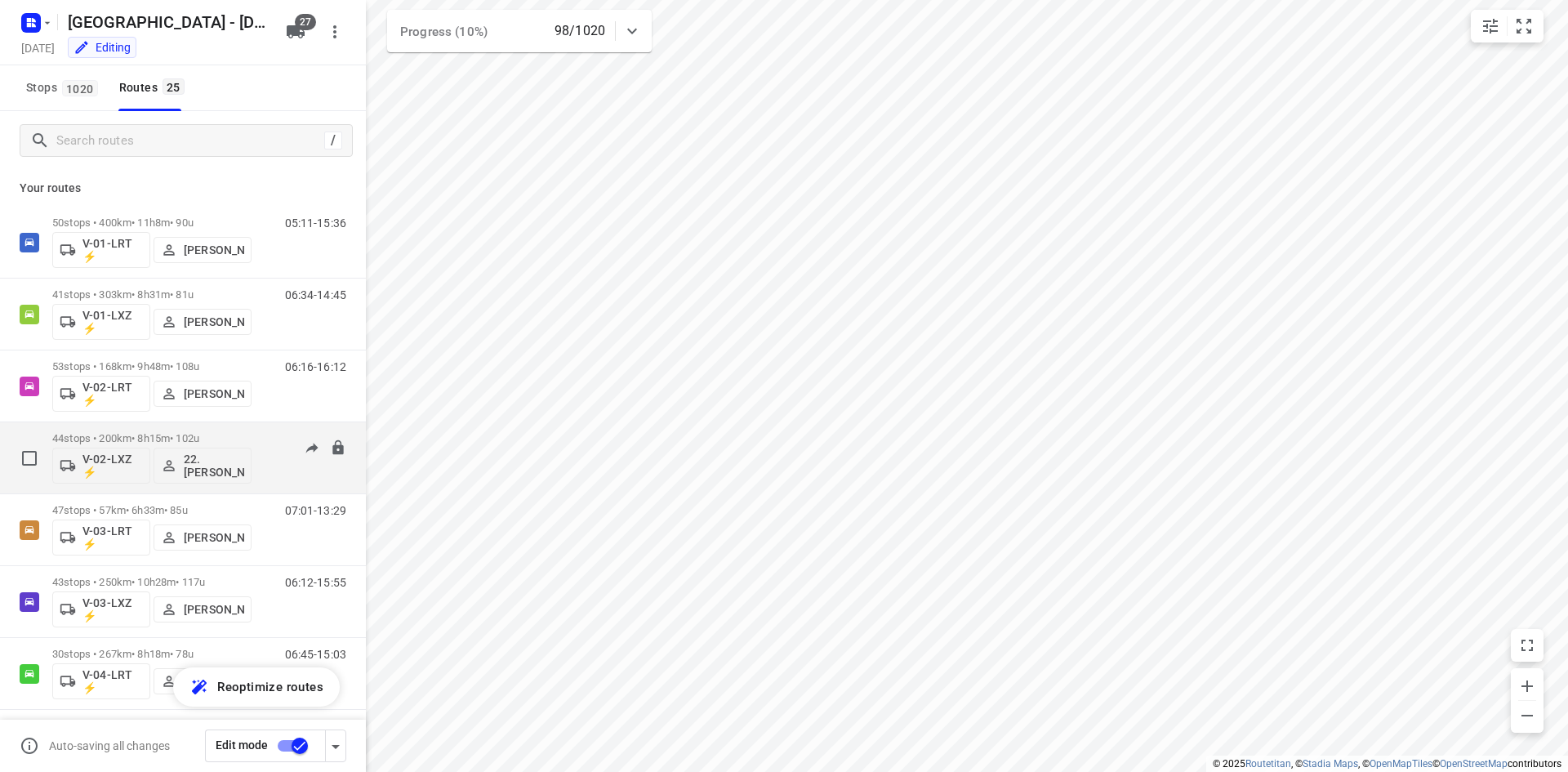
click at [135, 440] on p "44 stops • 200km • 8h15m • 102u" at bounding box center [152, 438] width 199 height 13
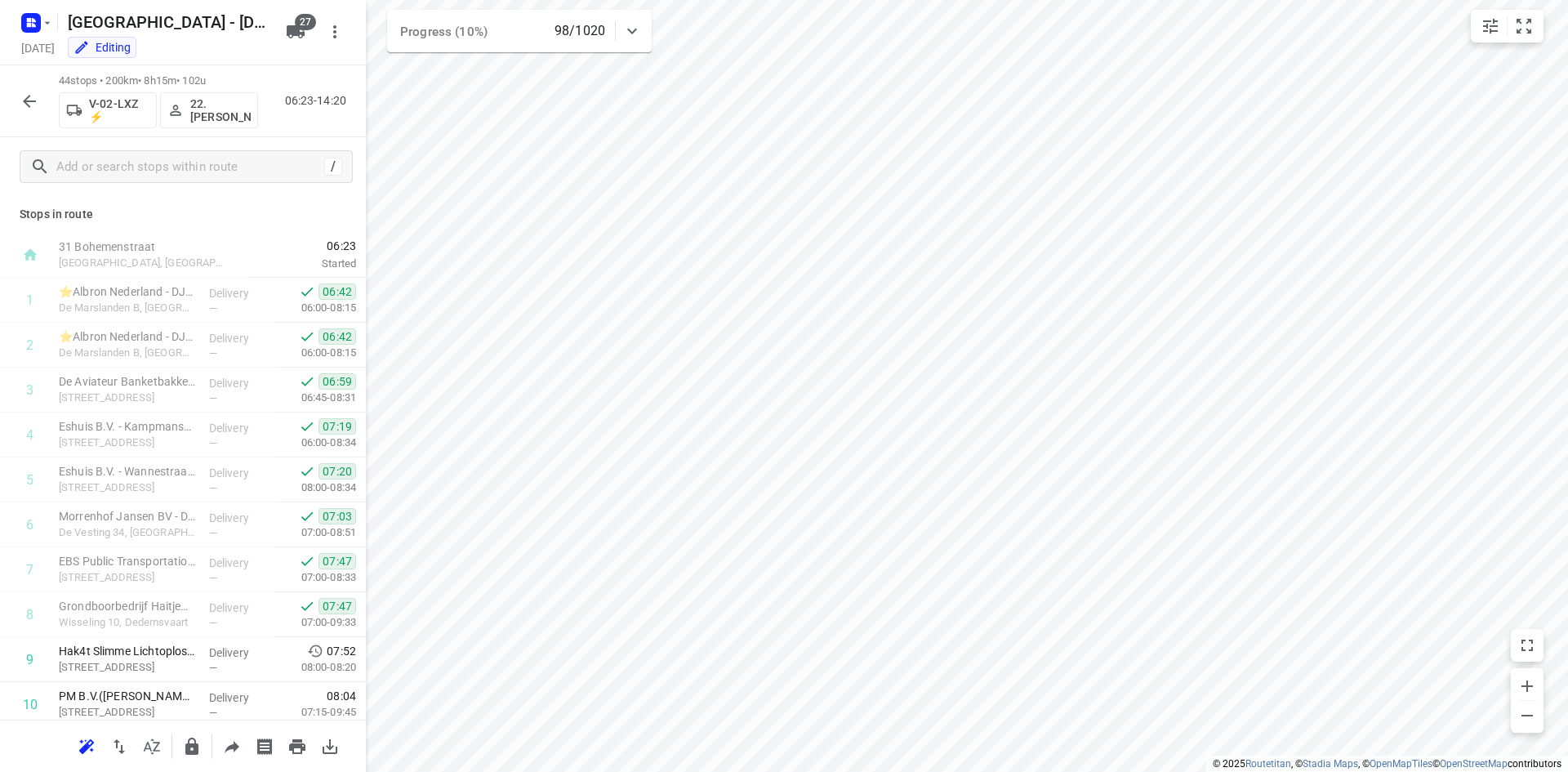
click at [27, 113] on button "button" at bounding box center [30, 101] width 33 height 33
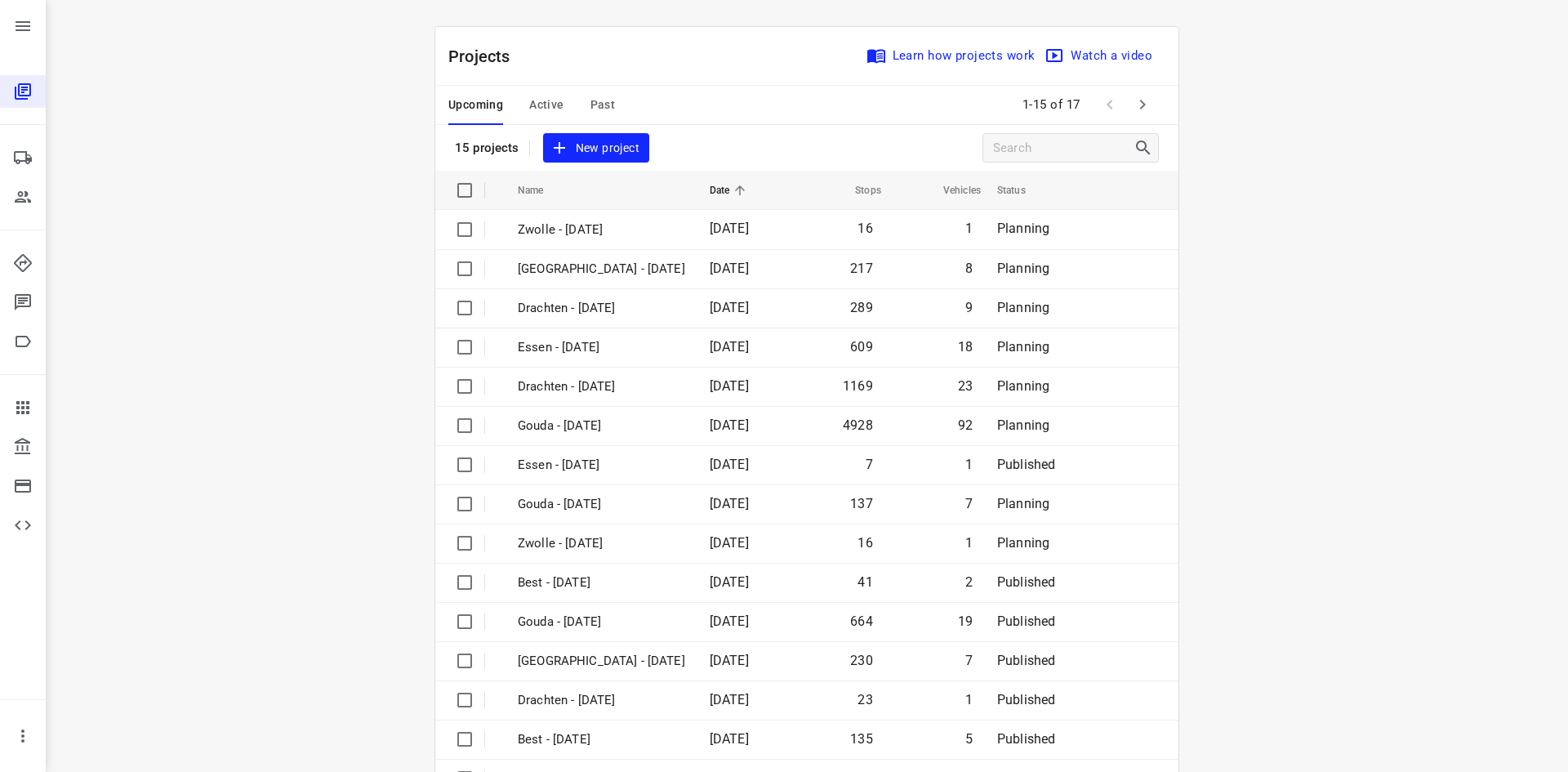
click at [595, 105] on span "Past" at bounding box center [603, 104] width 25 height 20
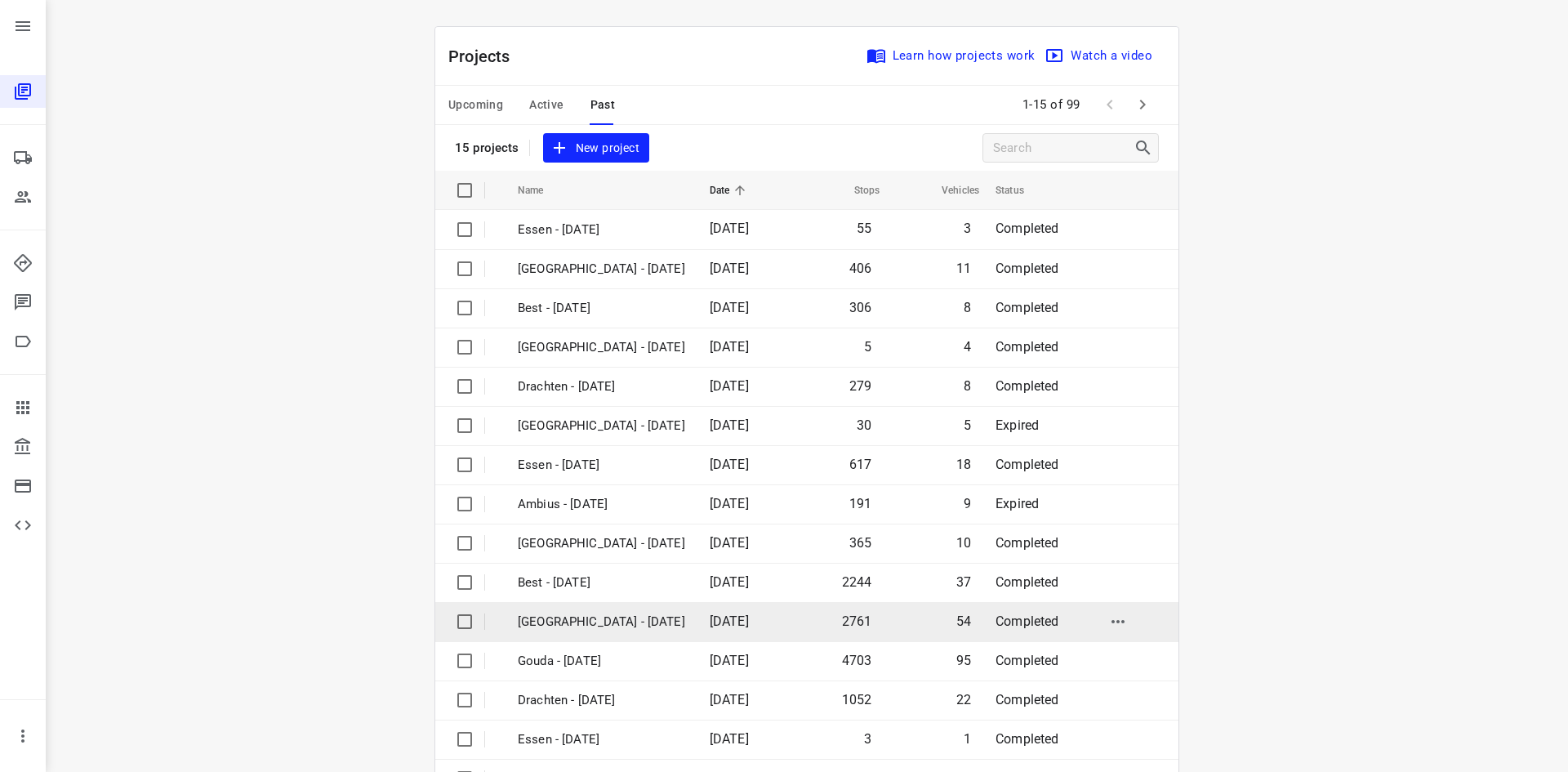
click at [568, 615] on p "Zwolle - Monday" at bounding box center [601, 621] width 167 height 18
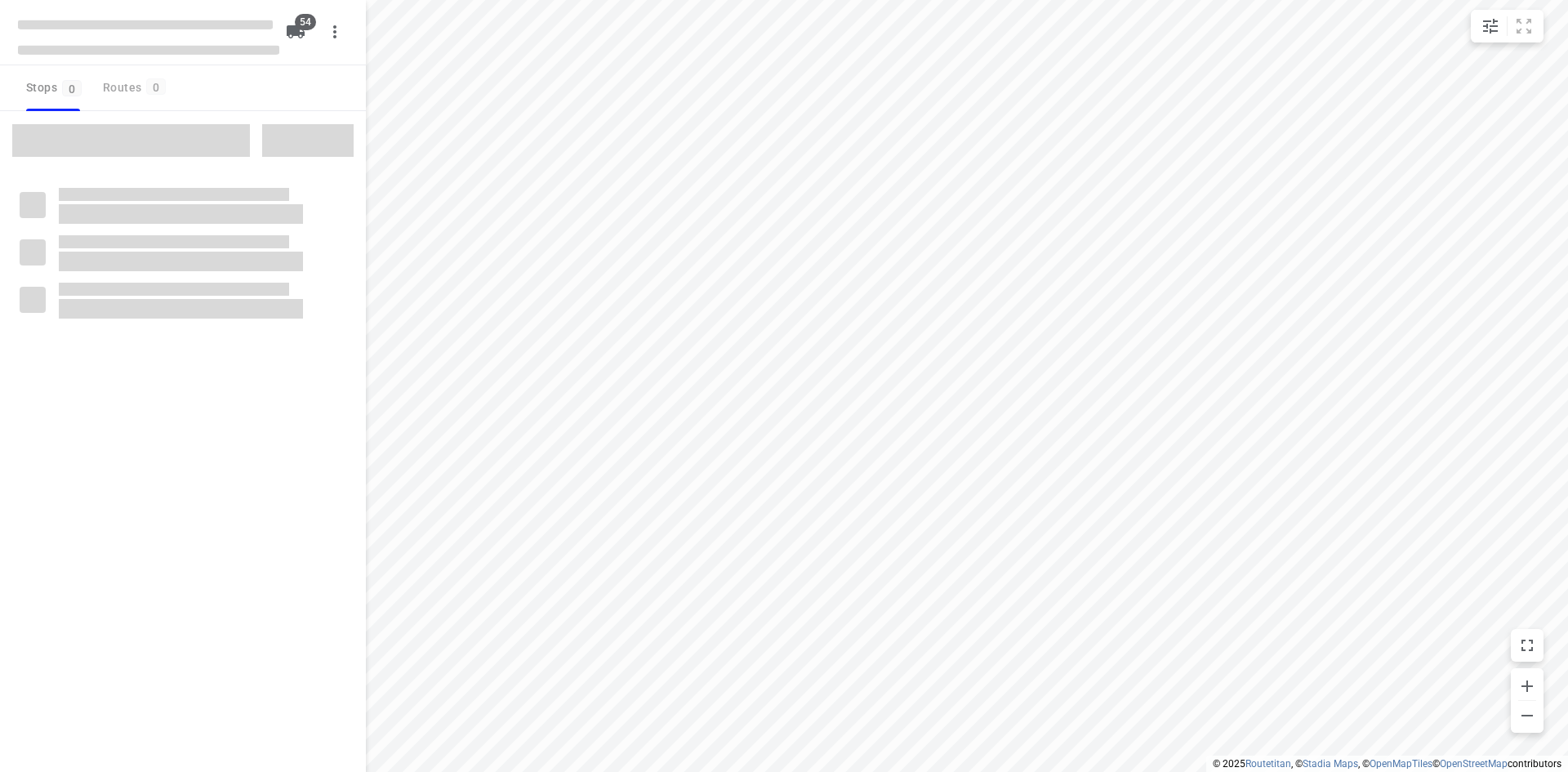
type input "distance"
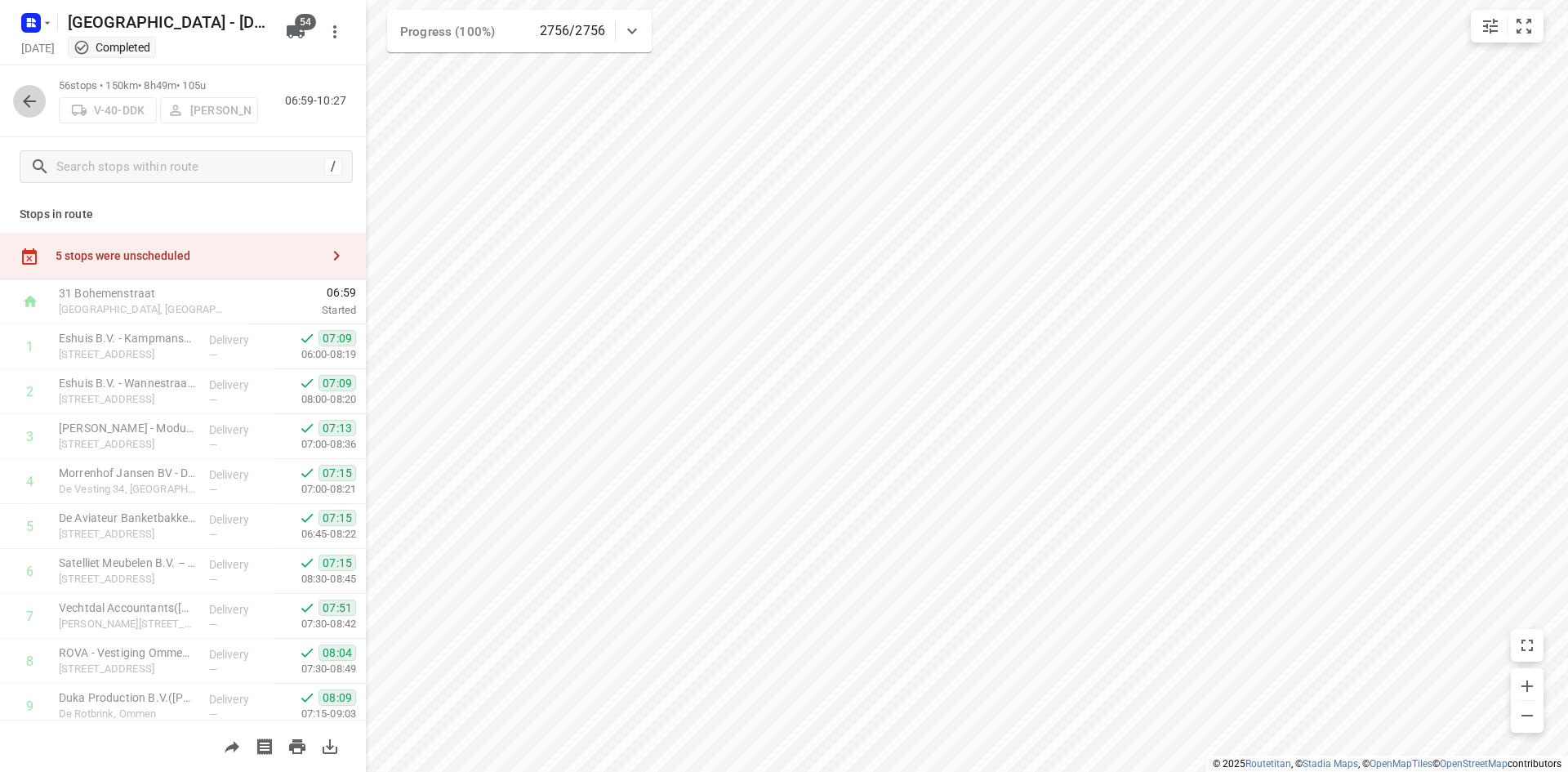
click at [37, 100] on icon "button" at bounding box center [29, 101] width 19 height 19
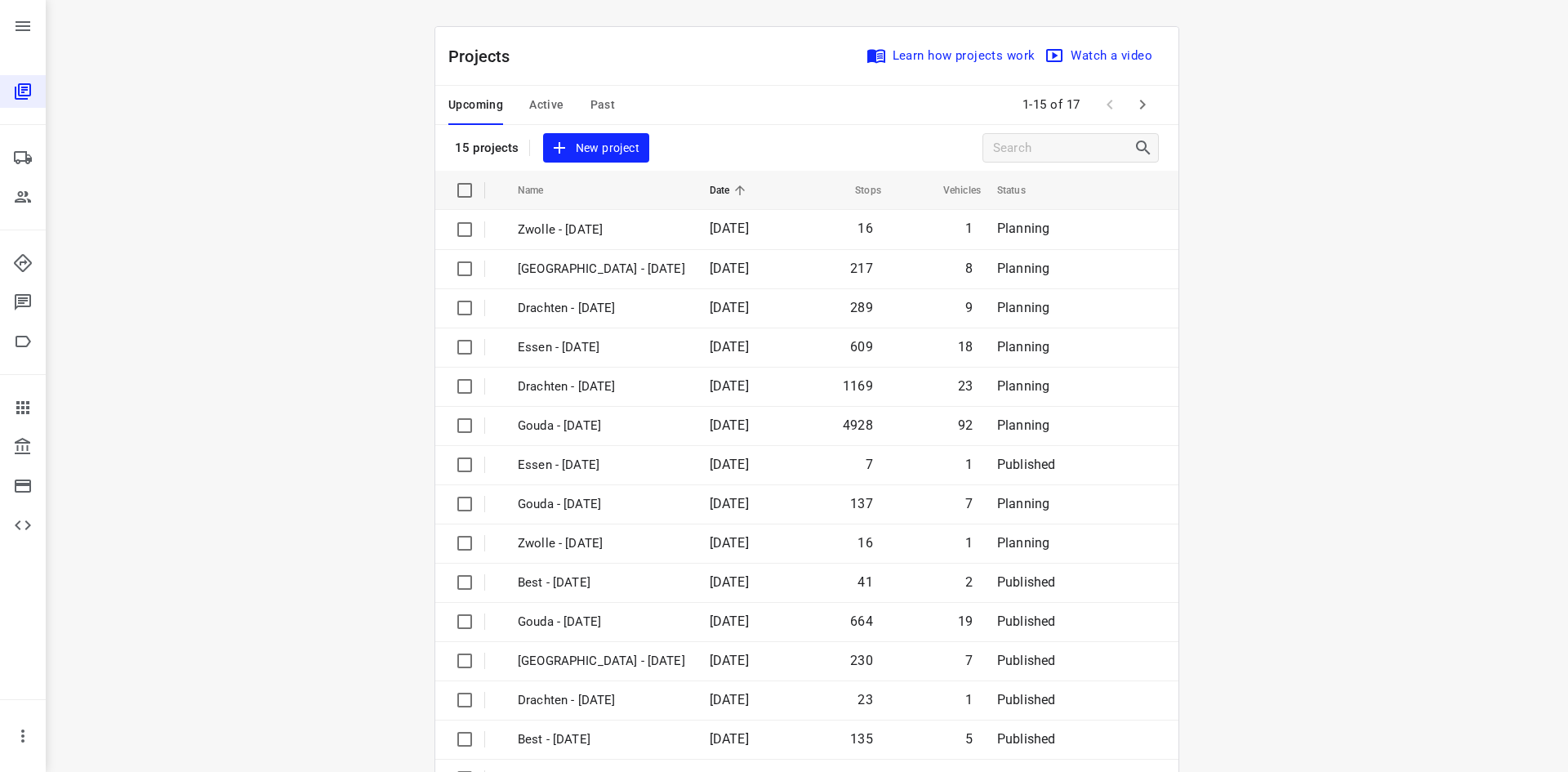
click at [606, 100] on span "Past" at bounding box center [603, 104] width 25 height 20
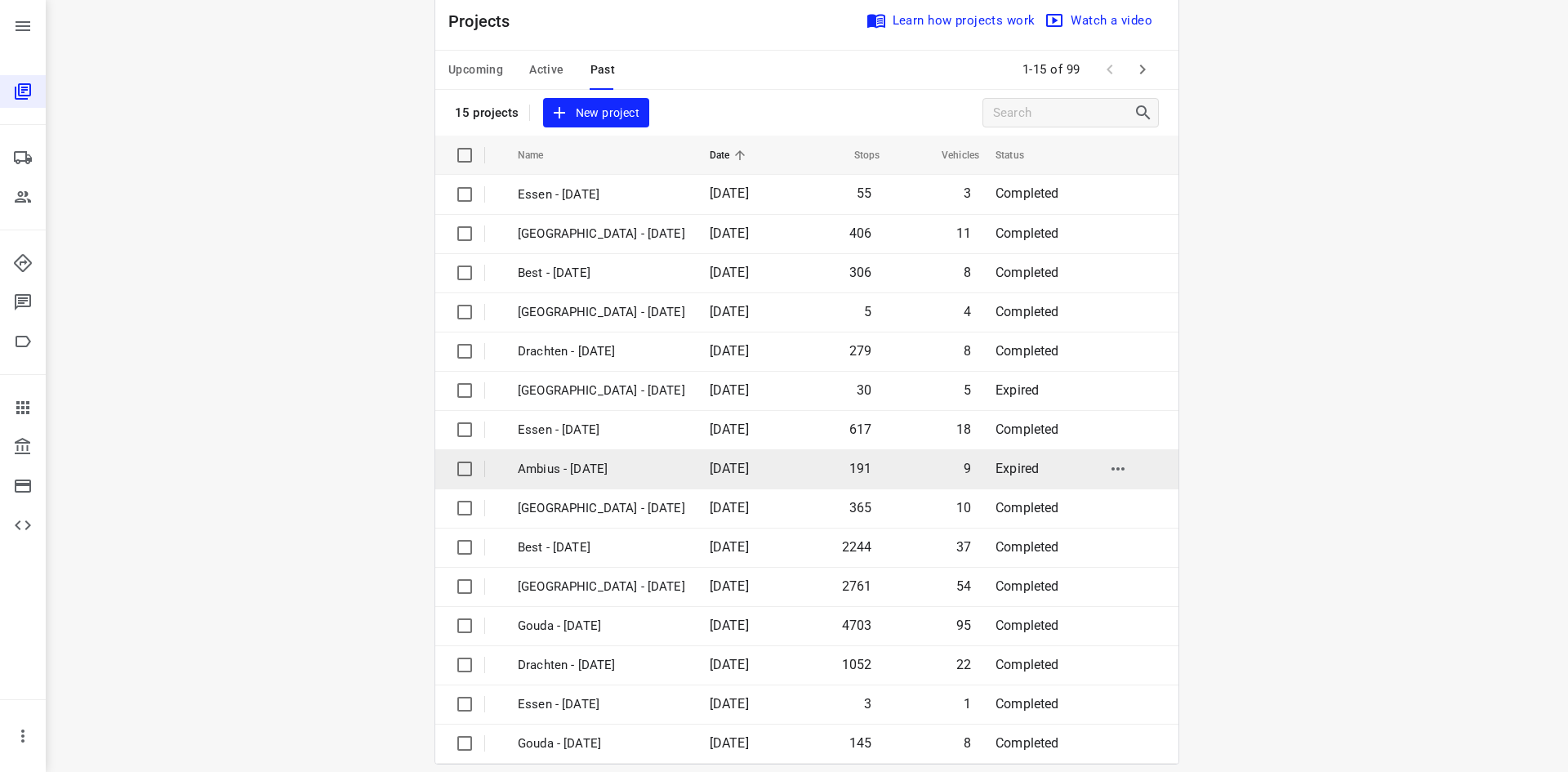
scroll to position [54, 0]
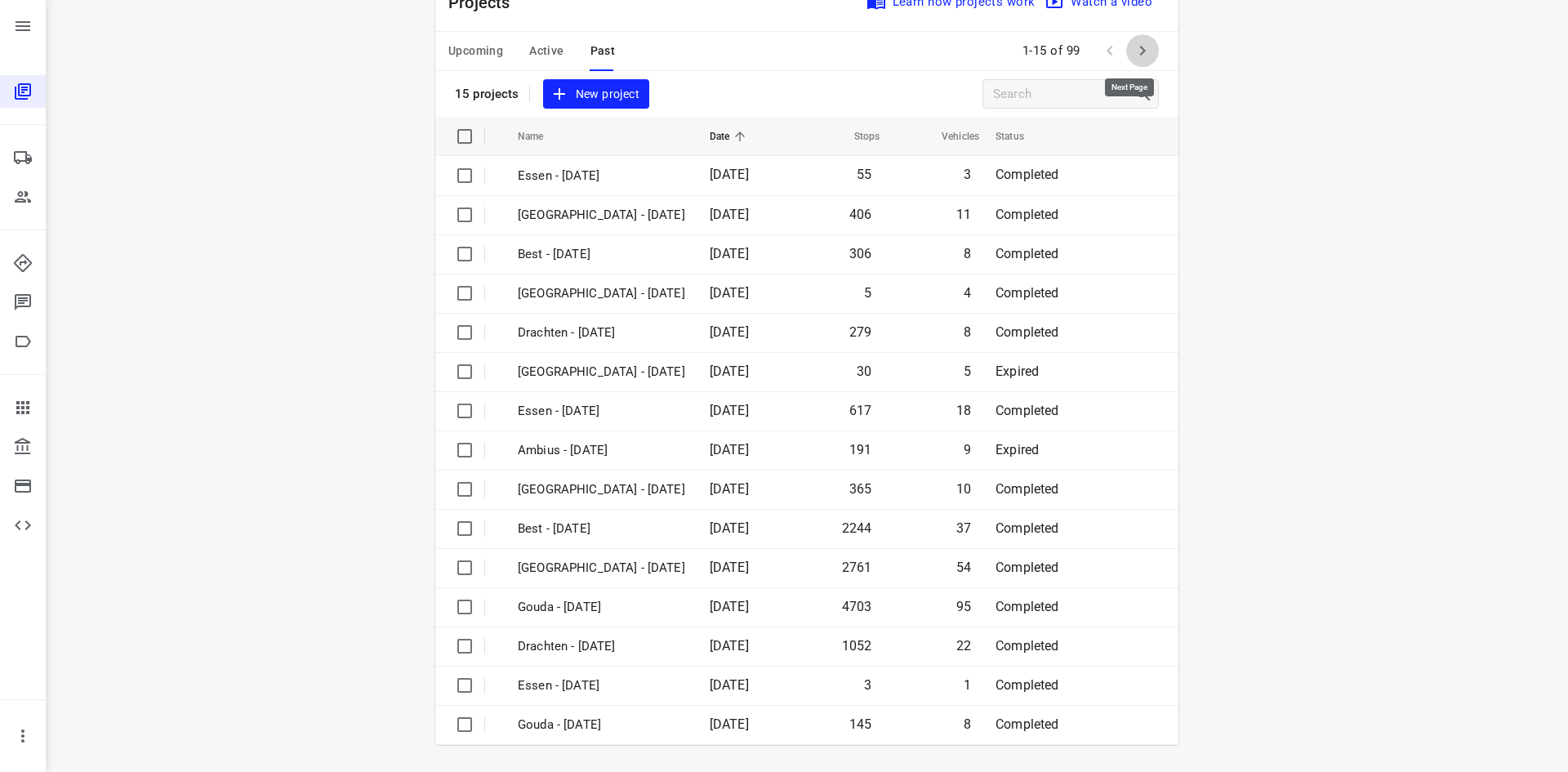
click at [1132, 44] on icon "button" at bounding box center [1142, 50] width 19 height 19
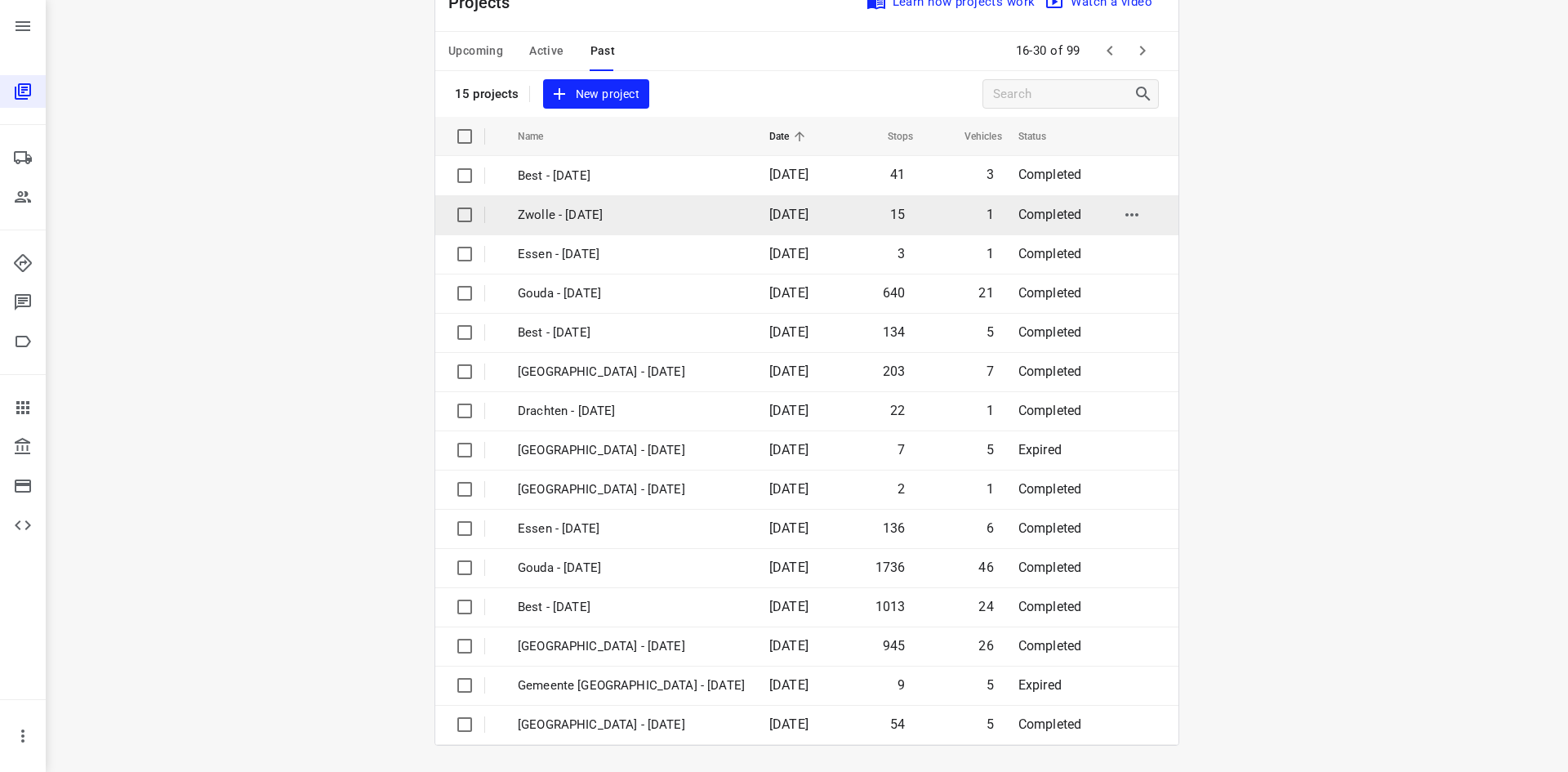
scroll to position [0, 0]
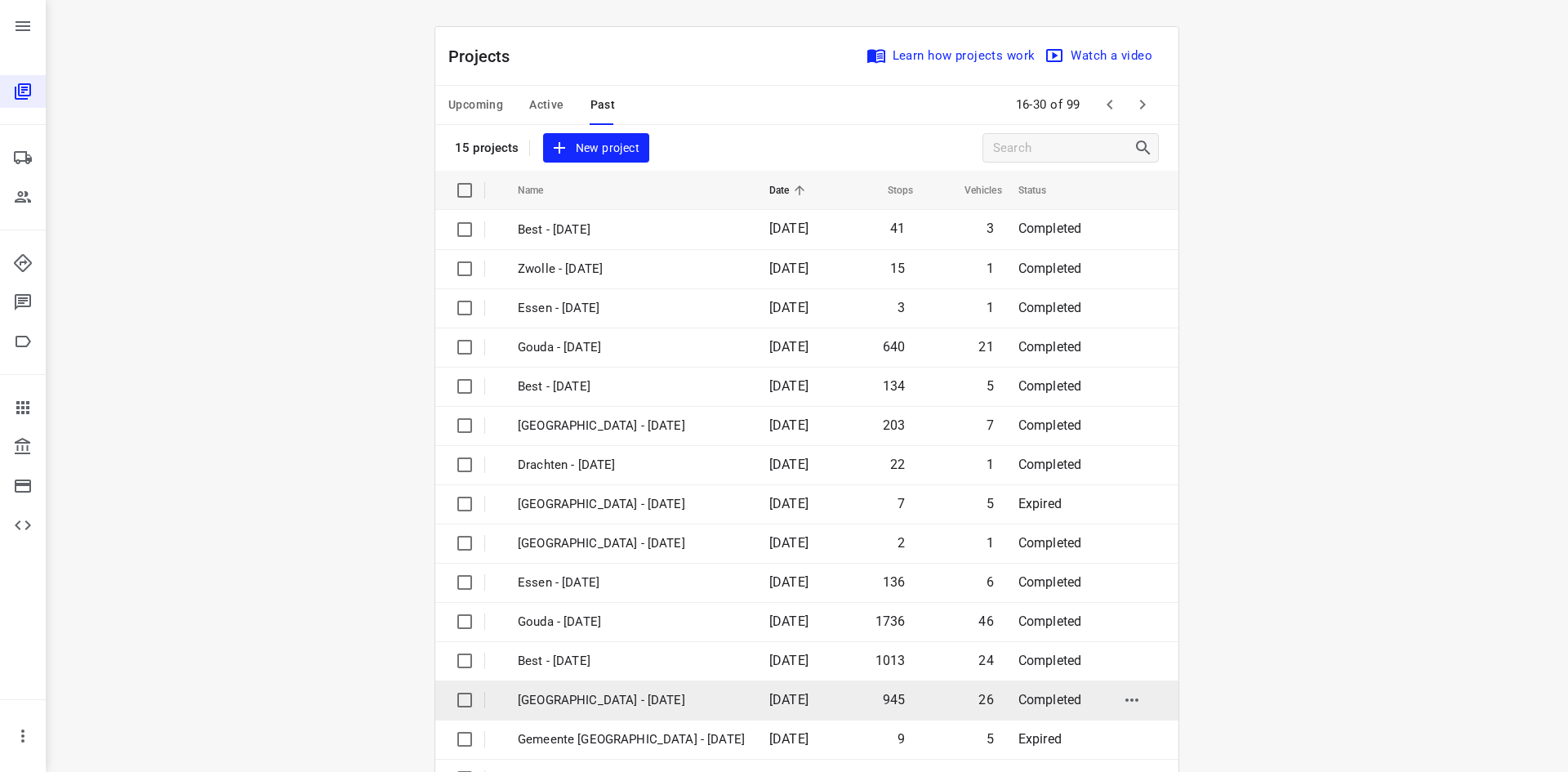
click at [563, 685] on td "Zwolle - Wednesday" at bounding box center [629, 700] width 255 height 40
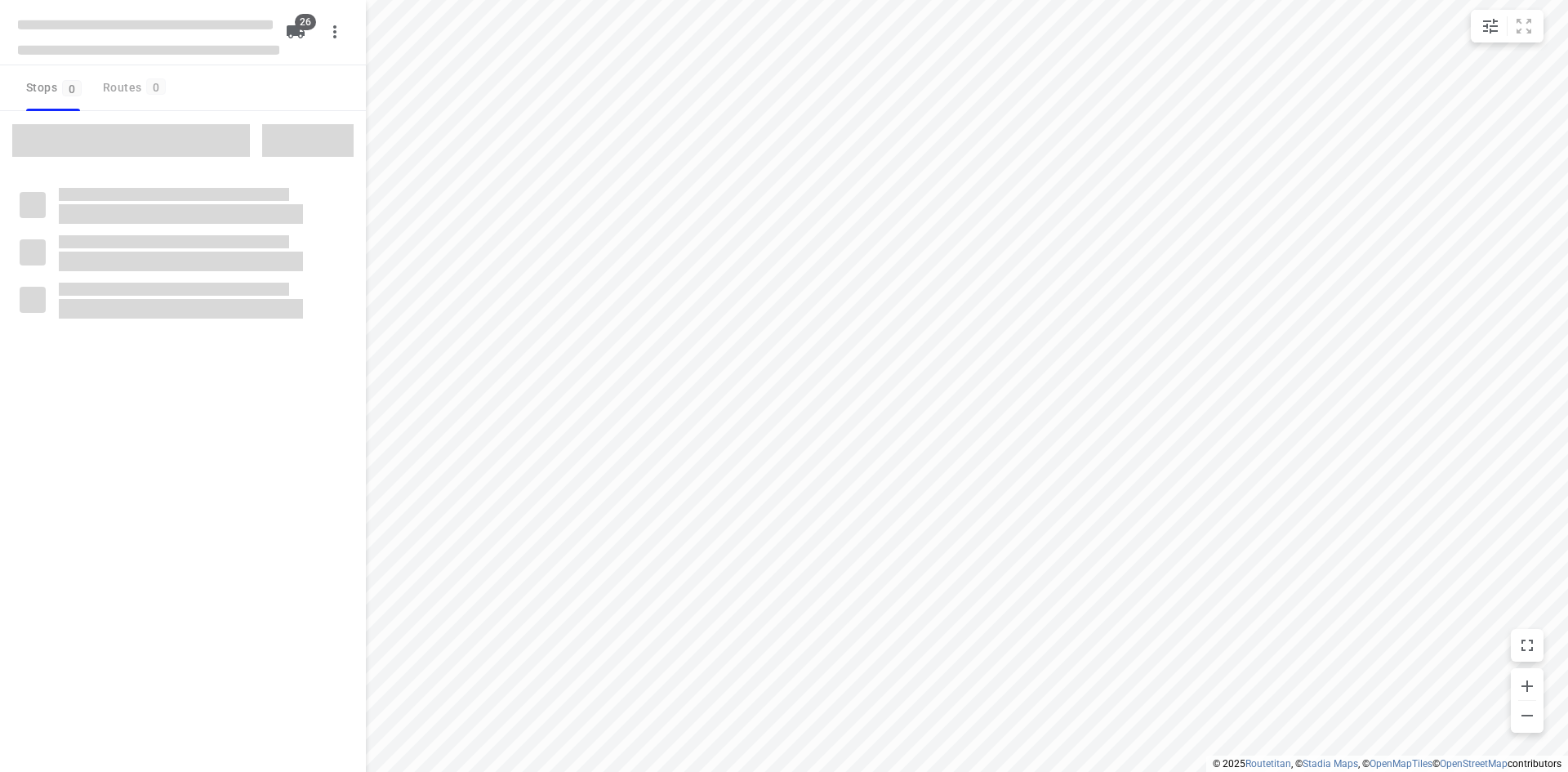
type input "distance"
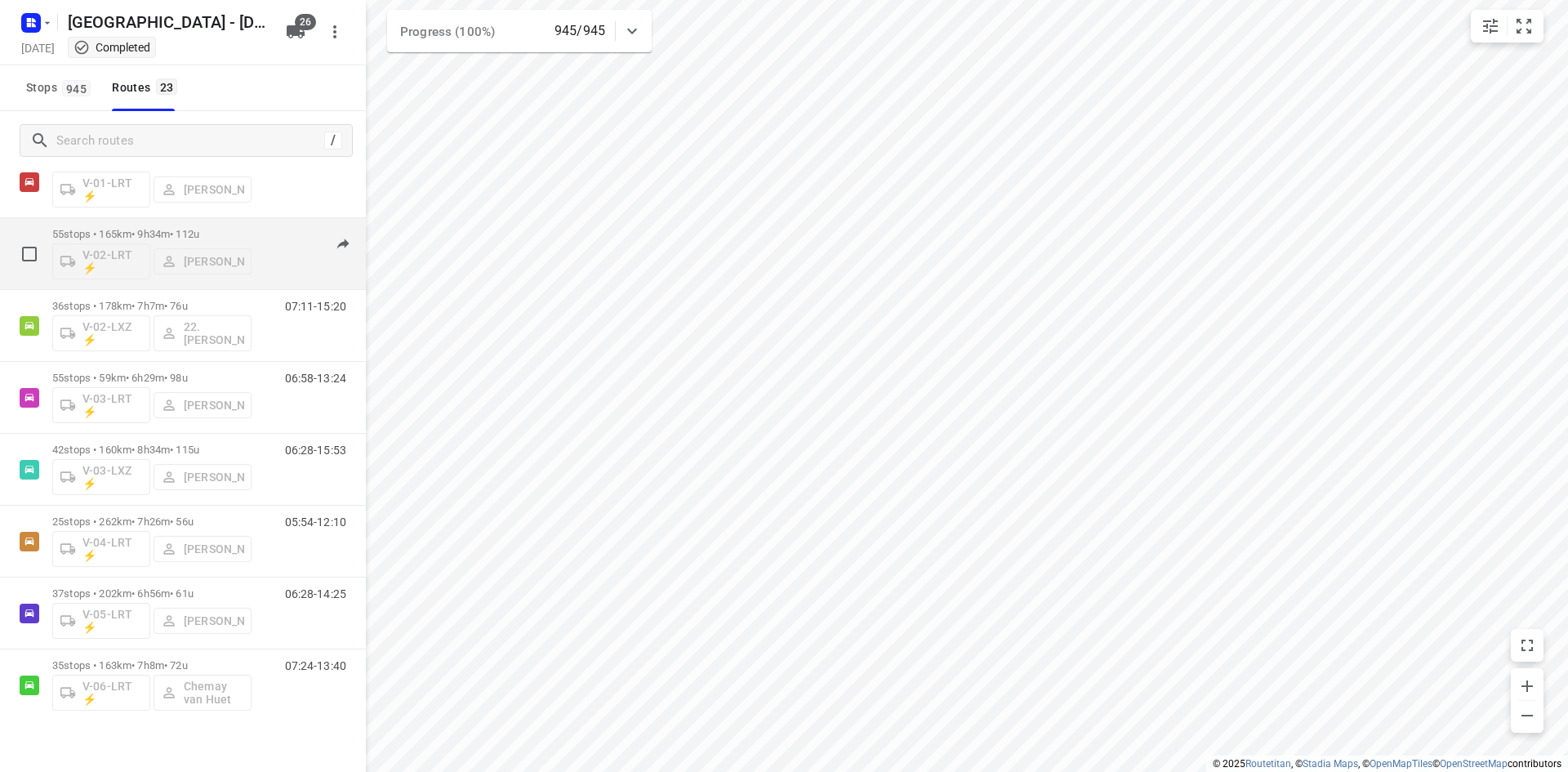
scroll to position [82, 0]
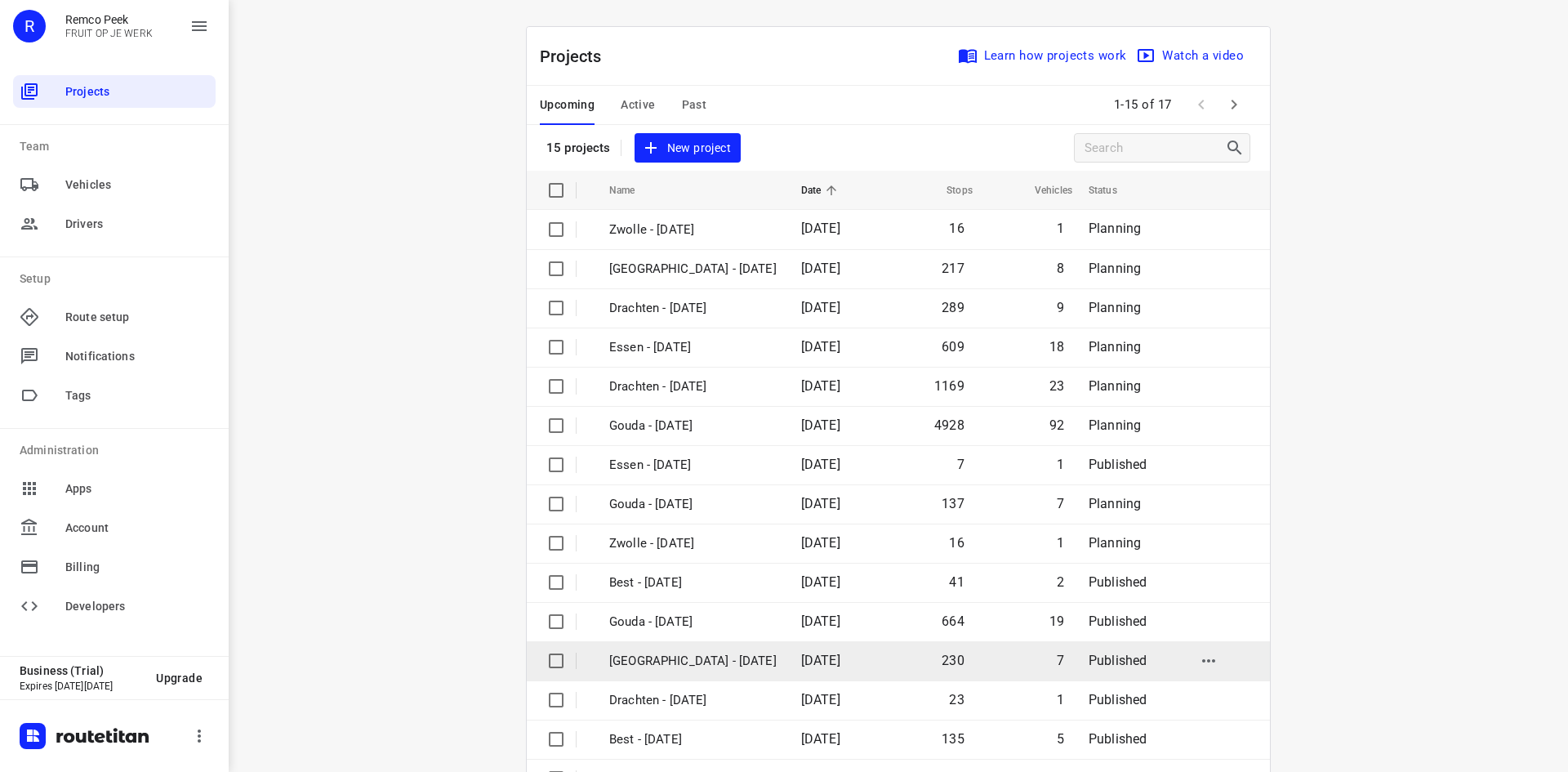
click at [642, 662] on p "[GEOGRAPHIC_DATA] - [DATE]" at bounding box center [692, 660] width 167 height 18
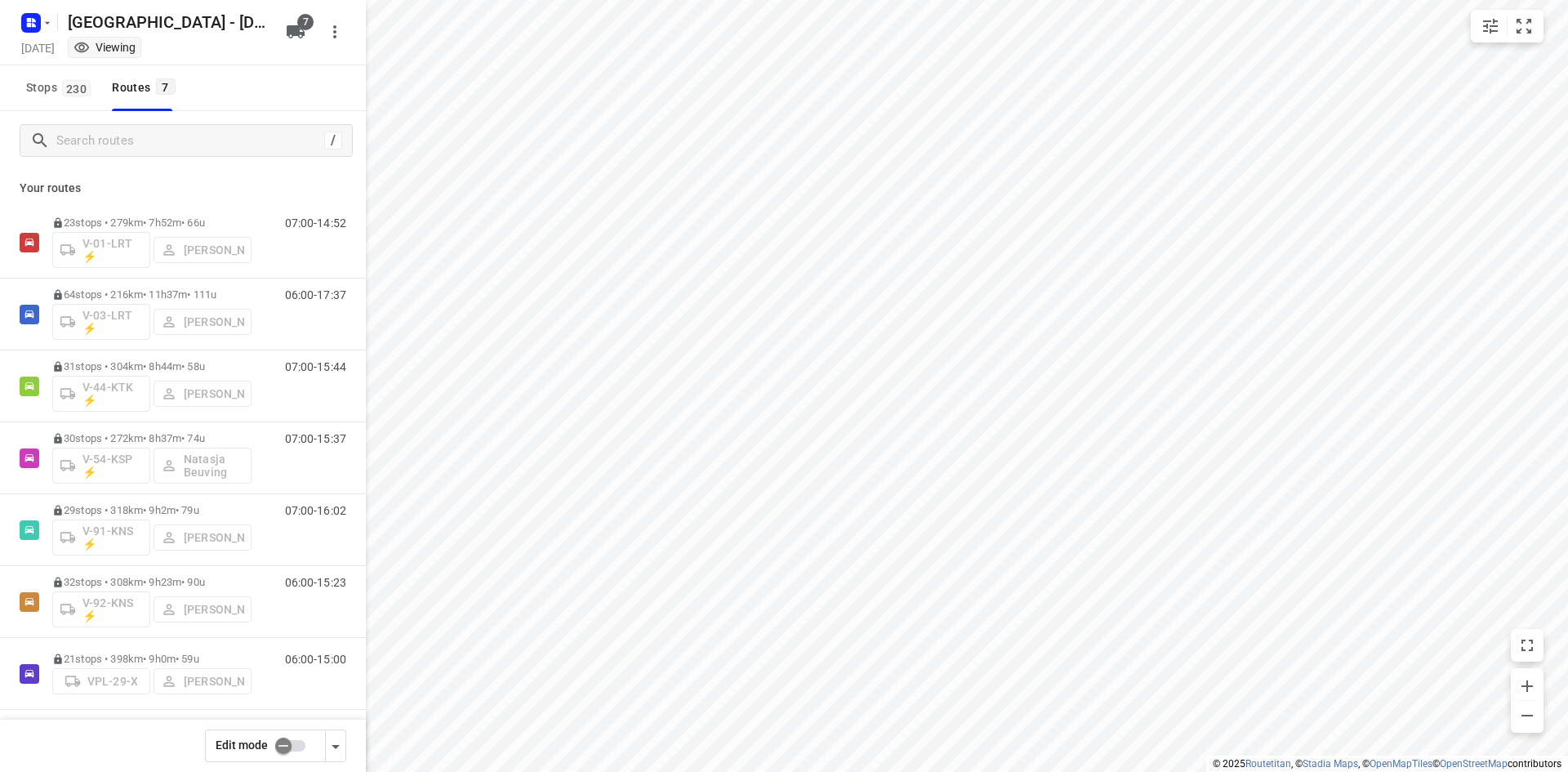
type input "distance"
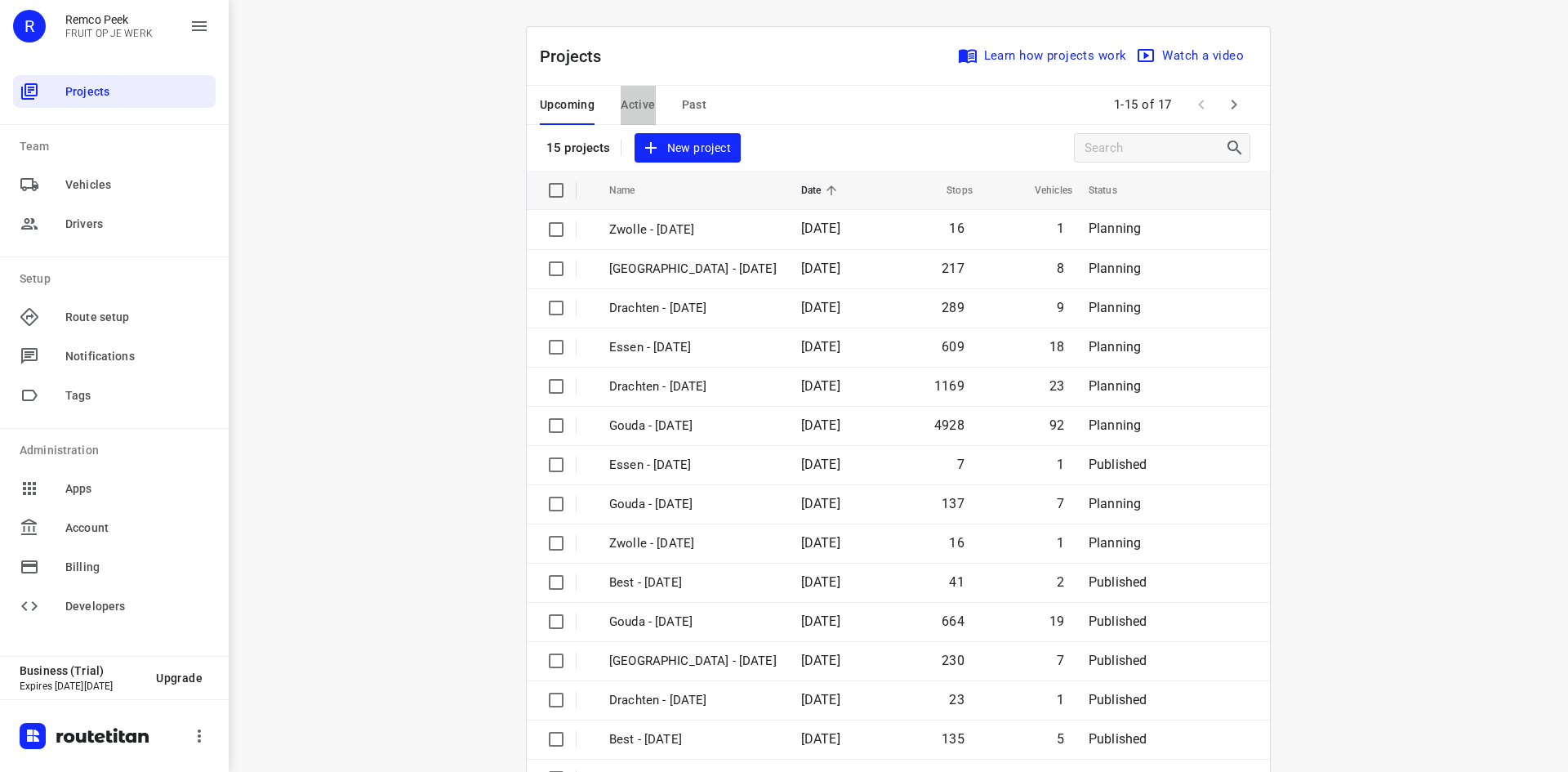
click at [634, 108] on span "Active" at bounding box center [637, 104] width 34 height 20
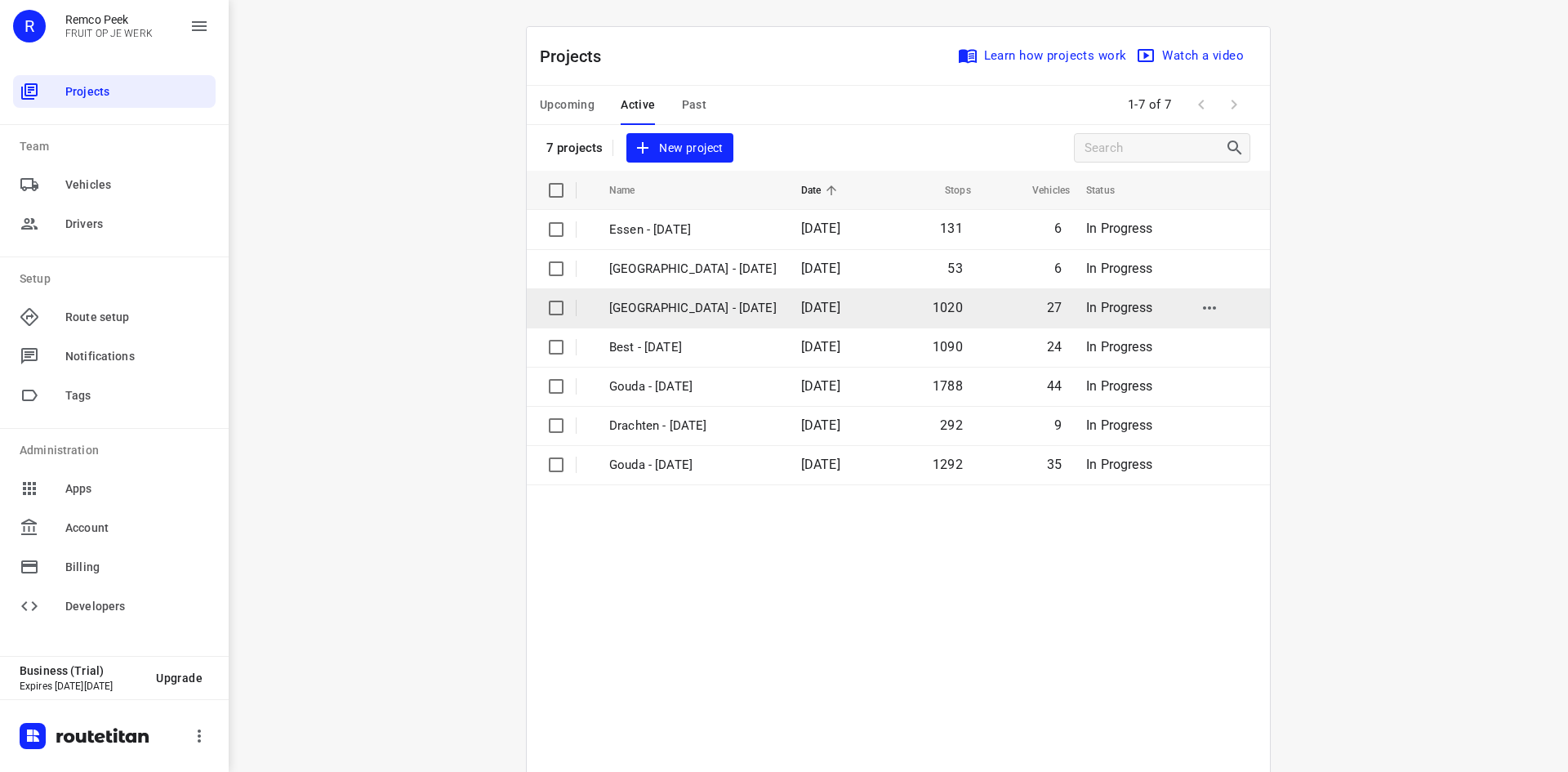
click at [635, 310] on p "Zwolle - Wednesday" at bounding box center [692, 307] width 167 height 18
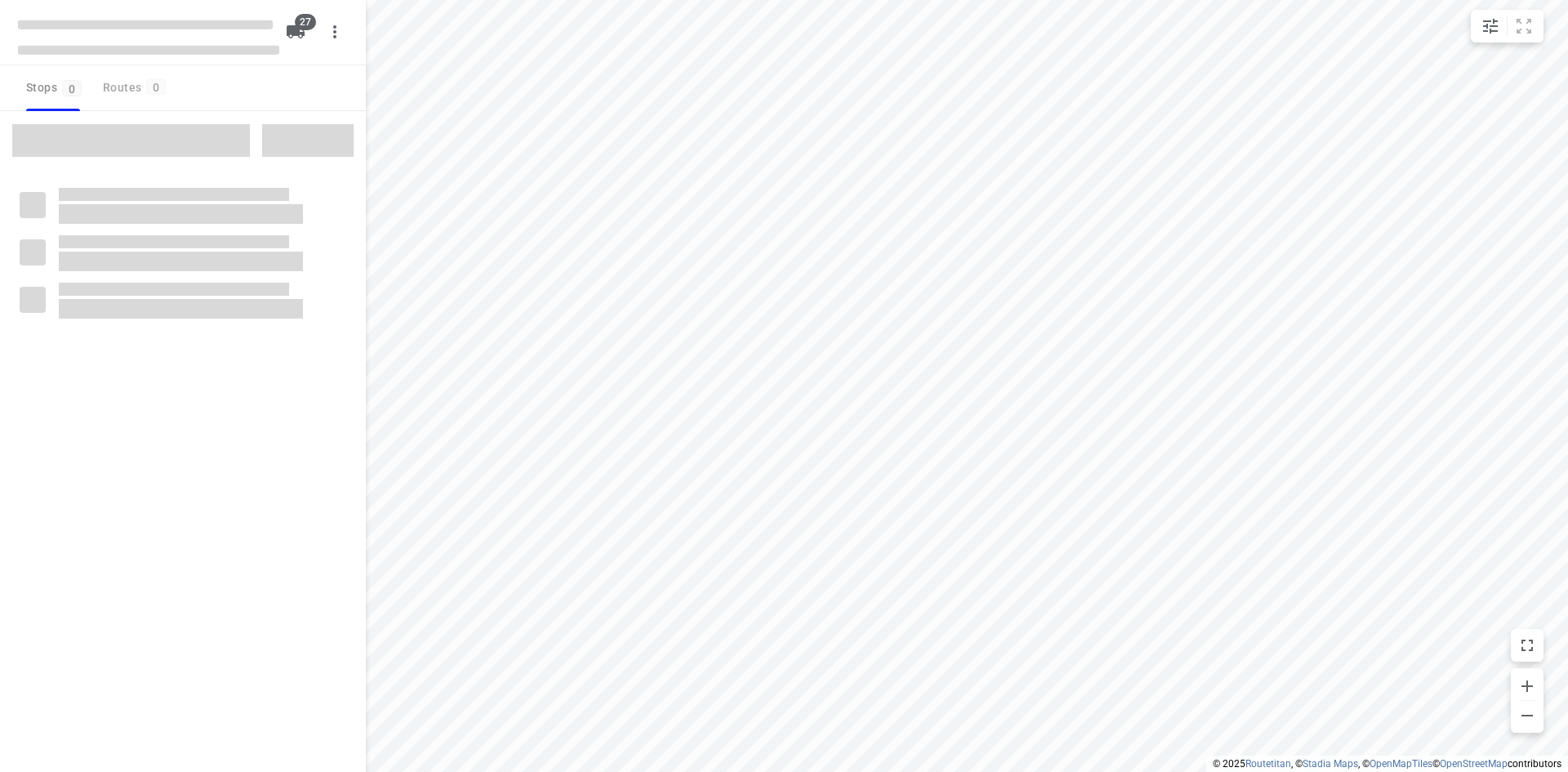
type input "distance"
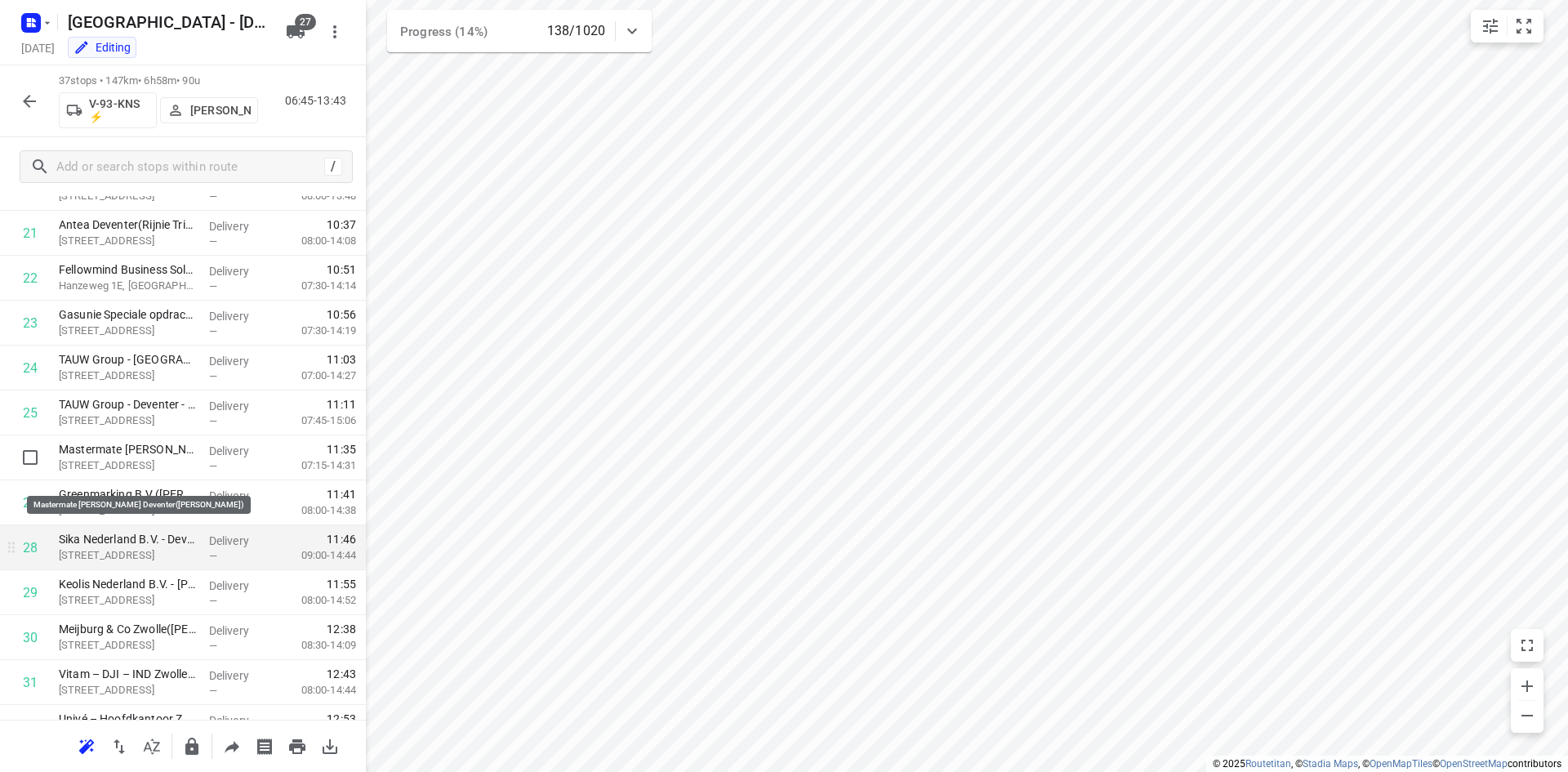
scroll to position [938, 0]
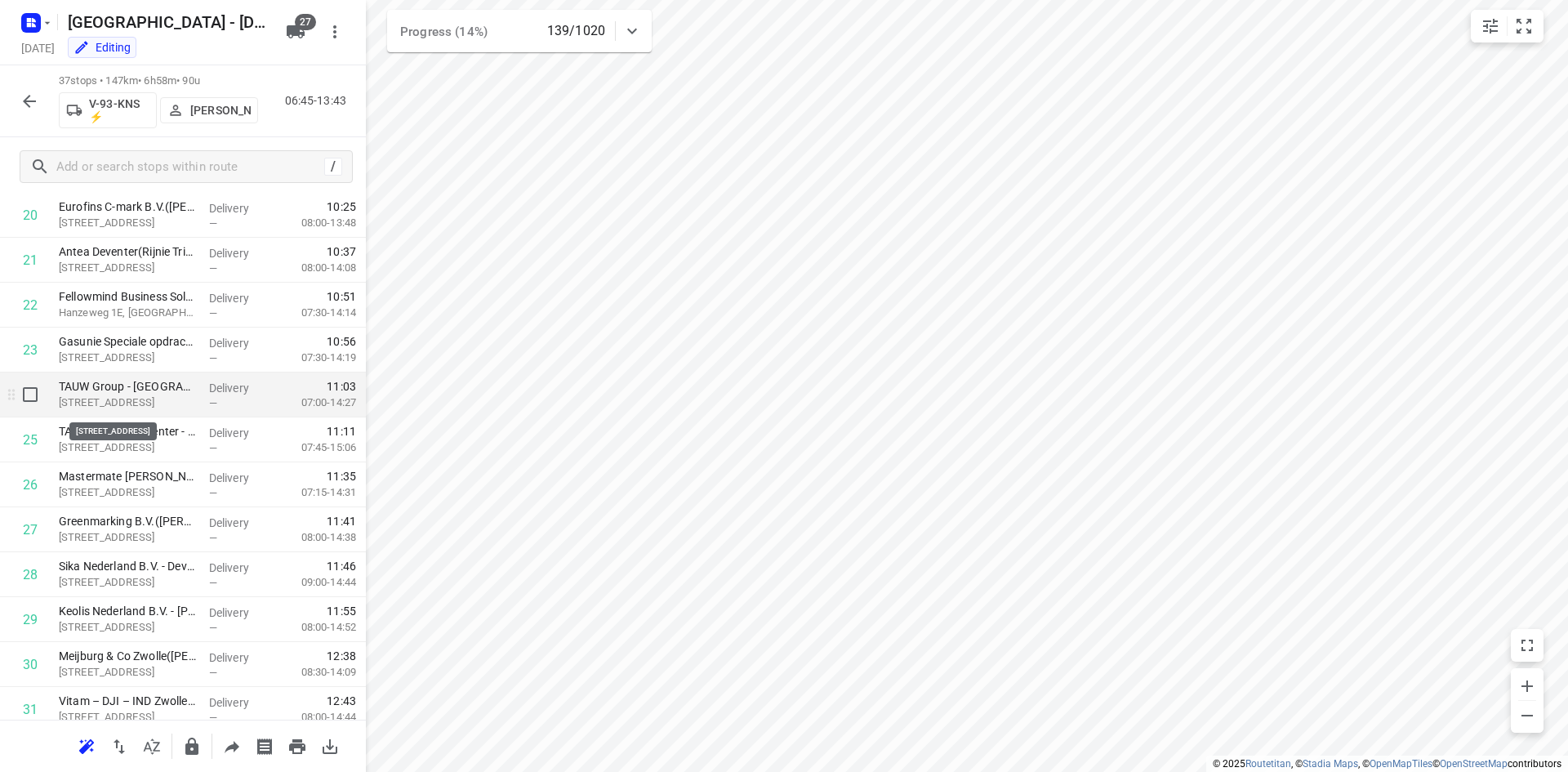
click at [145, 406] on p "Kamperstraat 21, Deventer" at bounding box center [128, 402] width 137 height 16
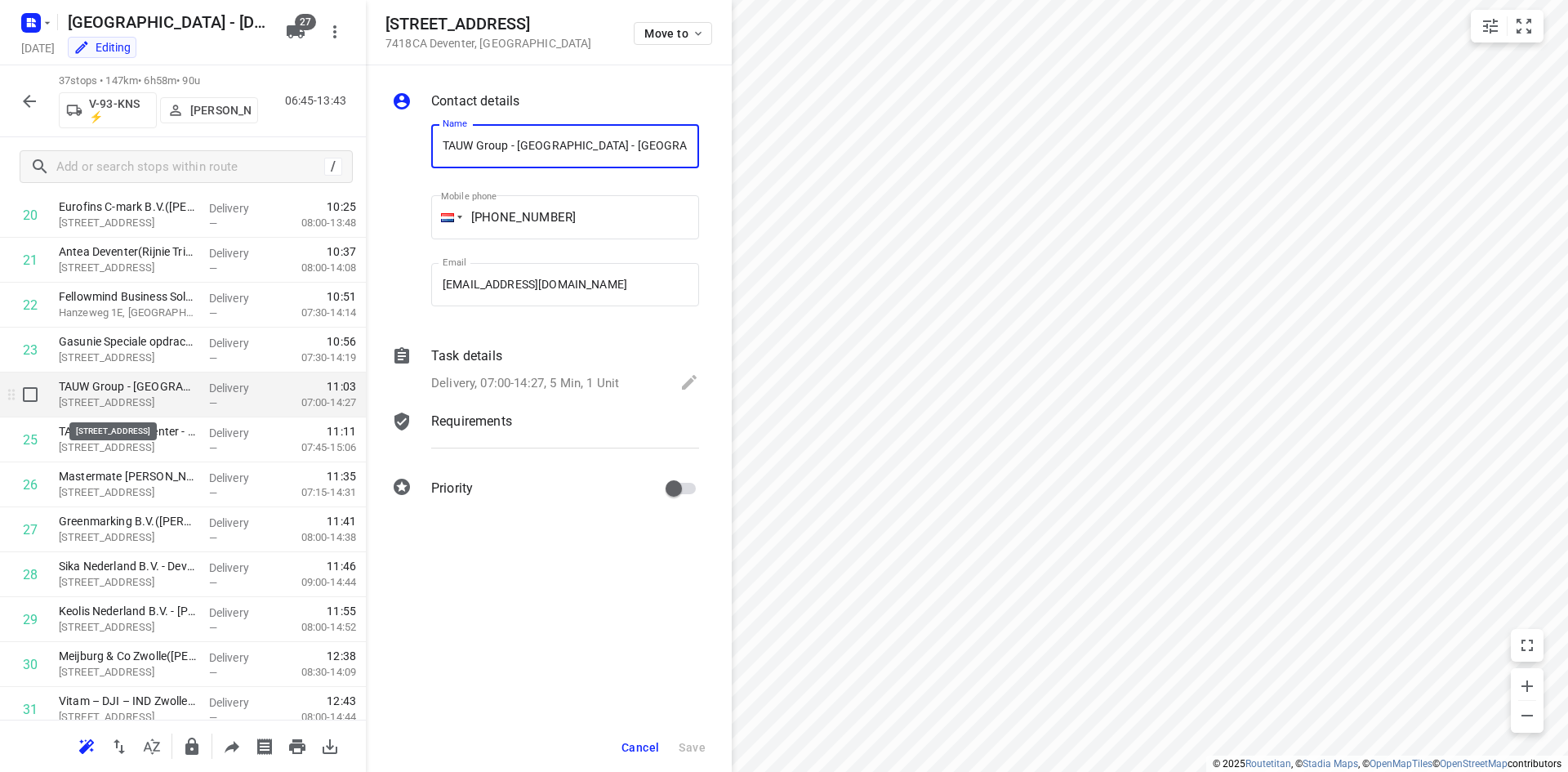
scroll to position [0, 40]
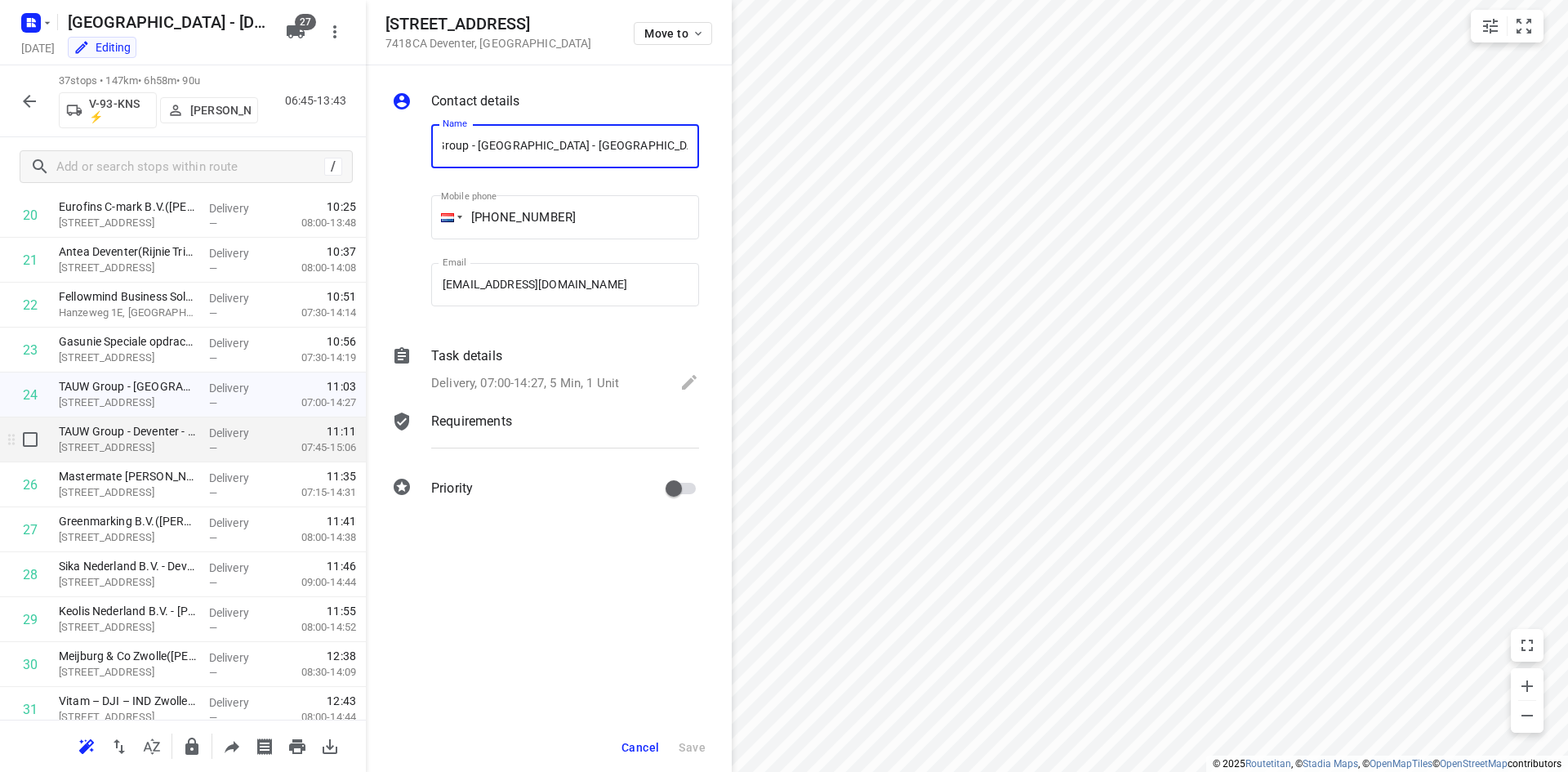
click at [120, 447] on p "Handelskade 37, Deventer" at bounding box center [128, 447] width 137 height 16
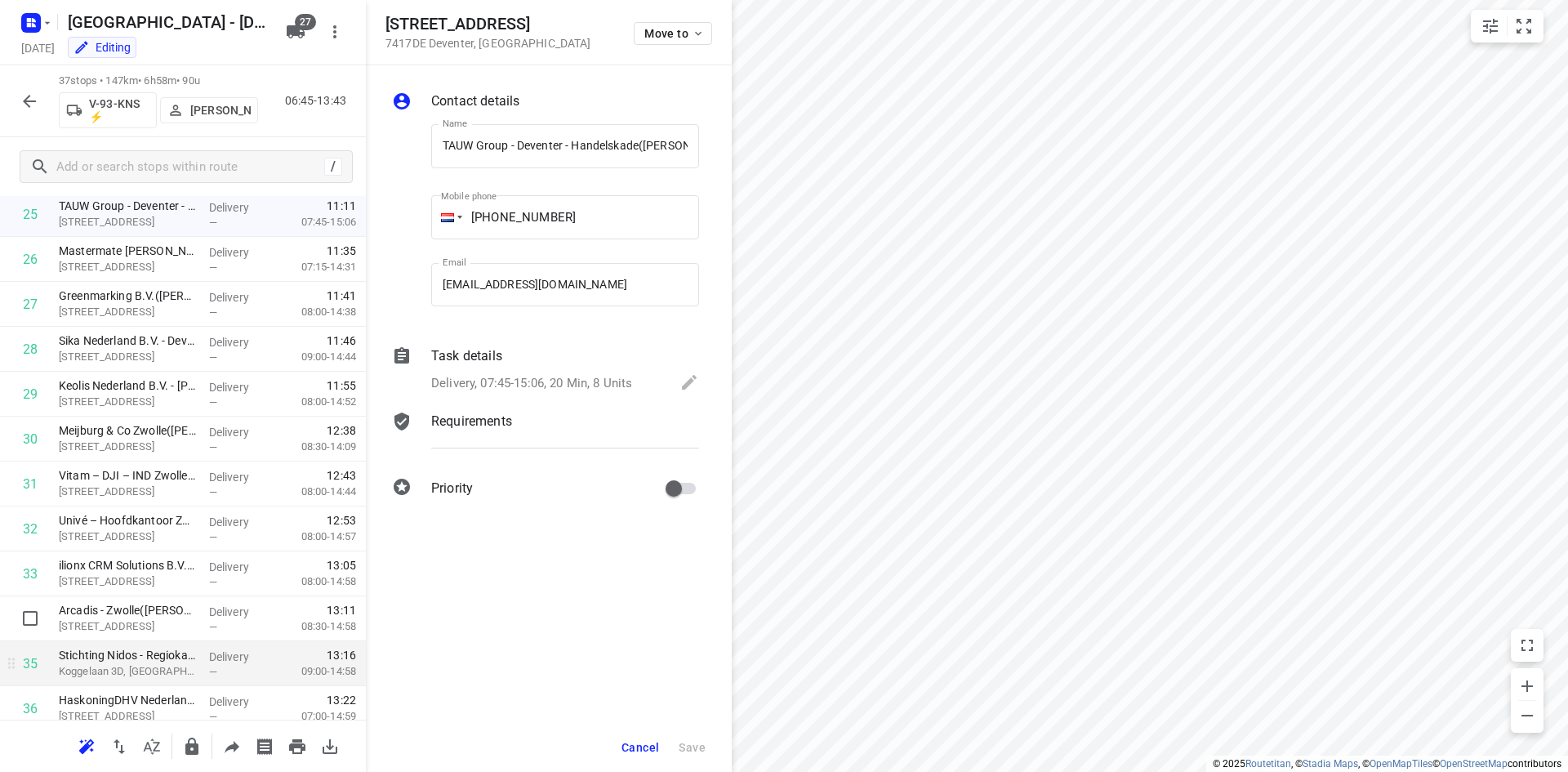
scroll to position [1265, 0]
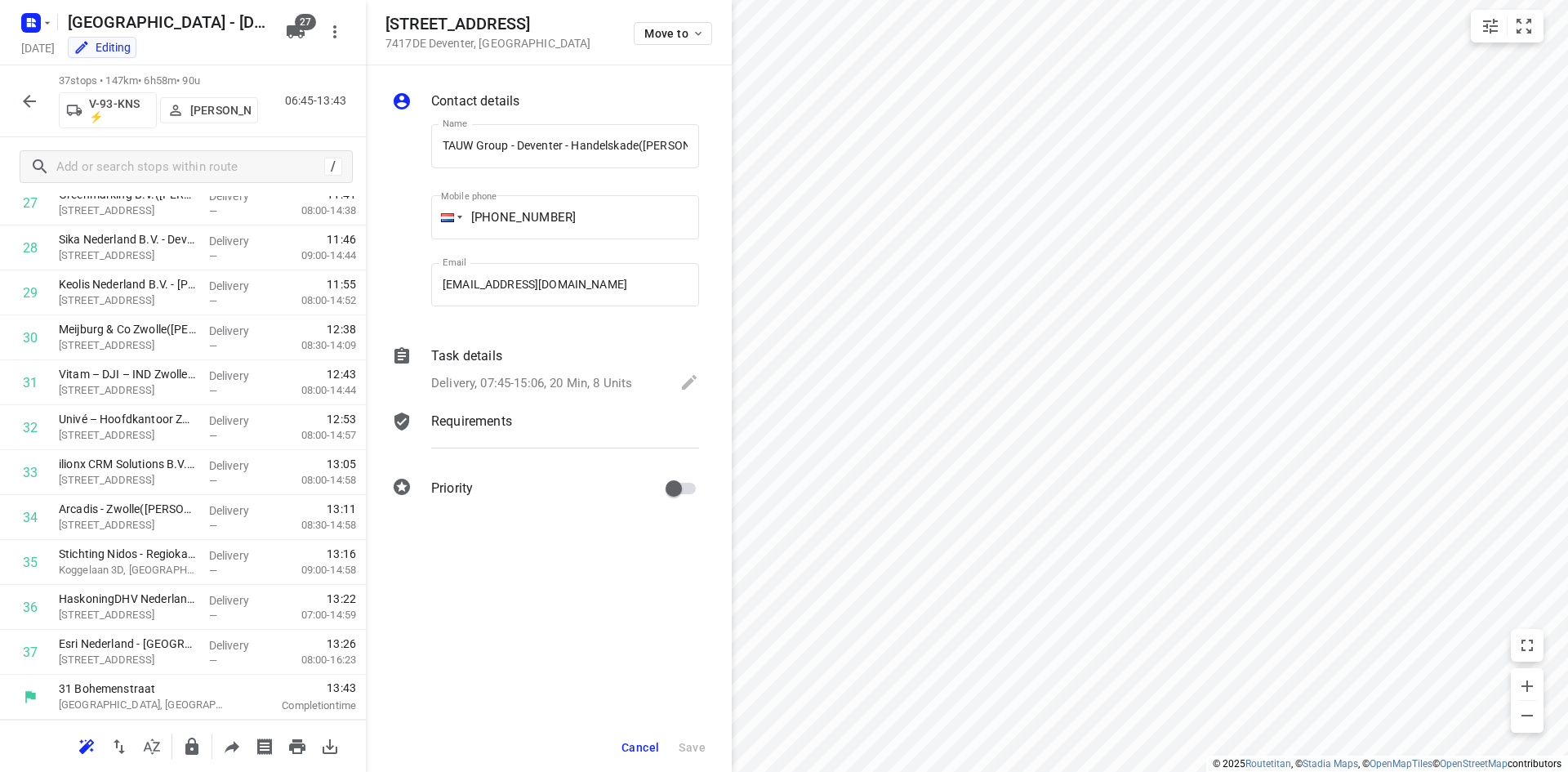
click at [629, 747] on span "Cancel" at bounding box center [640, 748] width 38 height 14
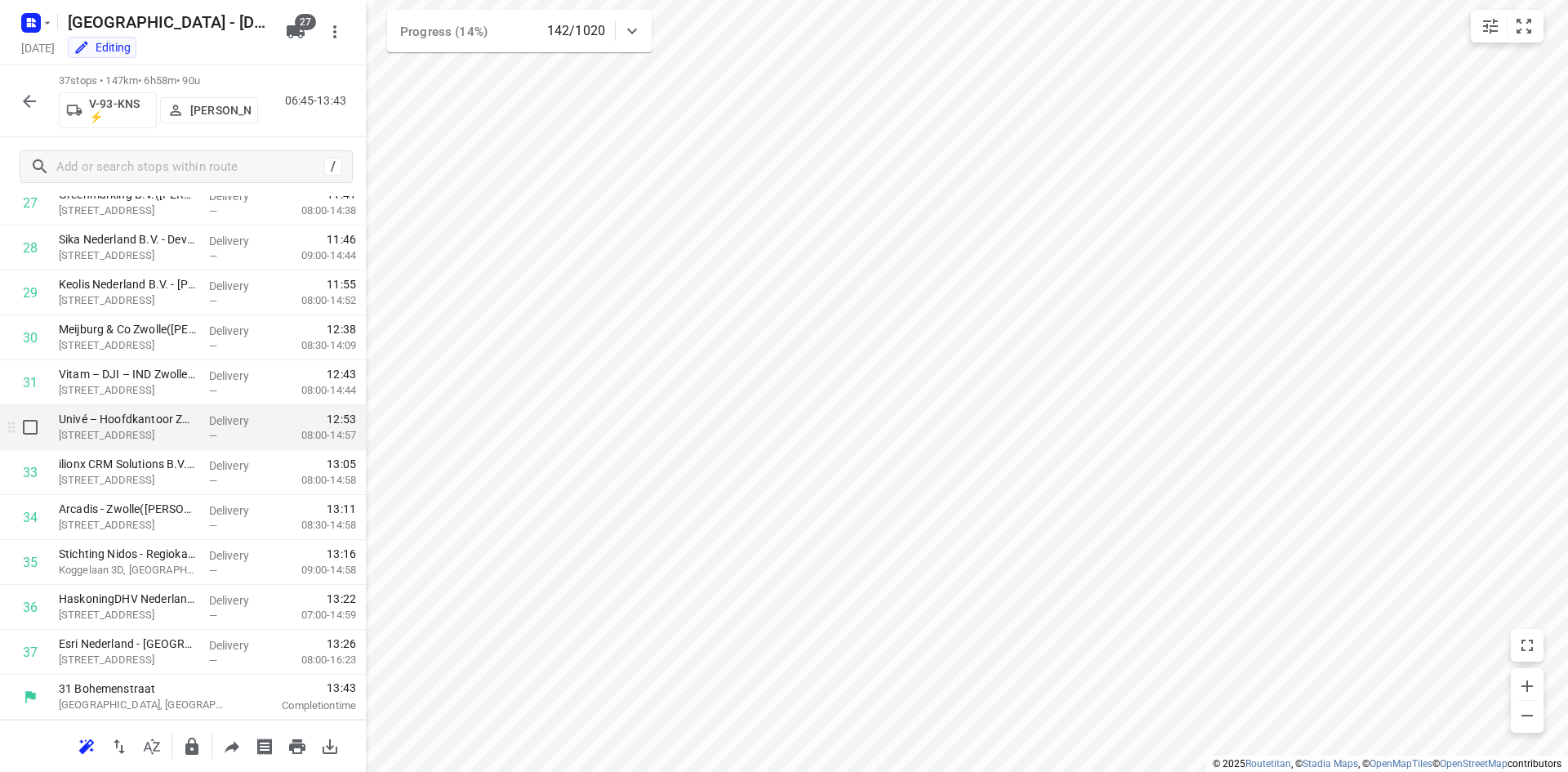
click at [92, 439] on p "Hanzeplein 1, Zwolle" at bounding box center [128, 435] width 137 height 16
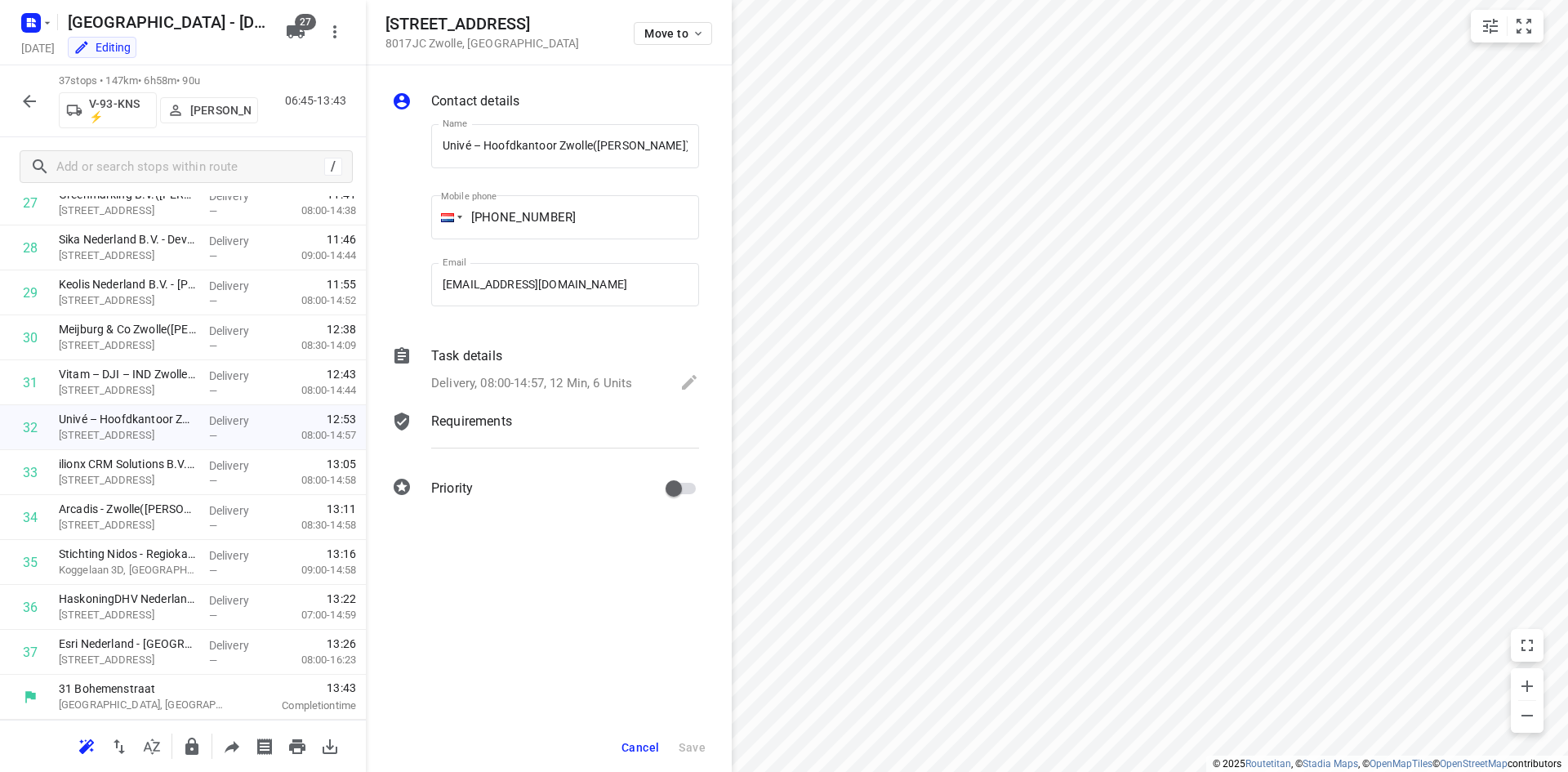
click at [624, 743] on span "Cancel" at bounding box center [640, 748] width 38 height 14
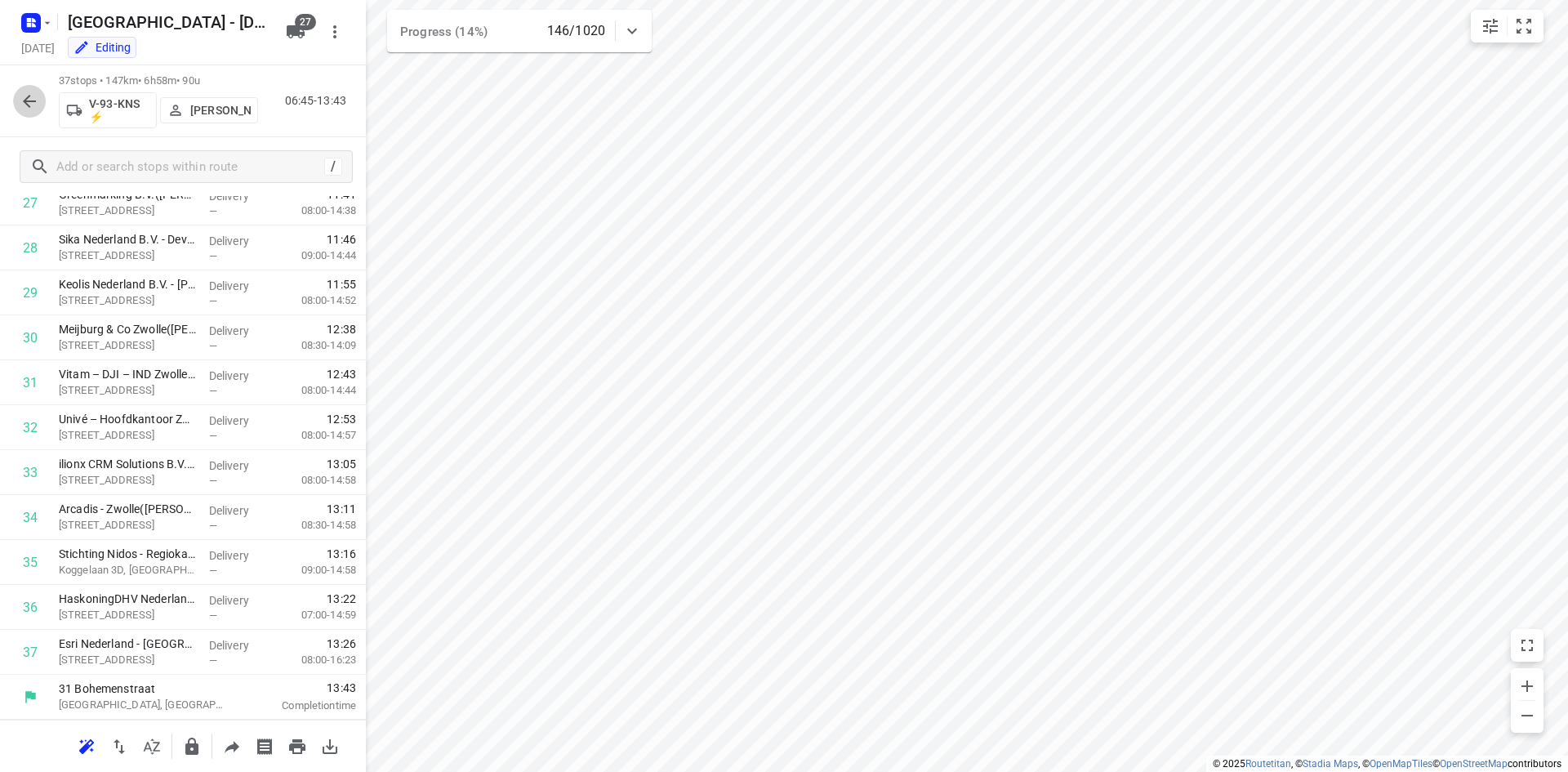
click at [34, 102] on icon "button" at bounding box center [29, 101] width 19 height 19
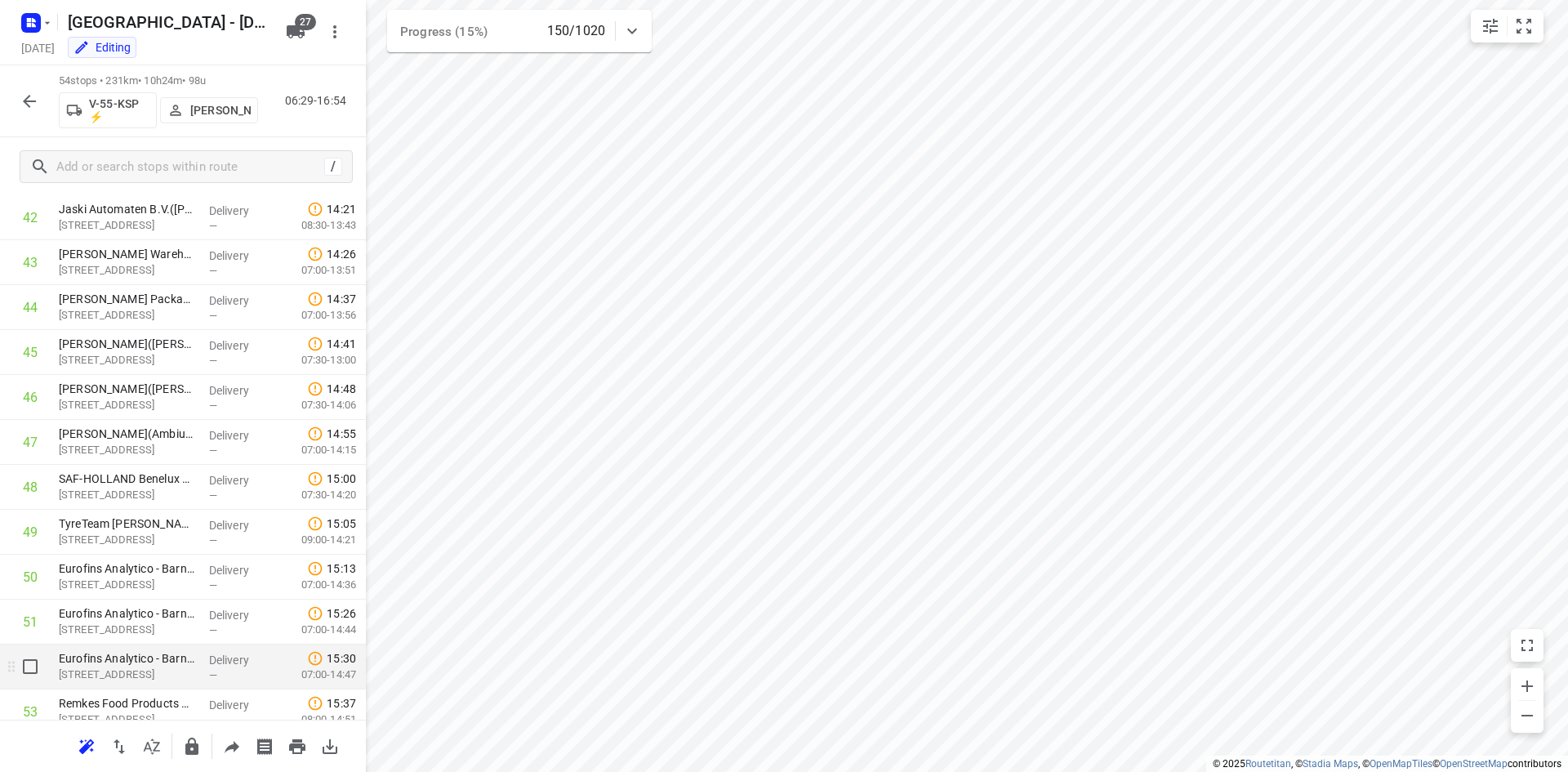
scroll to position [2028, 0]
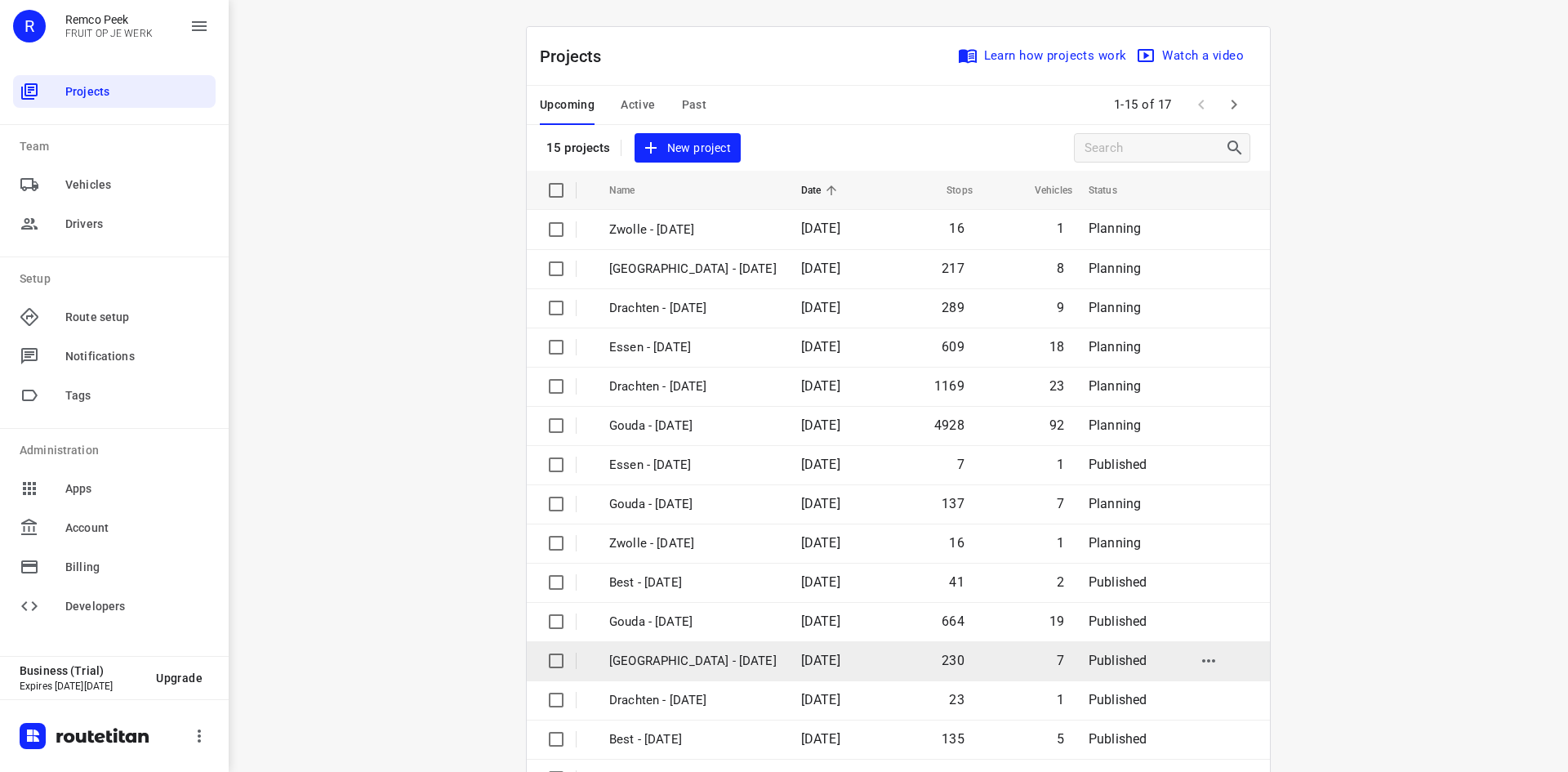
click at [620, 653] on p "[GEOGRAPHIC_DATA] - [DATE]" at bounding box center [692, 660] width 167 height 18
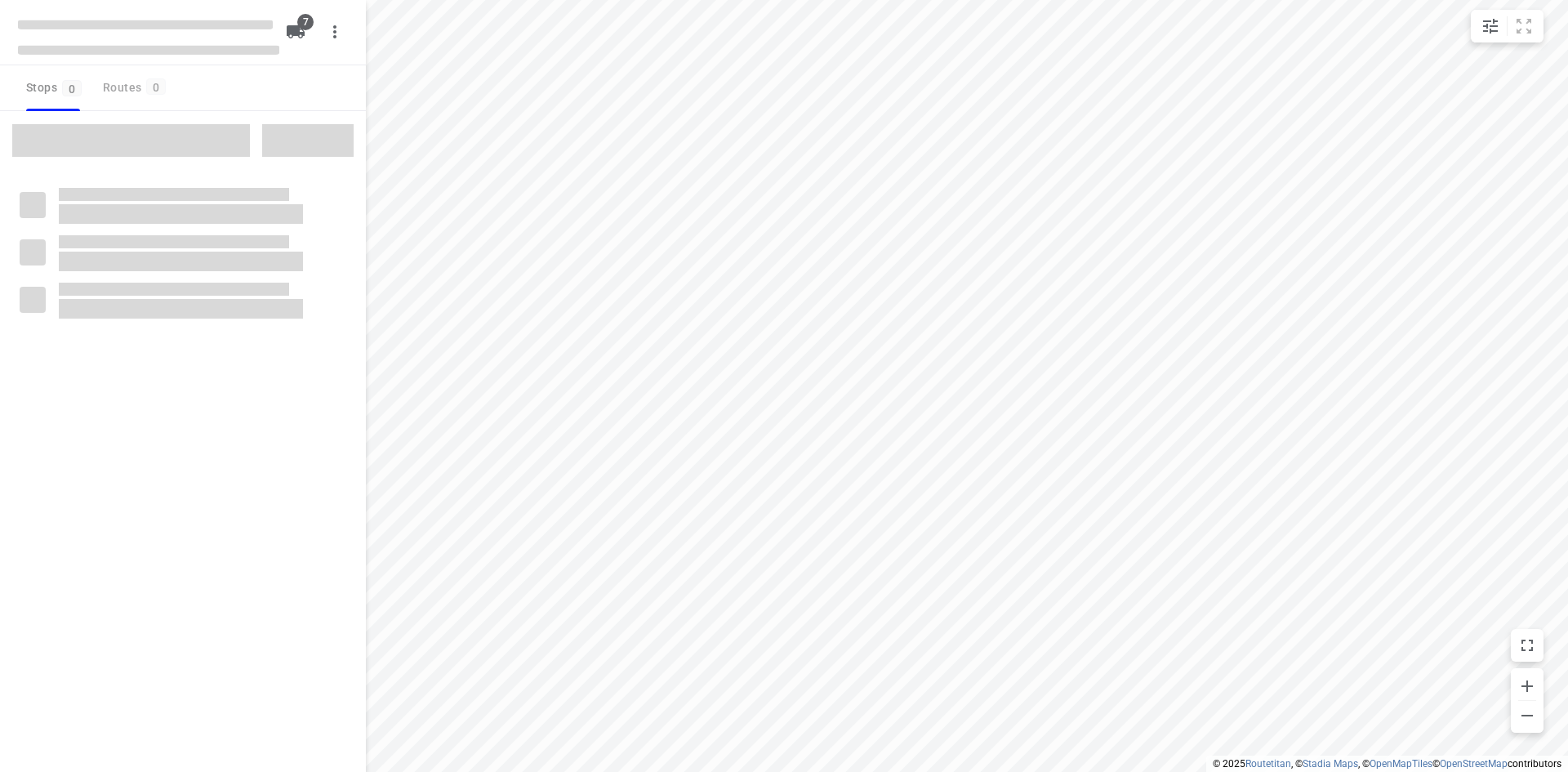
type input "distance"
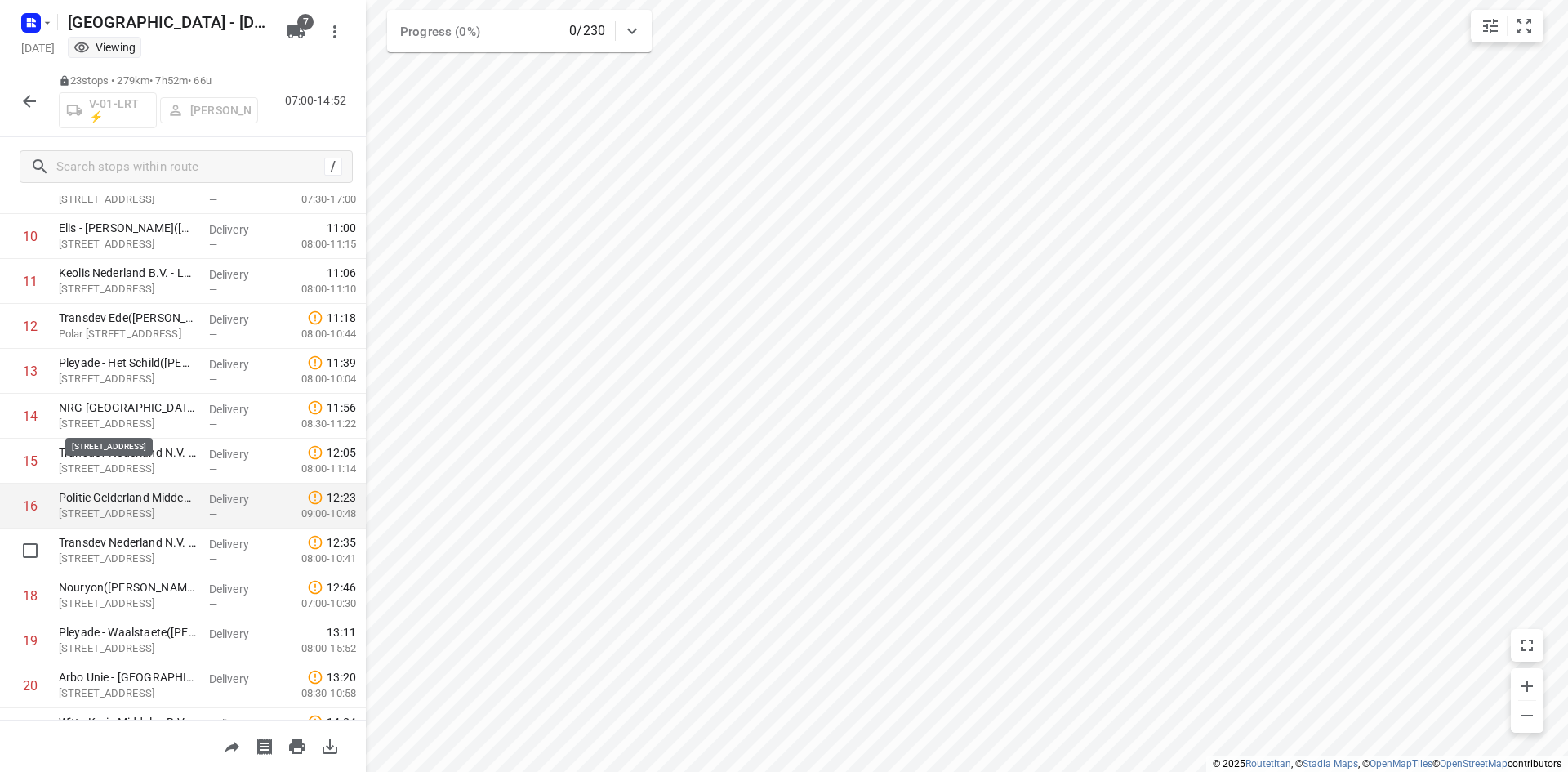
scroll to position [636, 0]
